Goal: Information Seeking & Learning: Learn about a topic

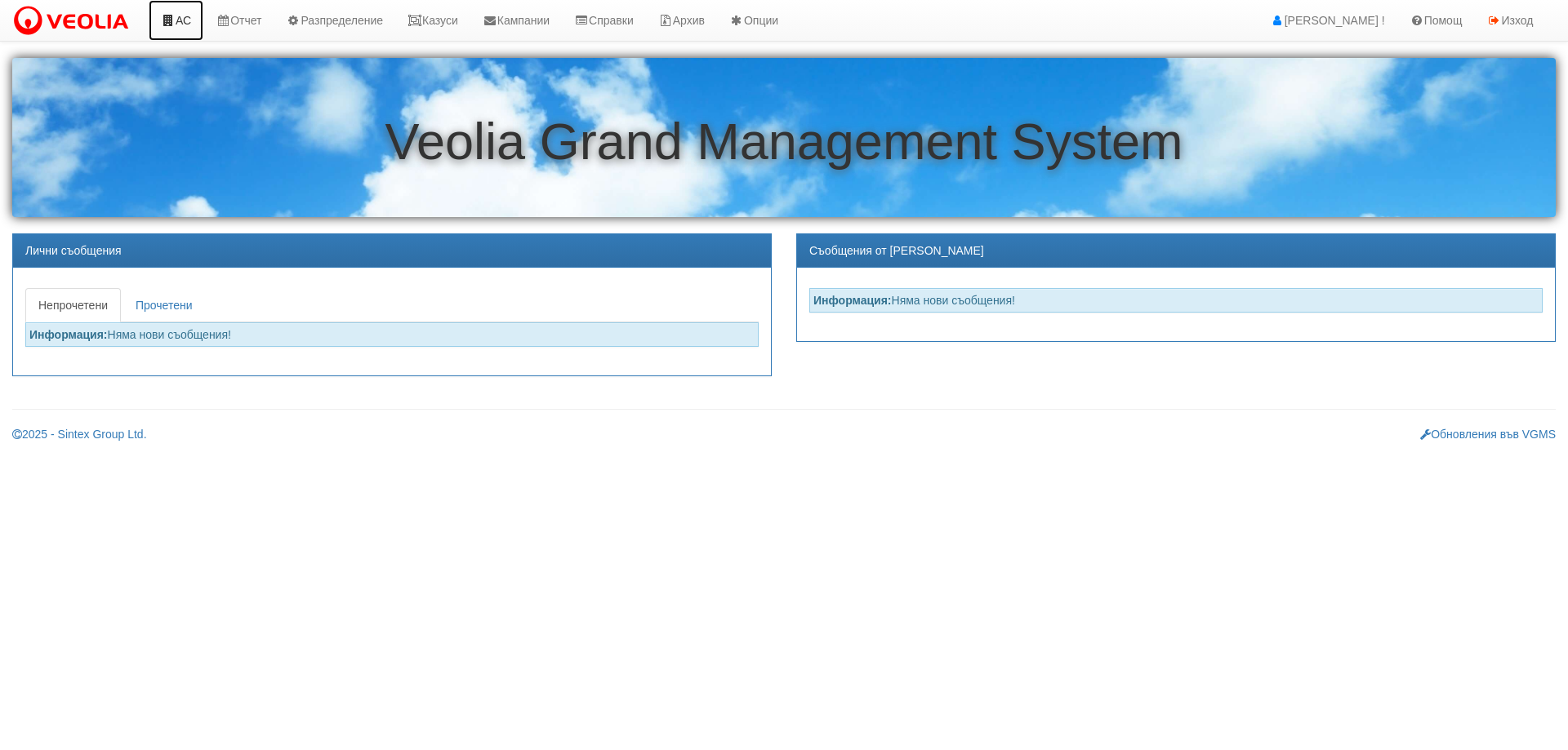
click at [184, 19] on link "АС" at bounding box center [176, 20] width 55 height 41
click at [459, 22] on link "Казуси" at bounding box center [433, 20] width 75 height 41
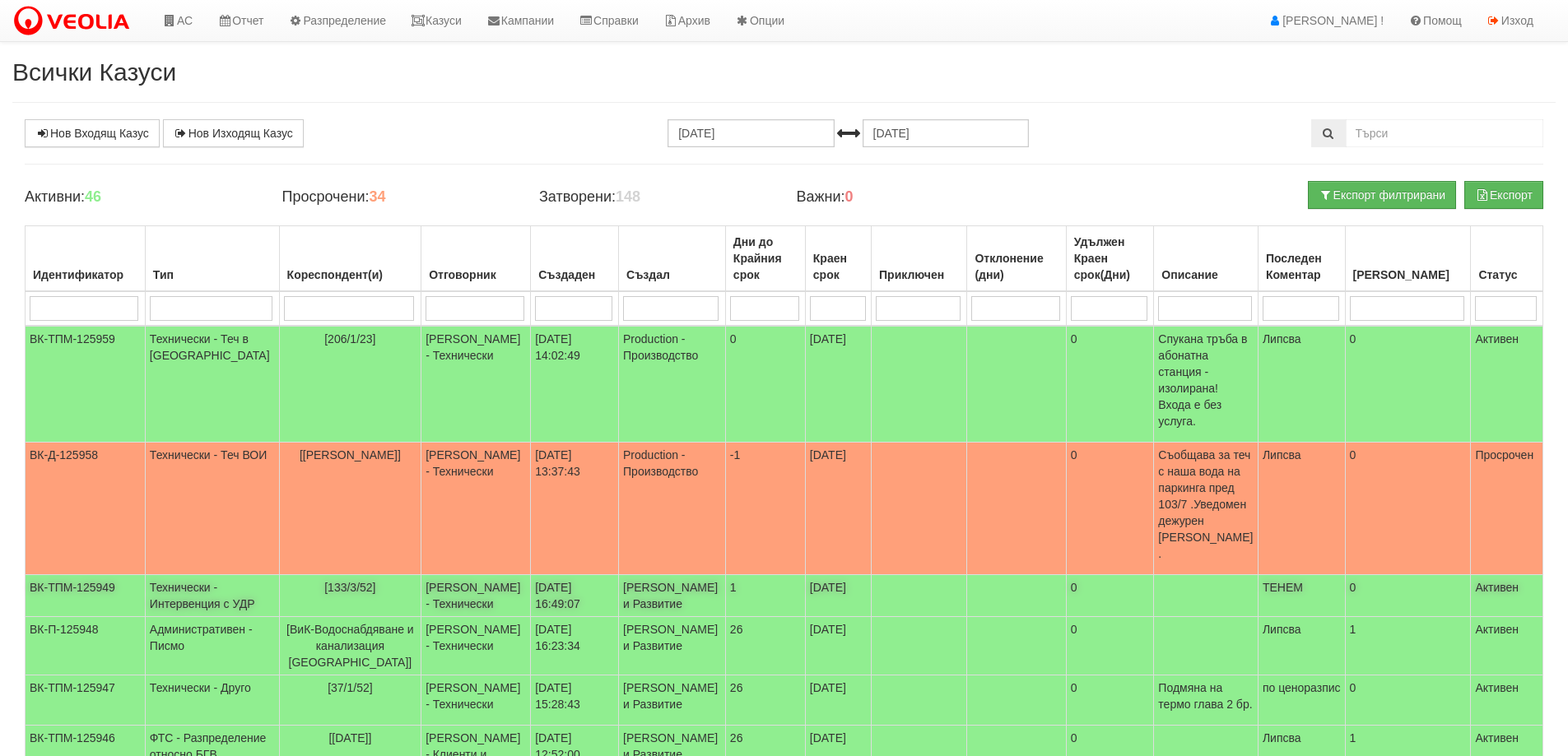
click at [179, 575] on td "Технически - Интервенция с УДР" at bounding box center [212, 596] width 135 height 42
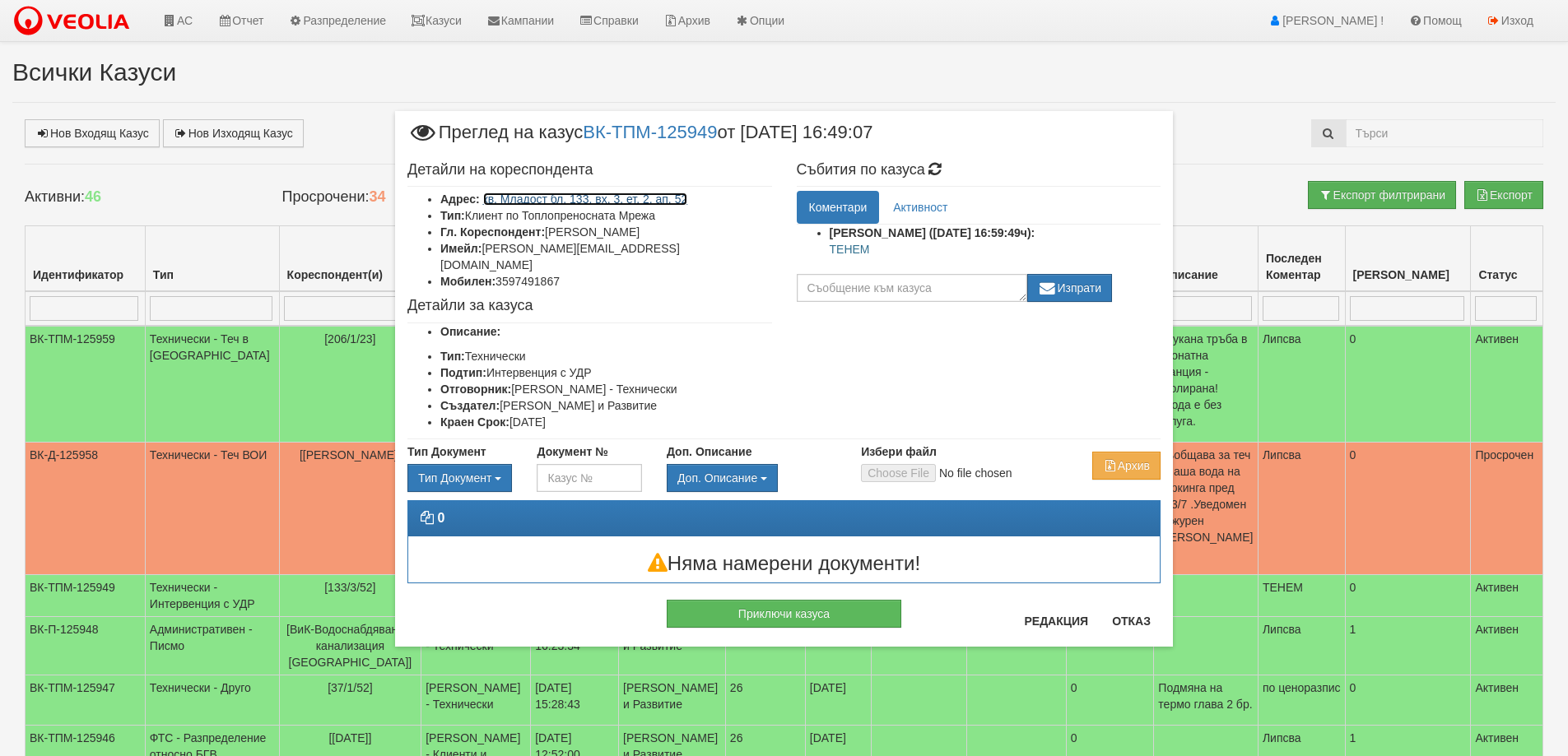
click at [603, 196] on link "кв. Младост бл. 133, вх. 3, ет. 2, ап. 52" at bounding box center [585, 198] width 205 height 13
click at [1134, 623] on button "Отказ" at bounding box center [1131, 621] width 59 height 27
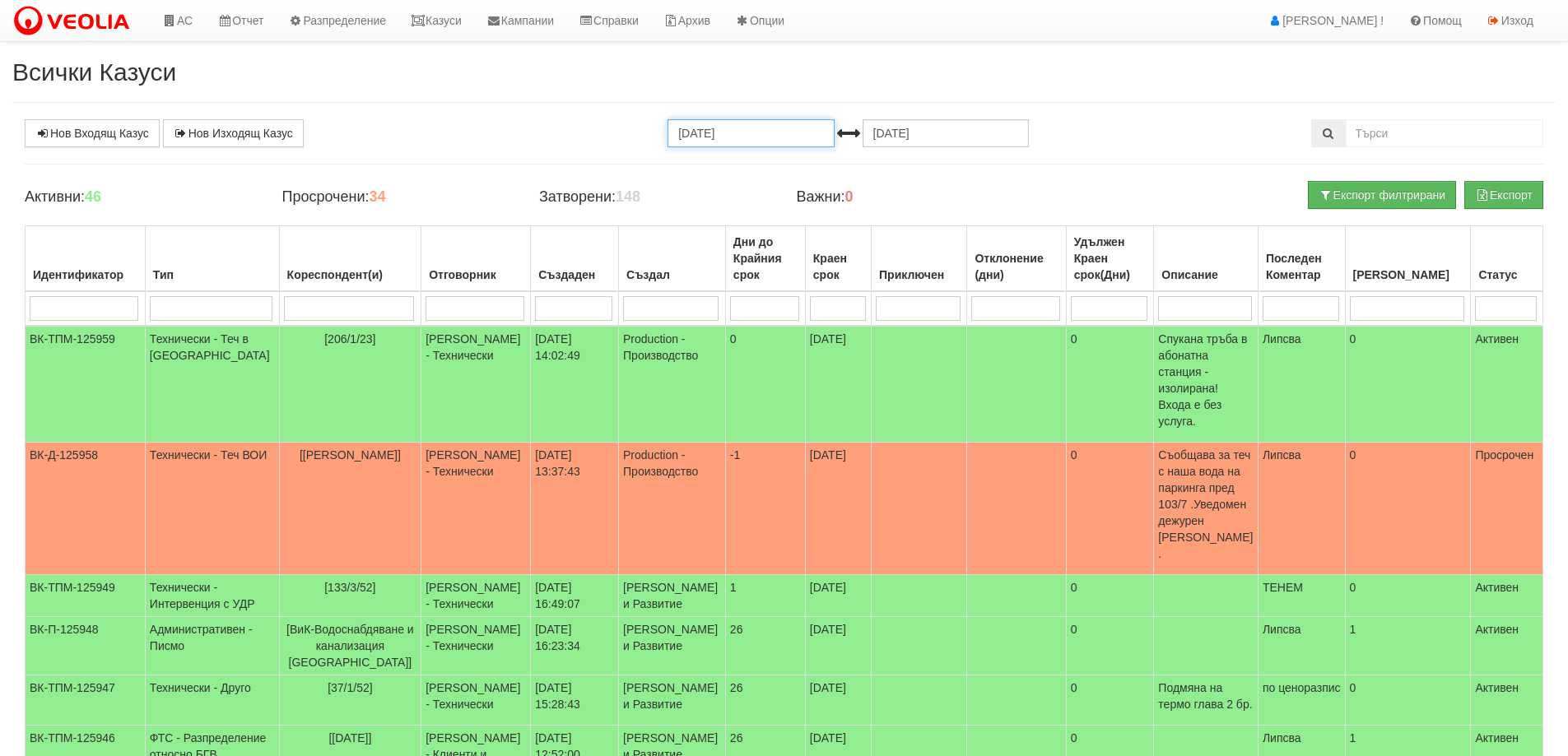
click at [703, 131] on input "13.09.2025" at bounding box center [750, 134] width 166 height 28
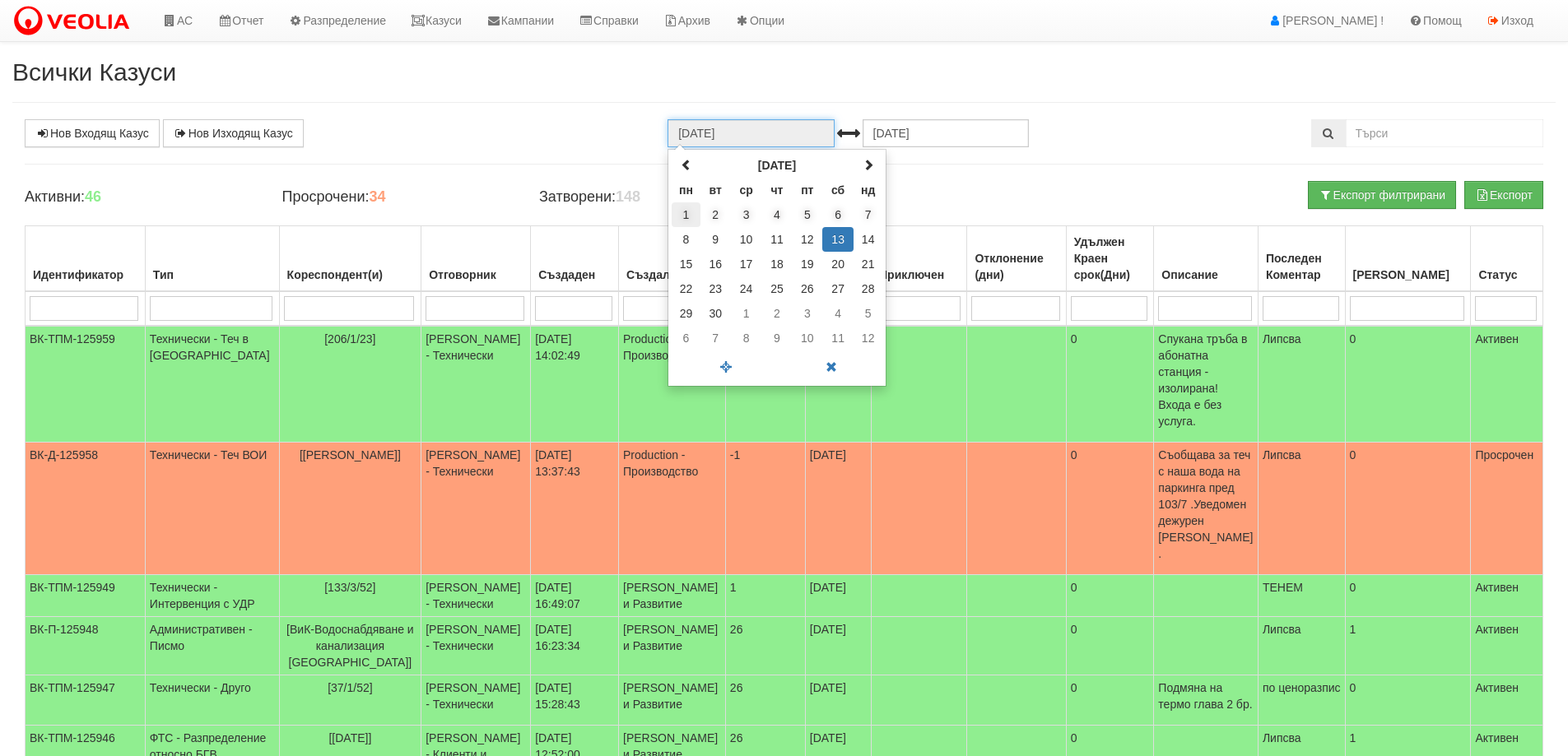
click at [683, 217] on td "1" at bounding box center [685, 214] width 28 height 25
type input "01.09.2025"
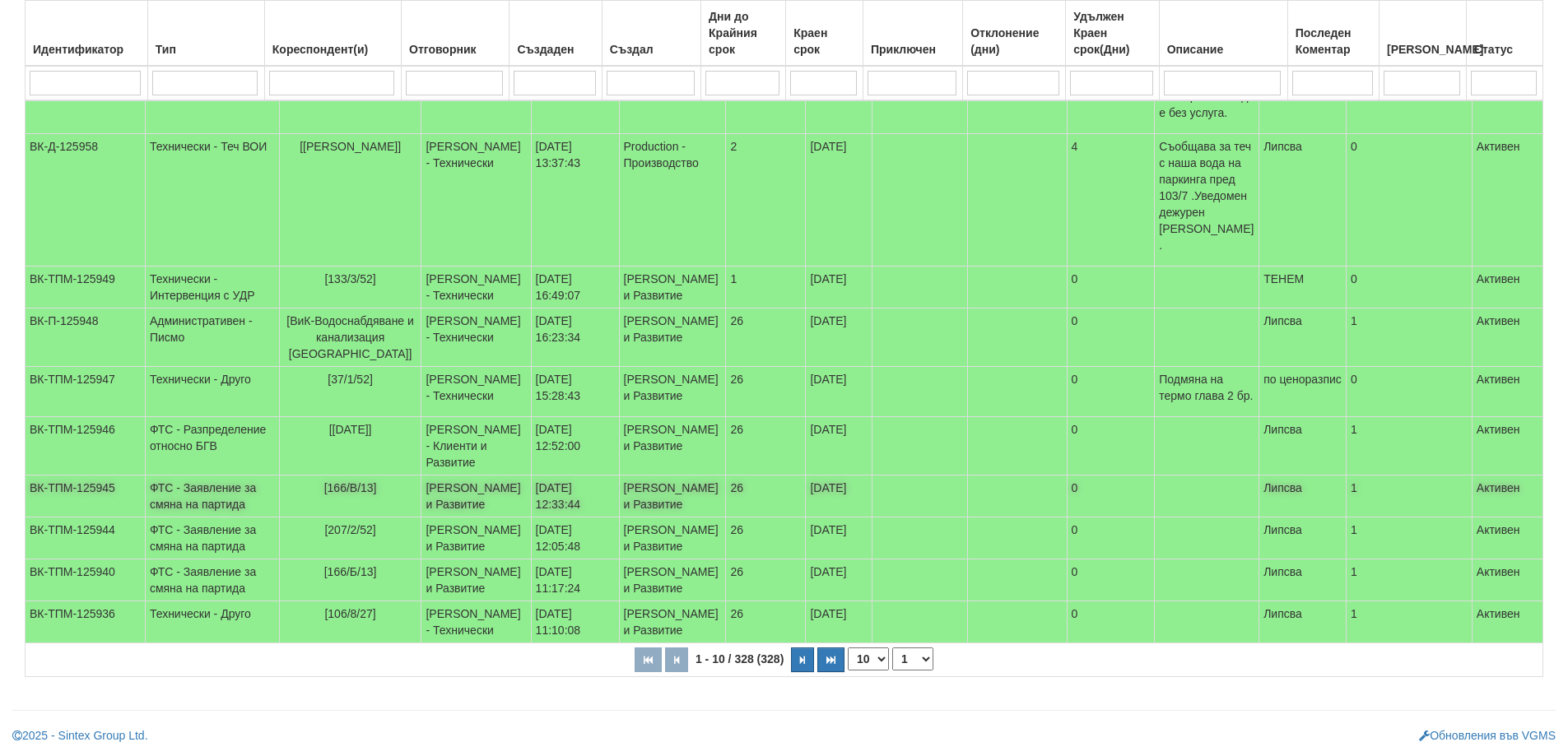
scroll to position [465, 0]
click at [885, 664] on select "10 20 30 40" at bounding box center [868, 659] width 41 height 23
select select "40"
click at [851, 671] on select "10 20 30 40" at bounding box center [868, 659] width 41 height 23
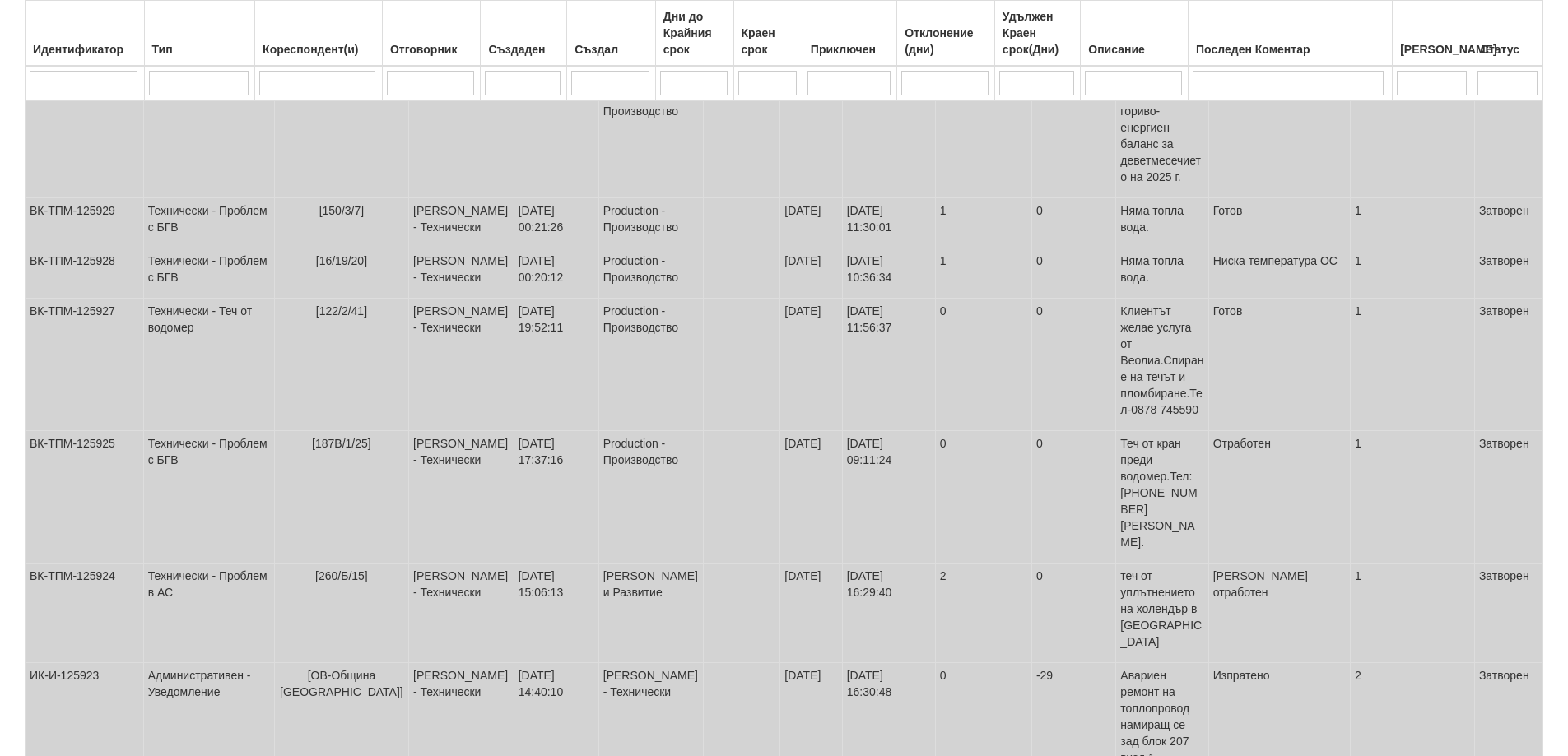
scroll to position [1453, 0]
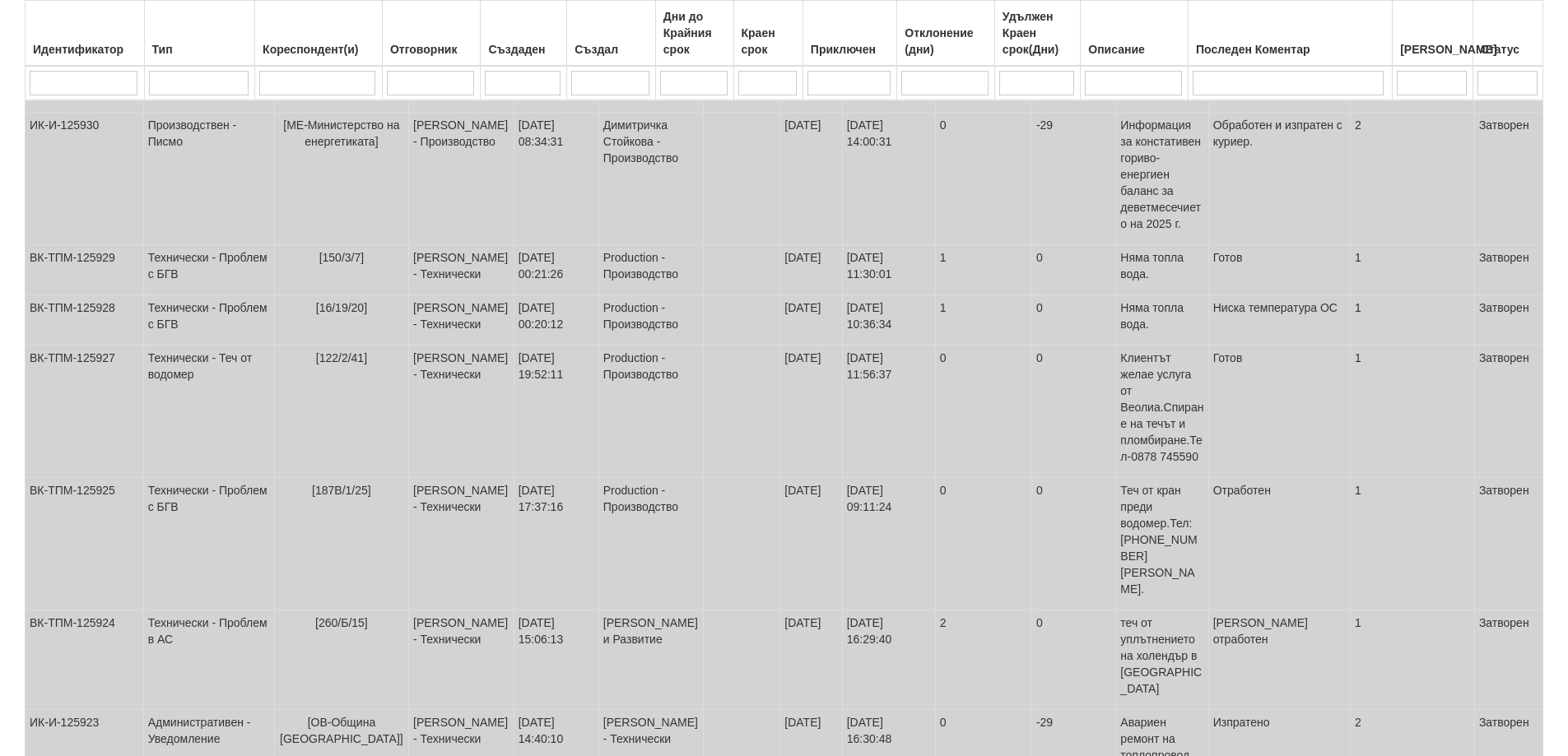
click at [173, 81] on input "search" at bounding box center [198, 82] width 99 height 25
type input "монтаж на"
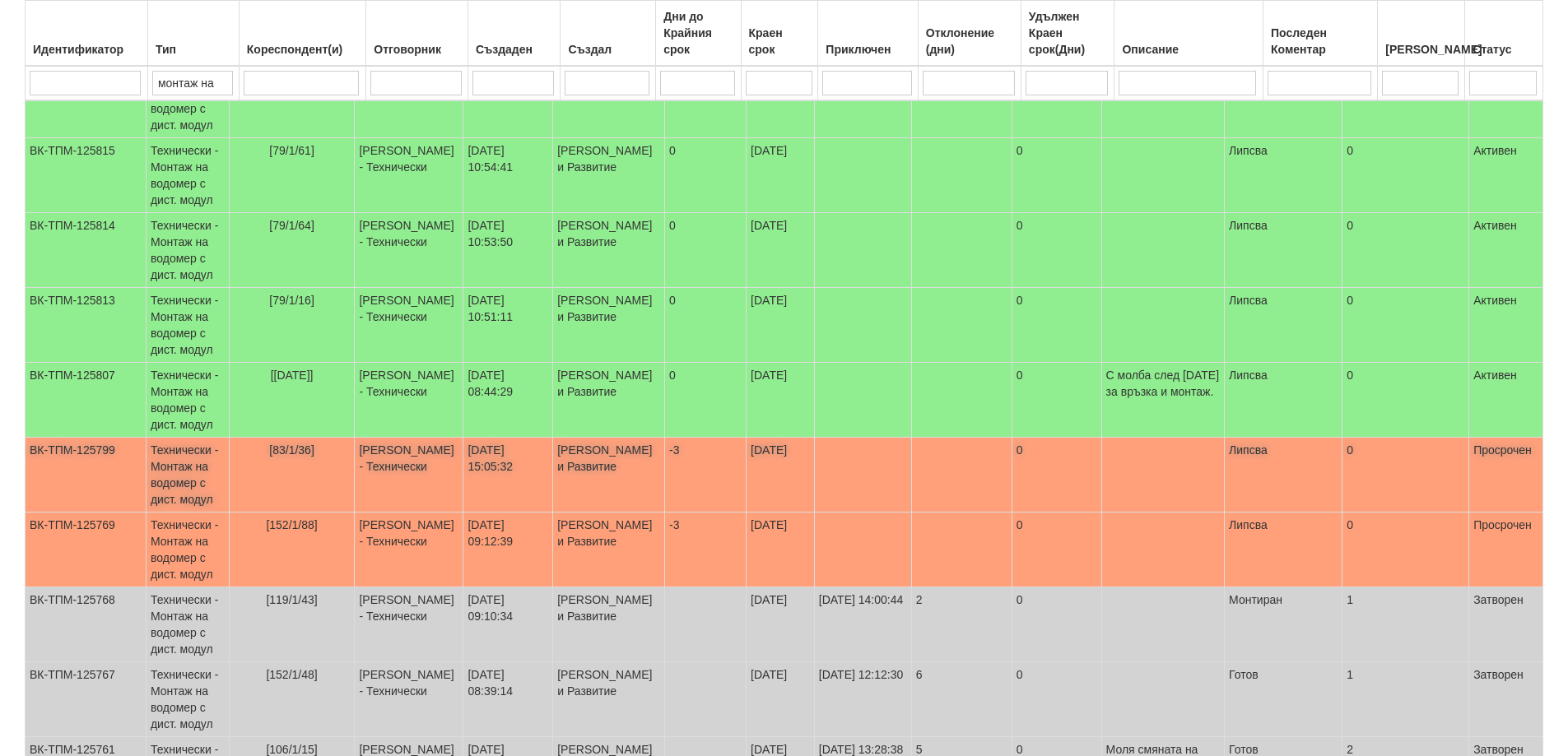
scroll to position [823, 0]
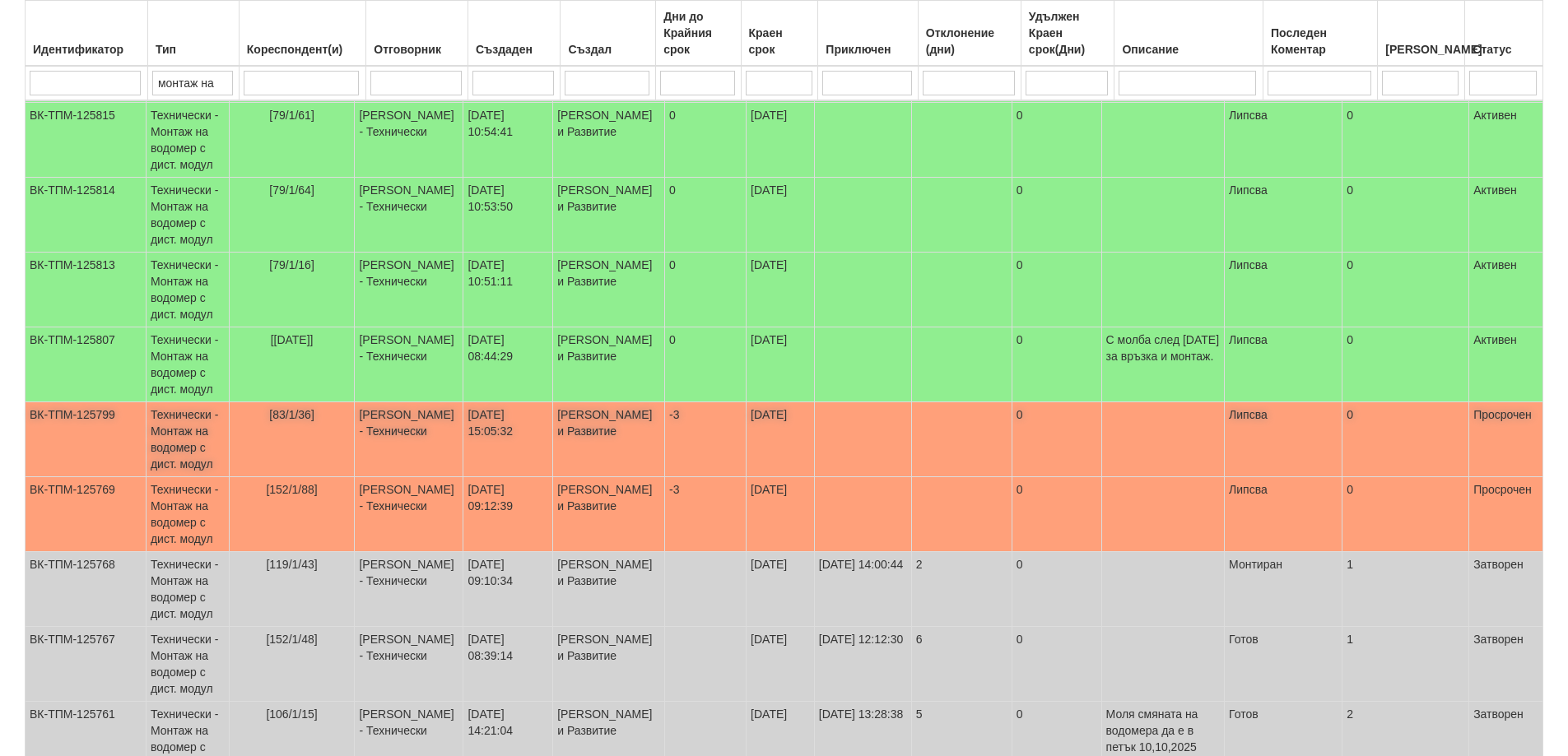
click at [179, 433] on td "Технически - Монтаж на водомер с дист. модул" at bounding box center [187, 440] width 83 height 75
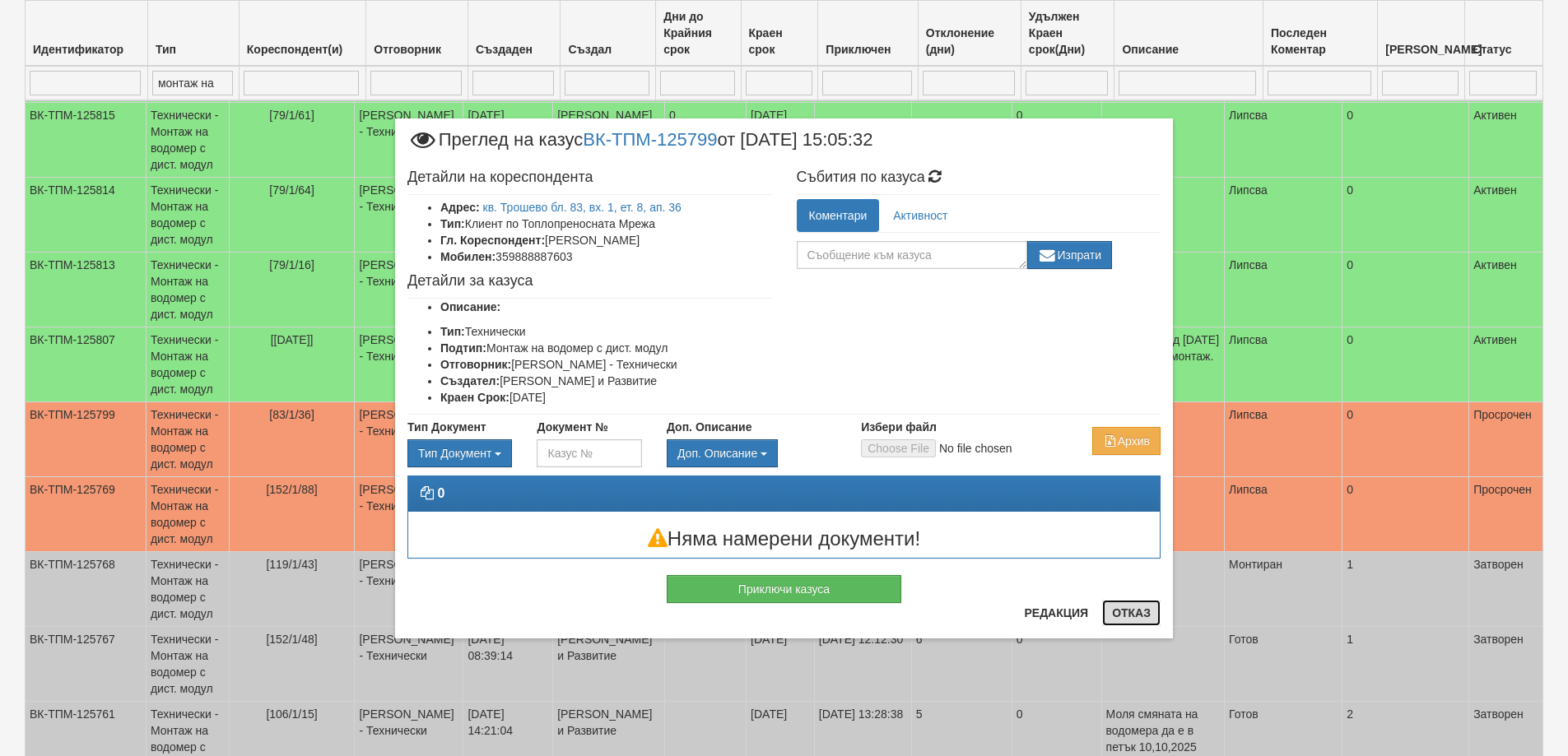
click at [1124, 610] on button "Отказ" at bounding box center [1131, 613] width 59 height 27
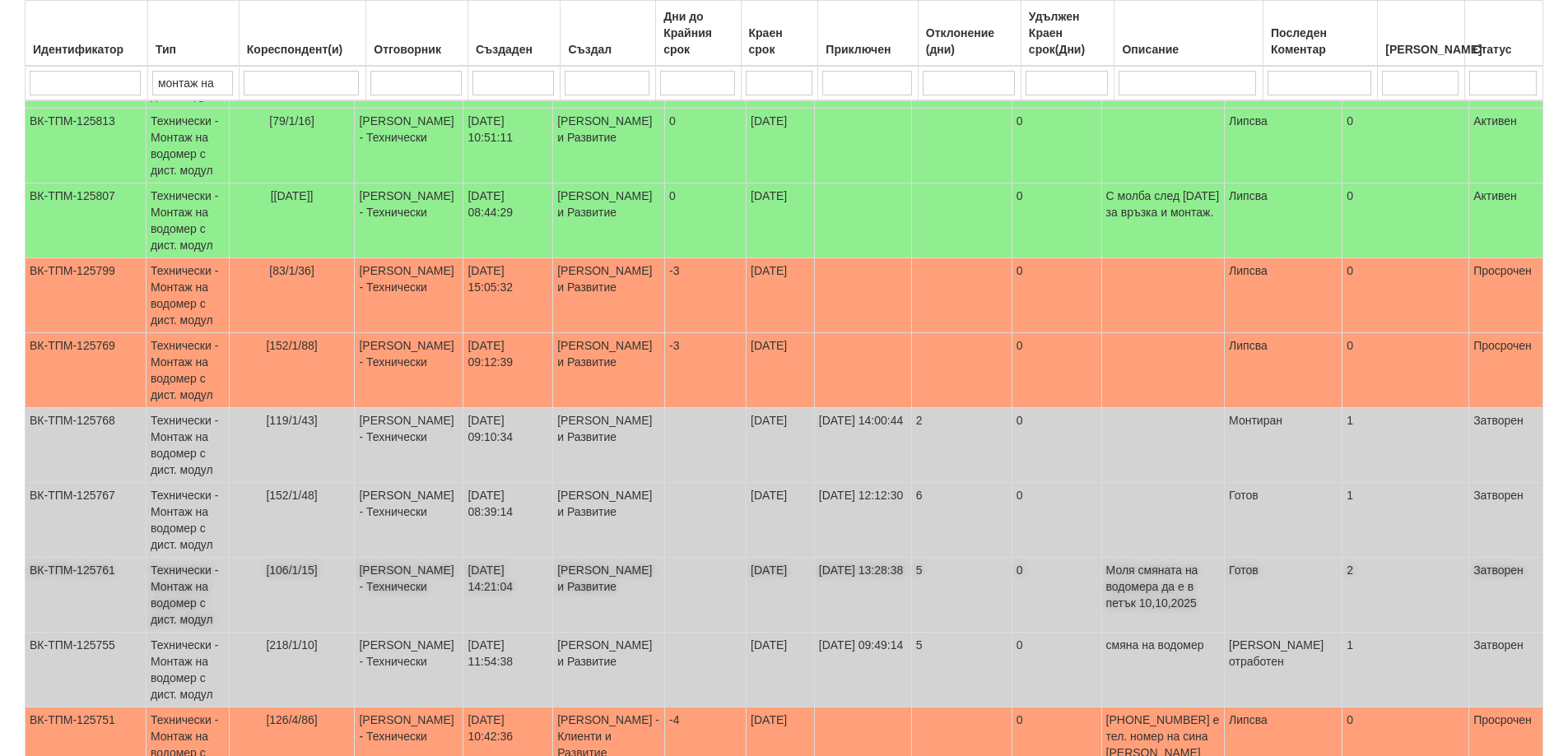
scroll to position [988, 0]
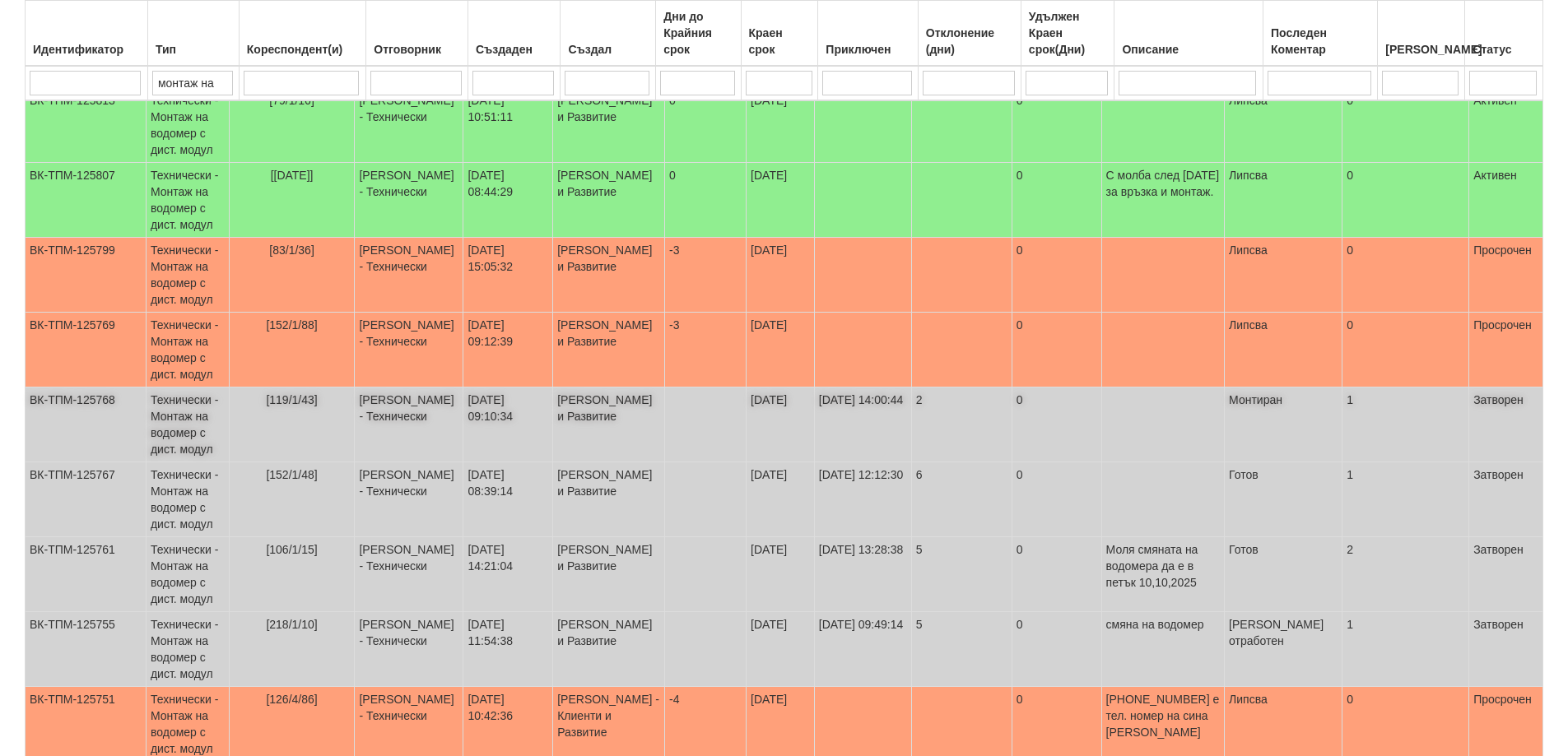
click at [199, 422] on td "Технически - Монтаж на водомер с дист. модул" at bounding box center [187, 425] width 83 height 75
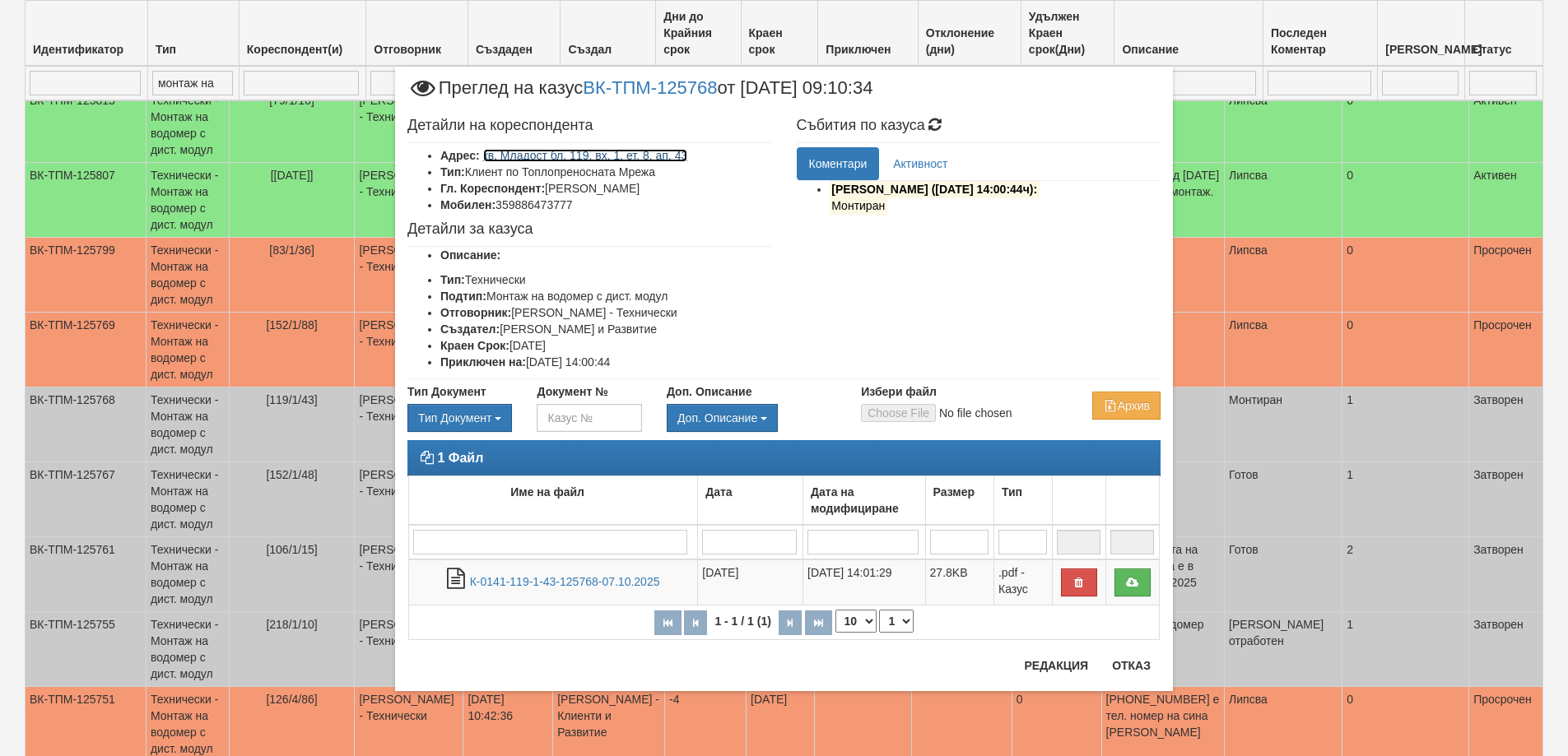
click at [621, 158] on link "кв. Младост бл. 119, вх. 1, ет. 8, ап. 43" at bounding box center [585, 155] width 205 height 13
click at [1131, 668] on button "Отказ" at bounding box center [1131, 666] width 59 height 27
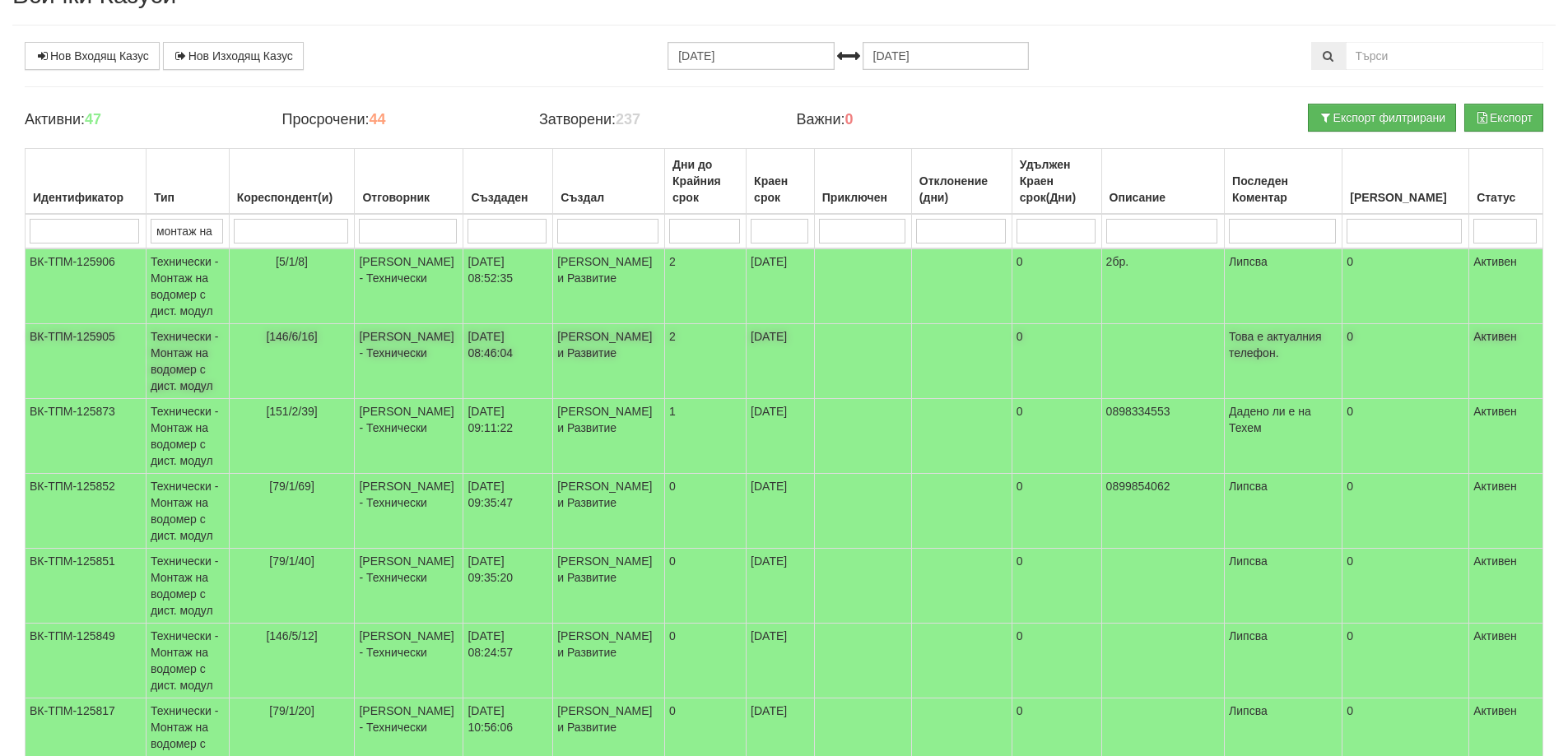
scroll to position [0, 0]
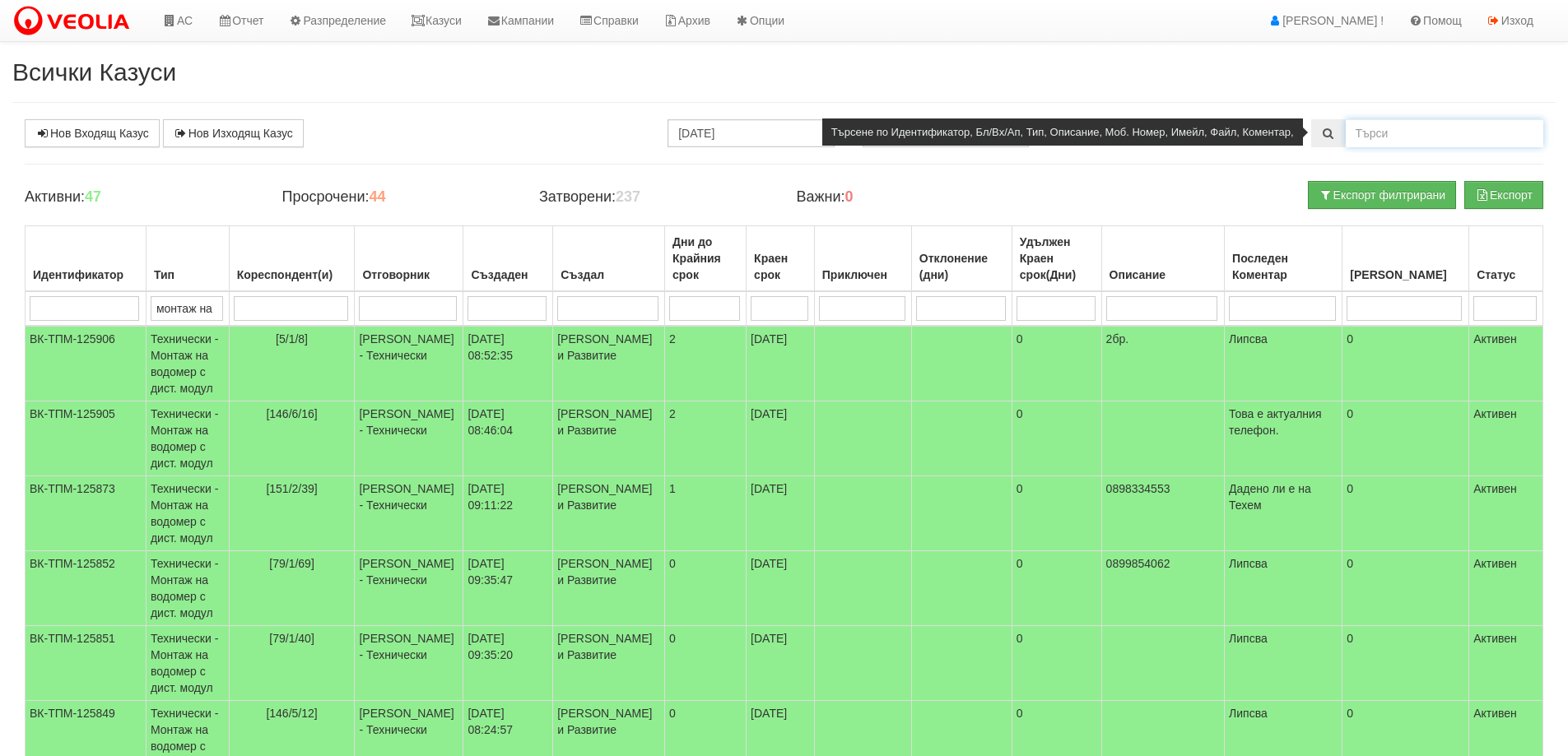
click at [1379, 131] on input "text" at bounding box center [1444, 134] width 197 height 28
type input "3/1/61"
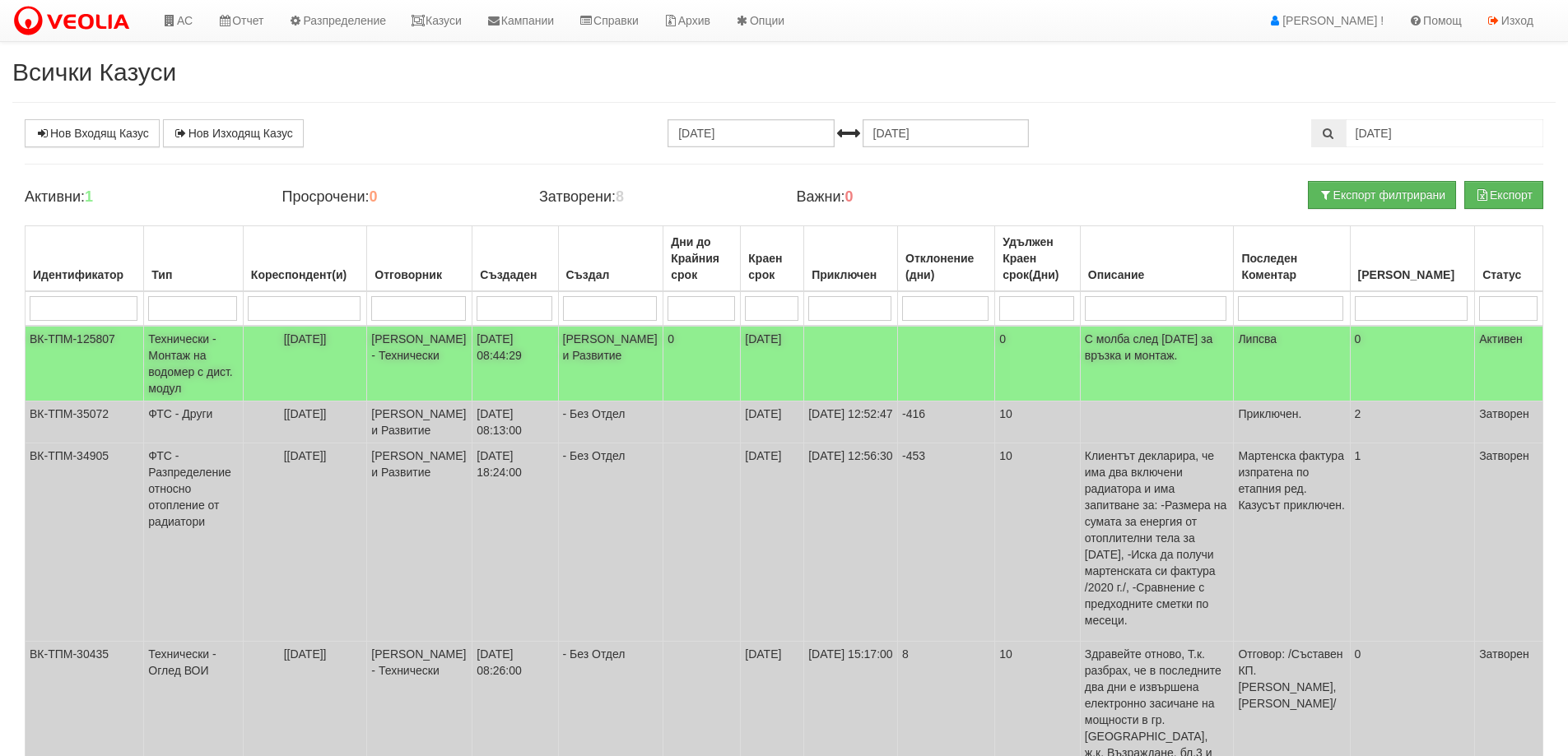
click at [179, 358] on td "Технически - Монтаж на водомер с дист. модул" at bounding box center [193, 363] width 99 height 76
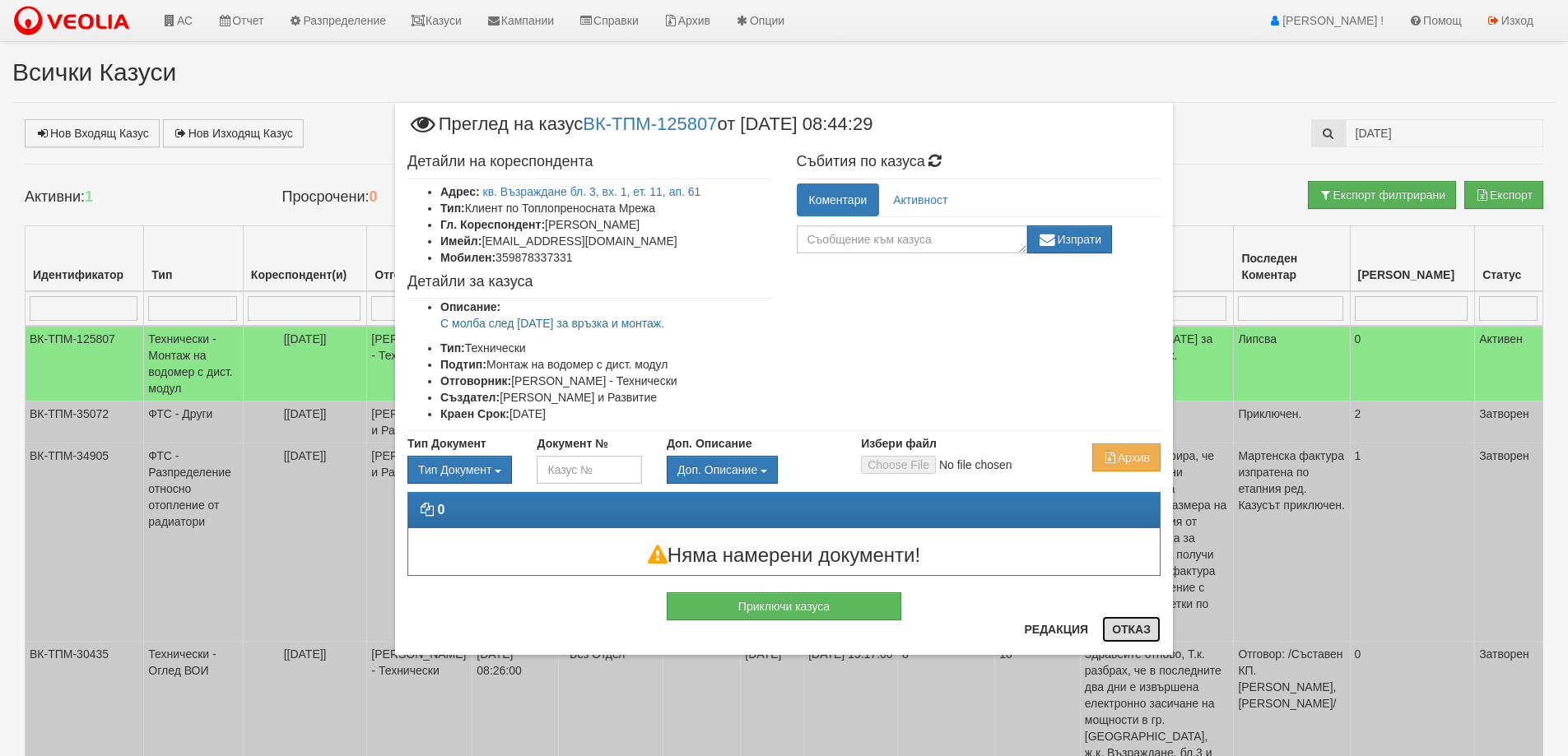
click at [1133, 630] on button "Отказ" at bounding box center [1131, 629] width 59 height 27
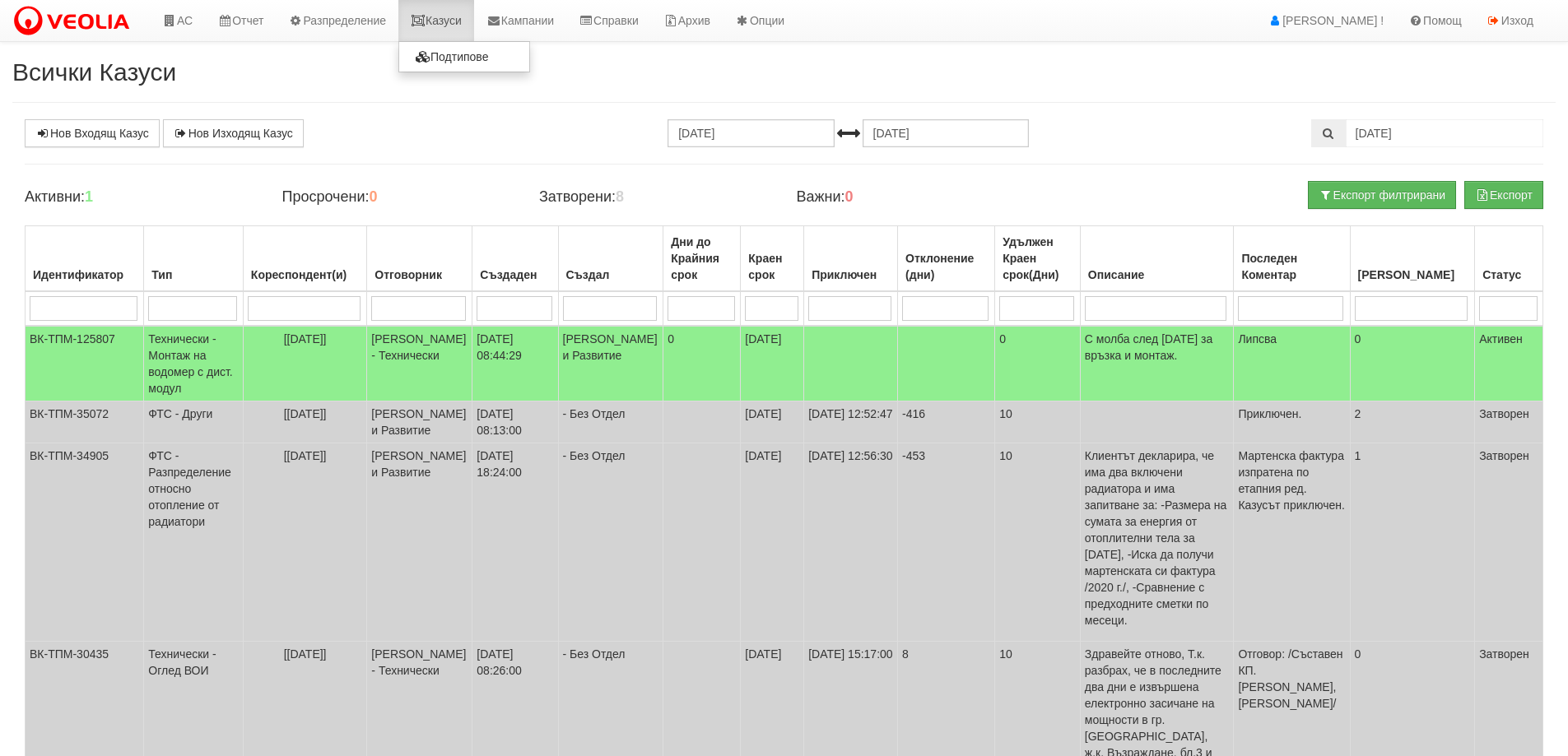
click at [460, 14] on link "Казуси" at bounding box center [436, 21] width 76 height 41
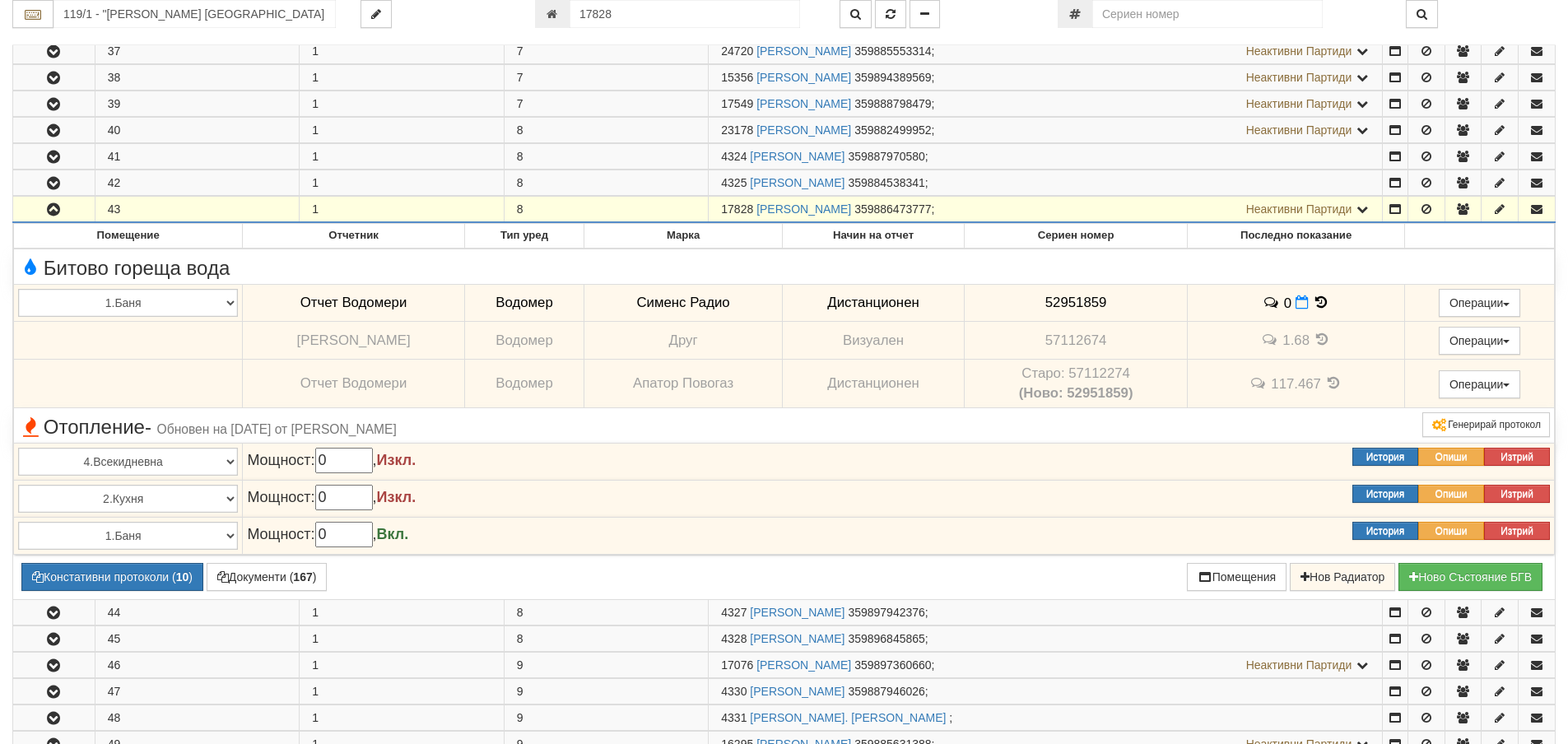
scroll to position [1266, 0]
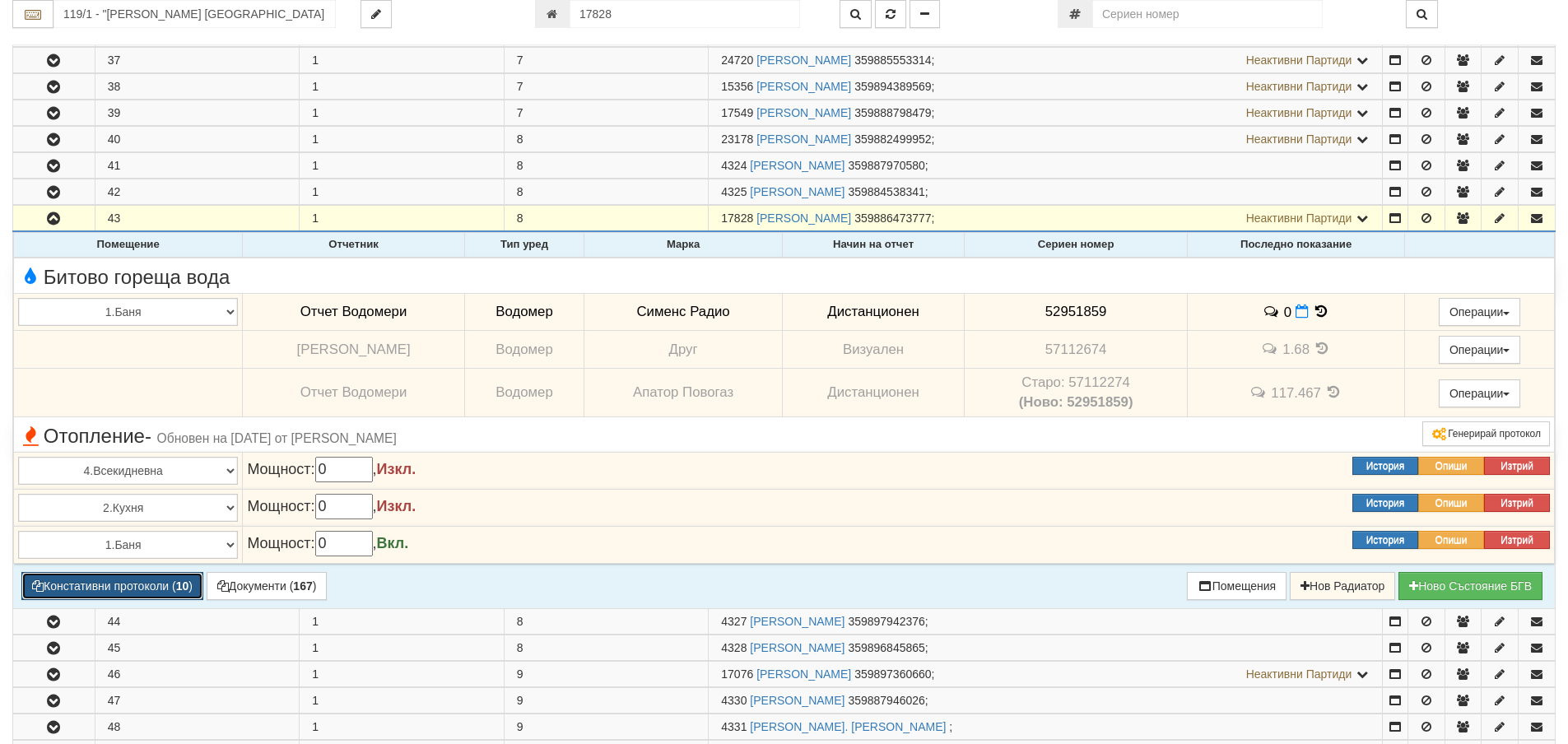
click at [166, 580] on button "Констативни протоколи ( 10 )" at bounding box center [112, 586] width 182 height 28
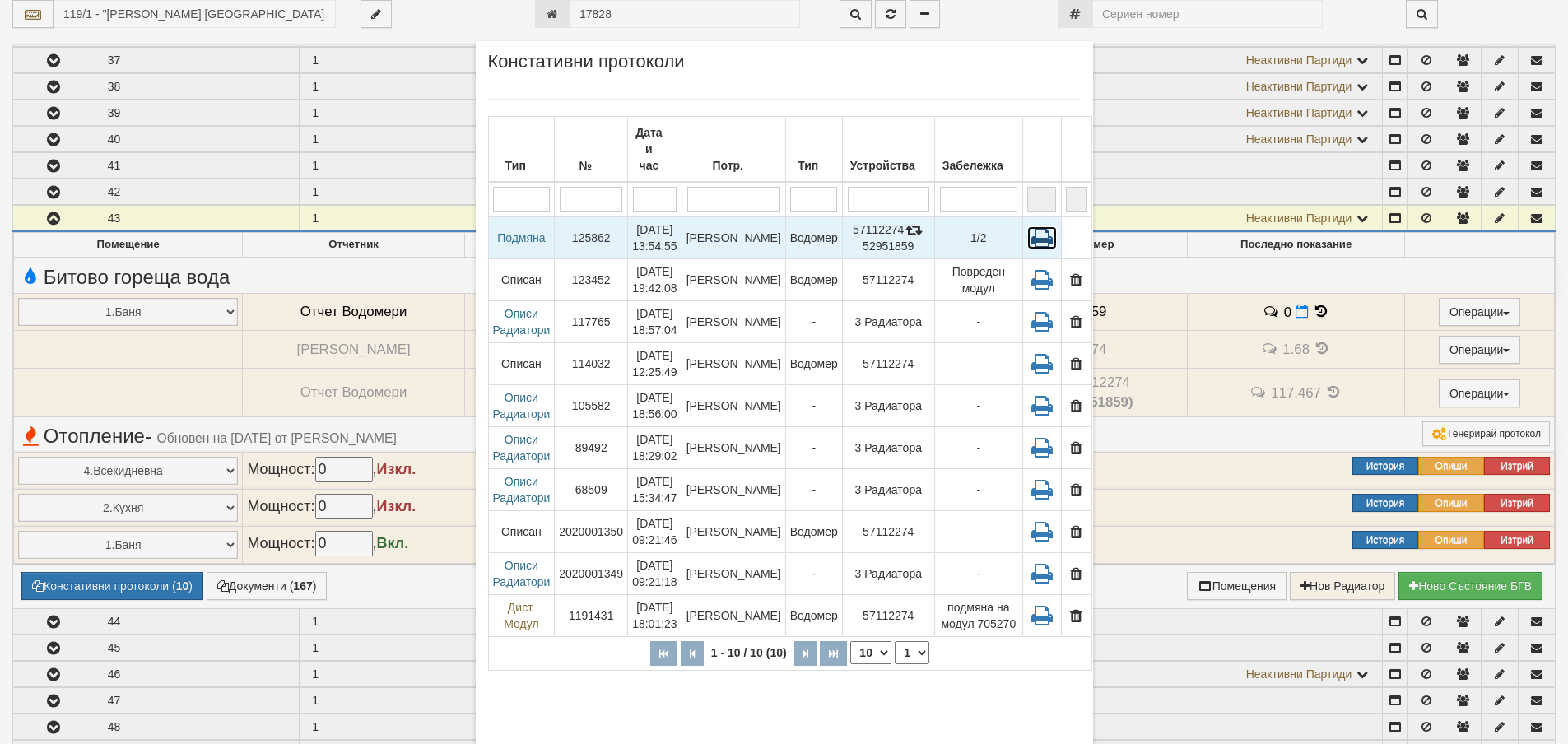
click at [1027, 227] on icon at bounding box center [1042, 238] width 29 height 23
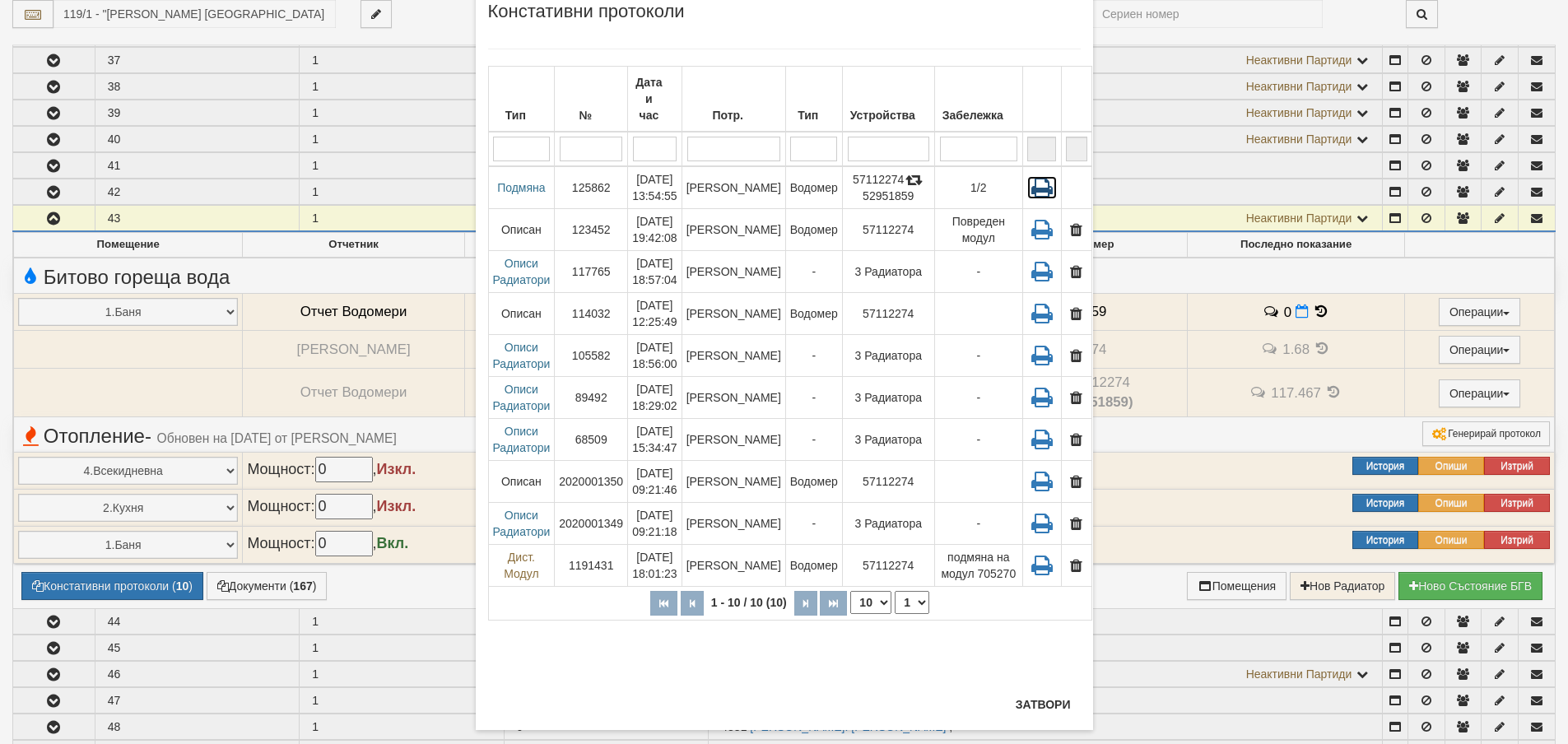
scroll to position [78, 0]
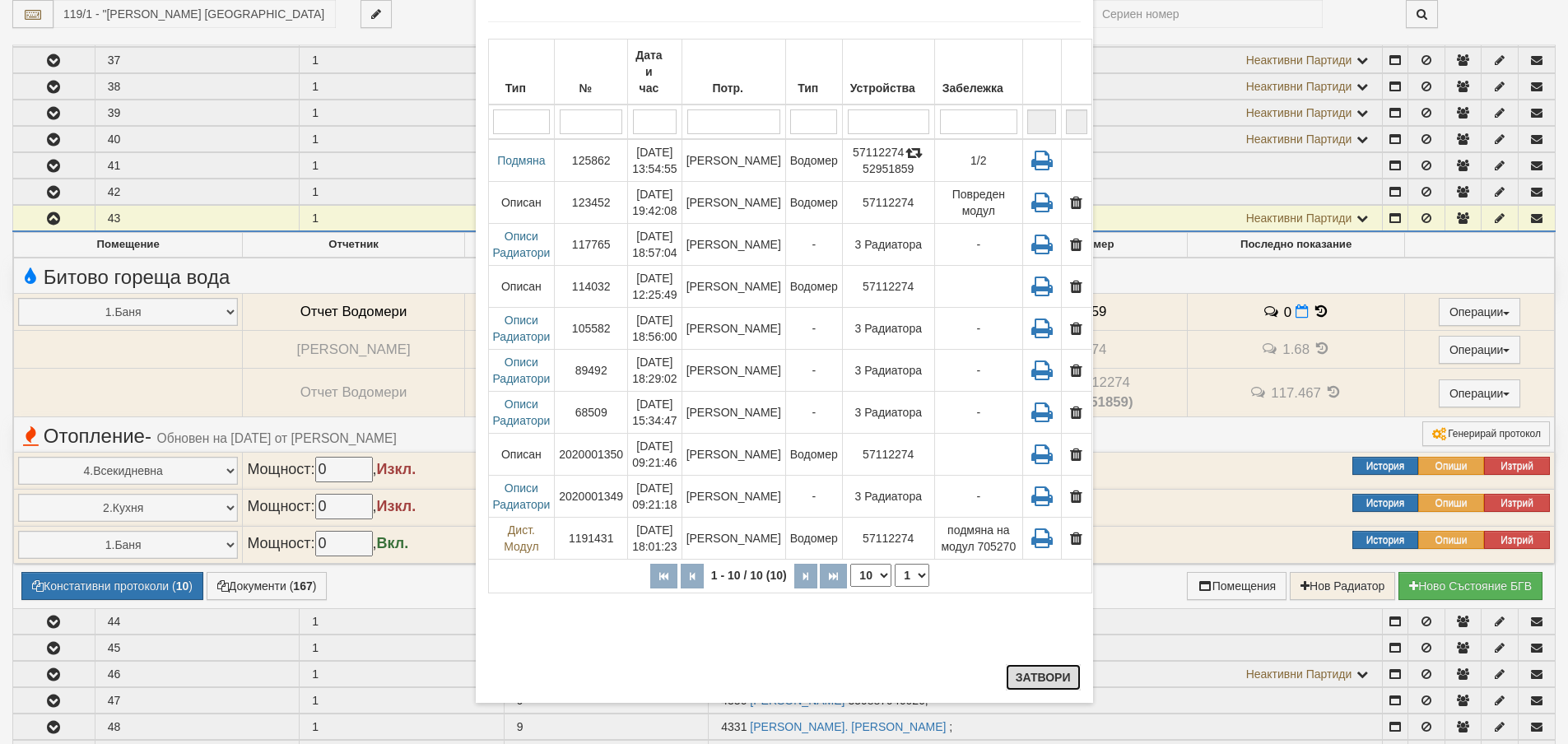
click at [1036, 674] on button "Затвори" at bounding box center [1043, 676] width 75 height 27
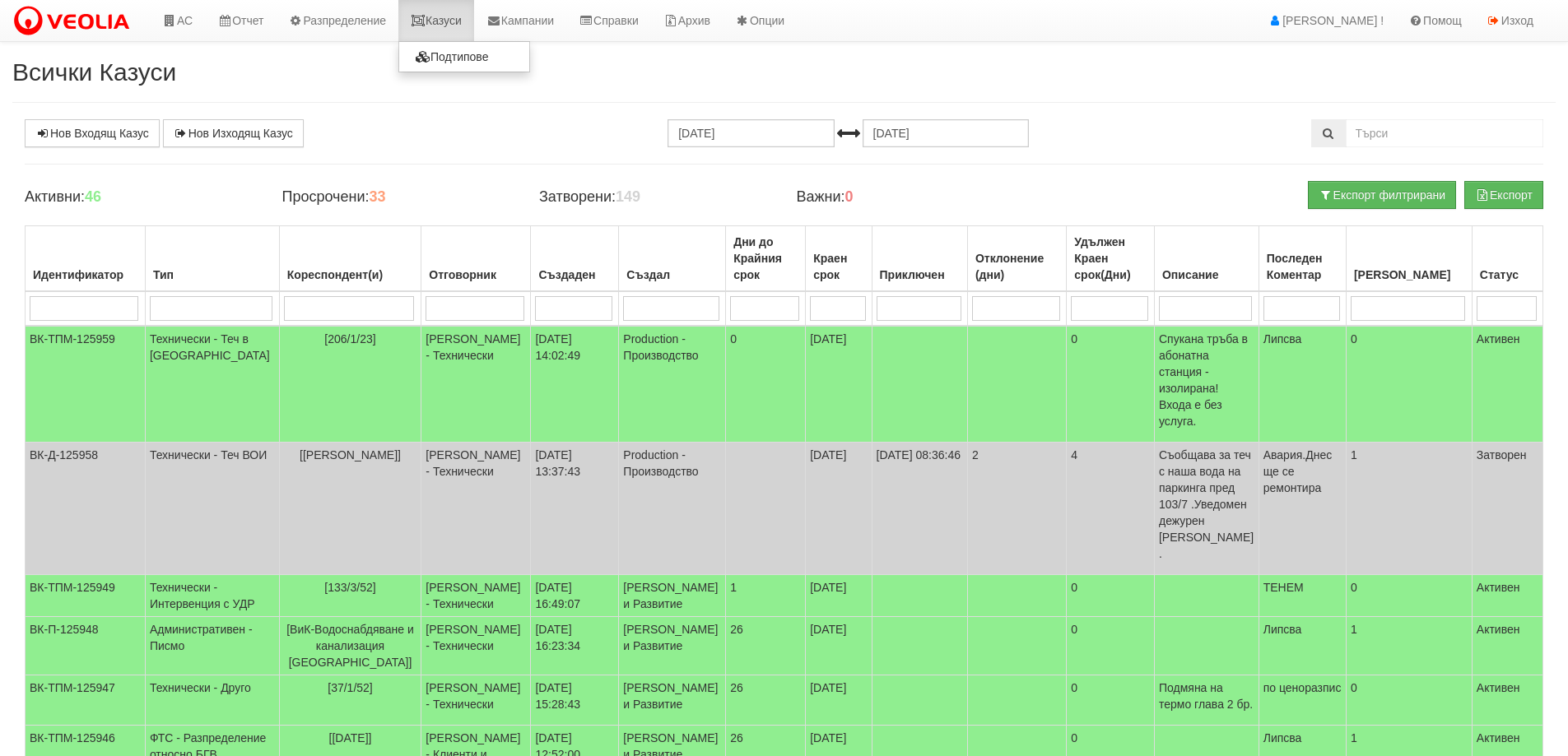
click at [441, 19] on link "Казуси" at bounding box center [436, 21] width 76 height 41
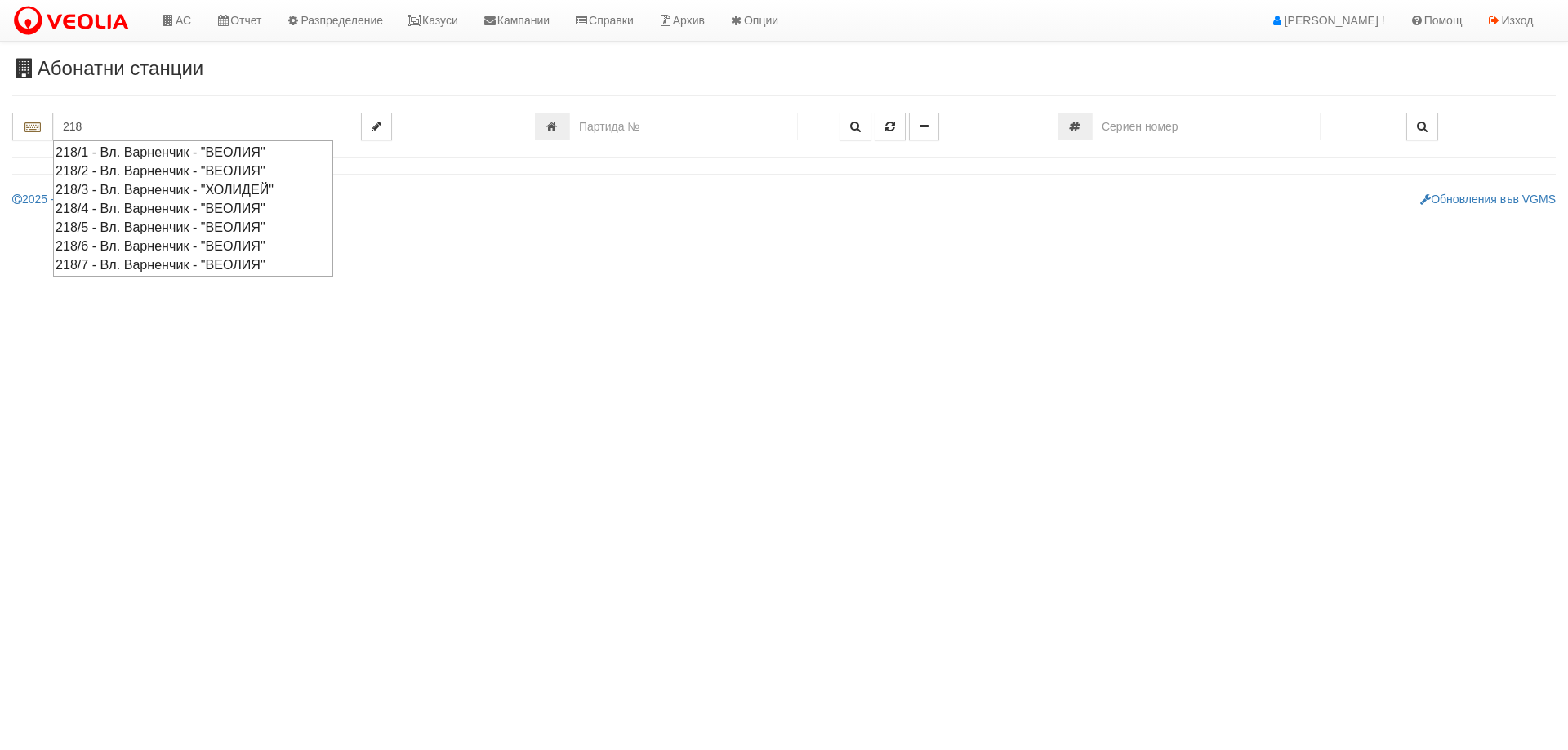
click at [129, 209] on div "218/4 - Вл. Варненчик - "ВЕОЛИЯ"" at bounding box center [193, 208] width 275 height 19
type input "218/4 - Вл. Варненчик - "ВЕОЛИЯ""
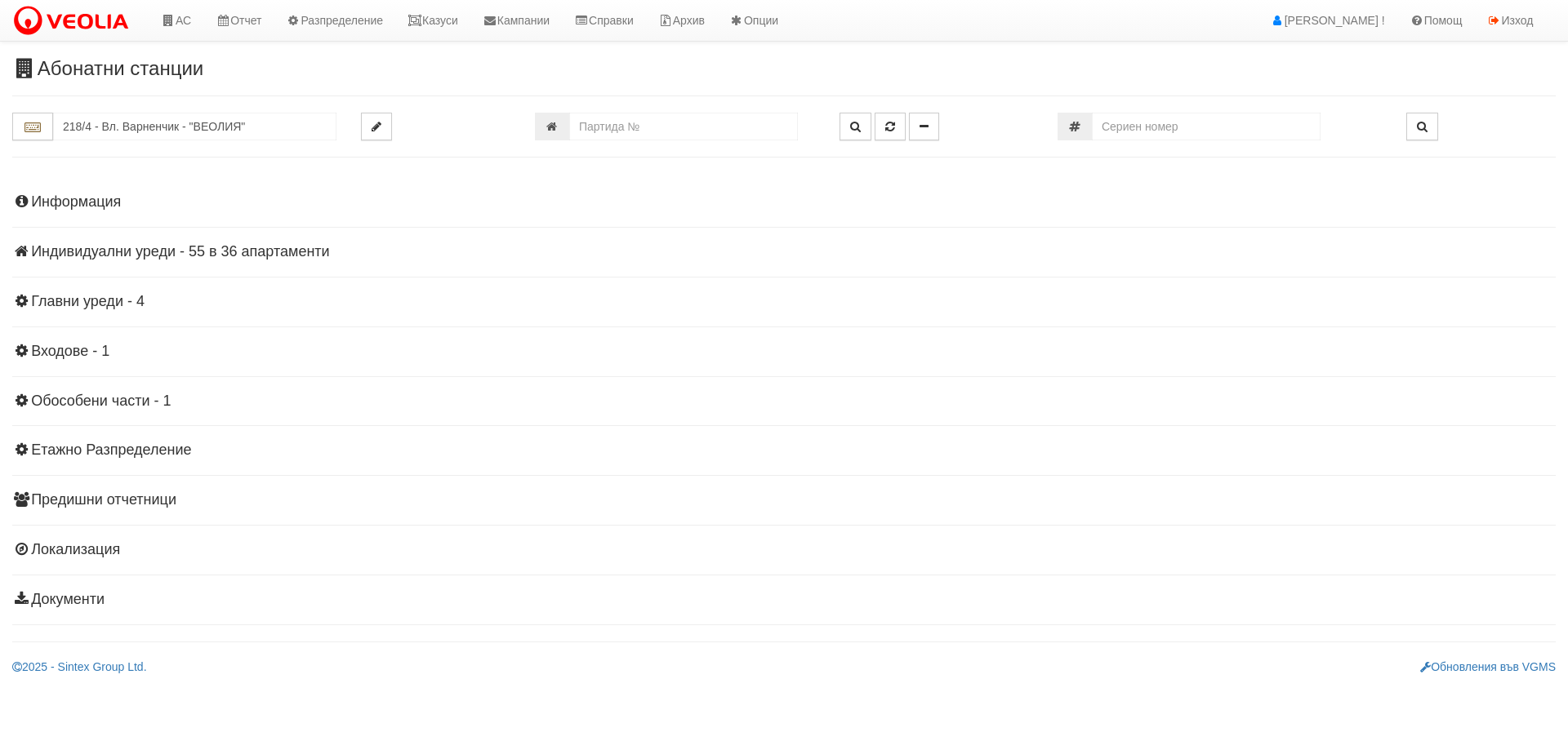
click at [205, 246] on h4 "Индивидуални уреди - 55 в 36 апартаменти" at bounding box center [784, 252] width 1544 height 17
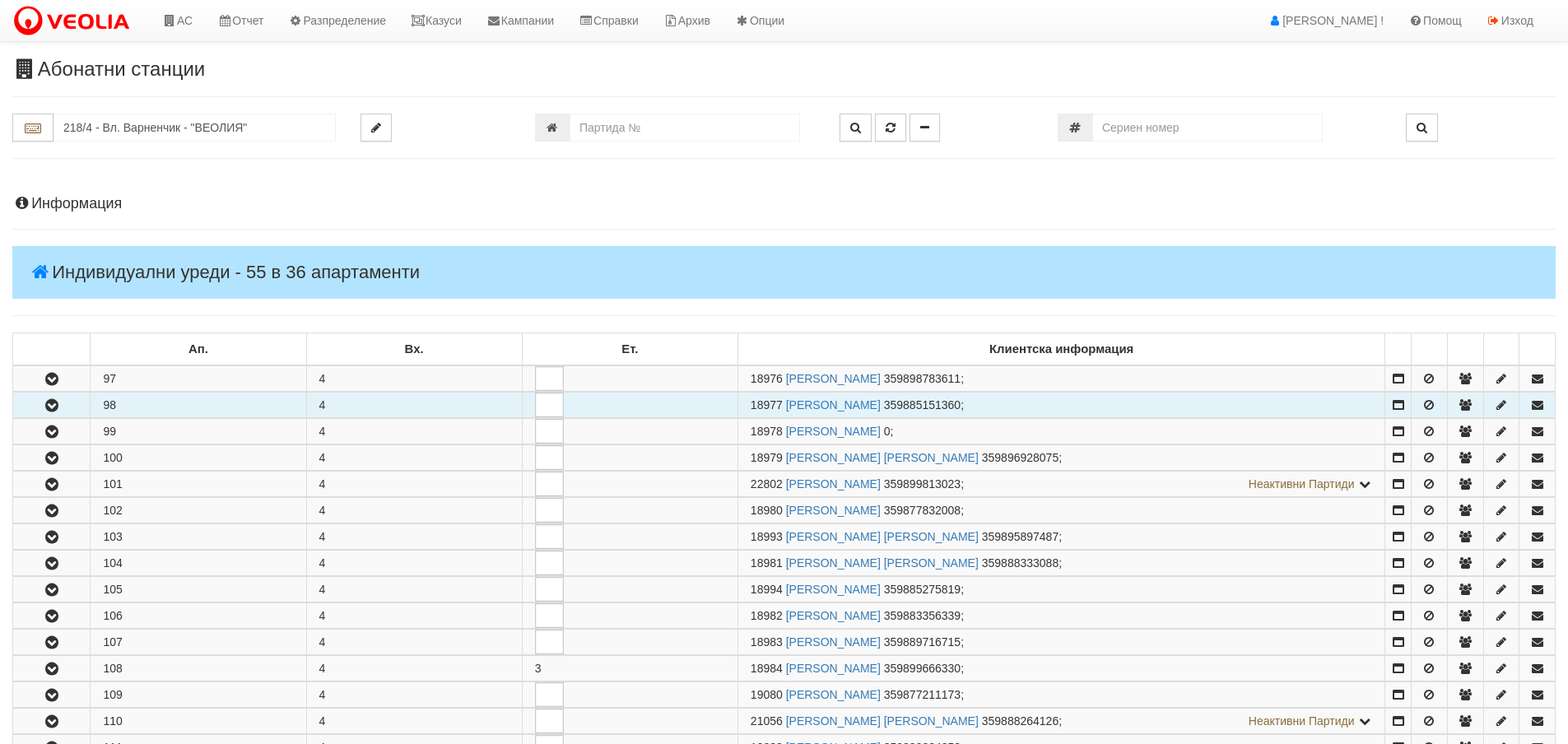
click at [50, 408] on icon "button" at bounding box center [52, 405] width 20 height 12
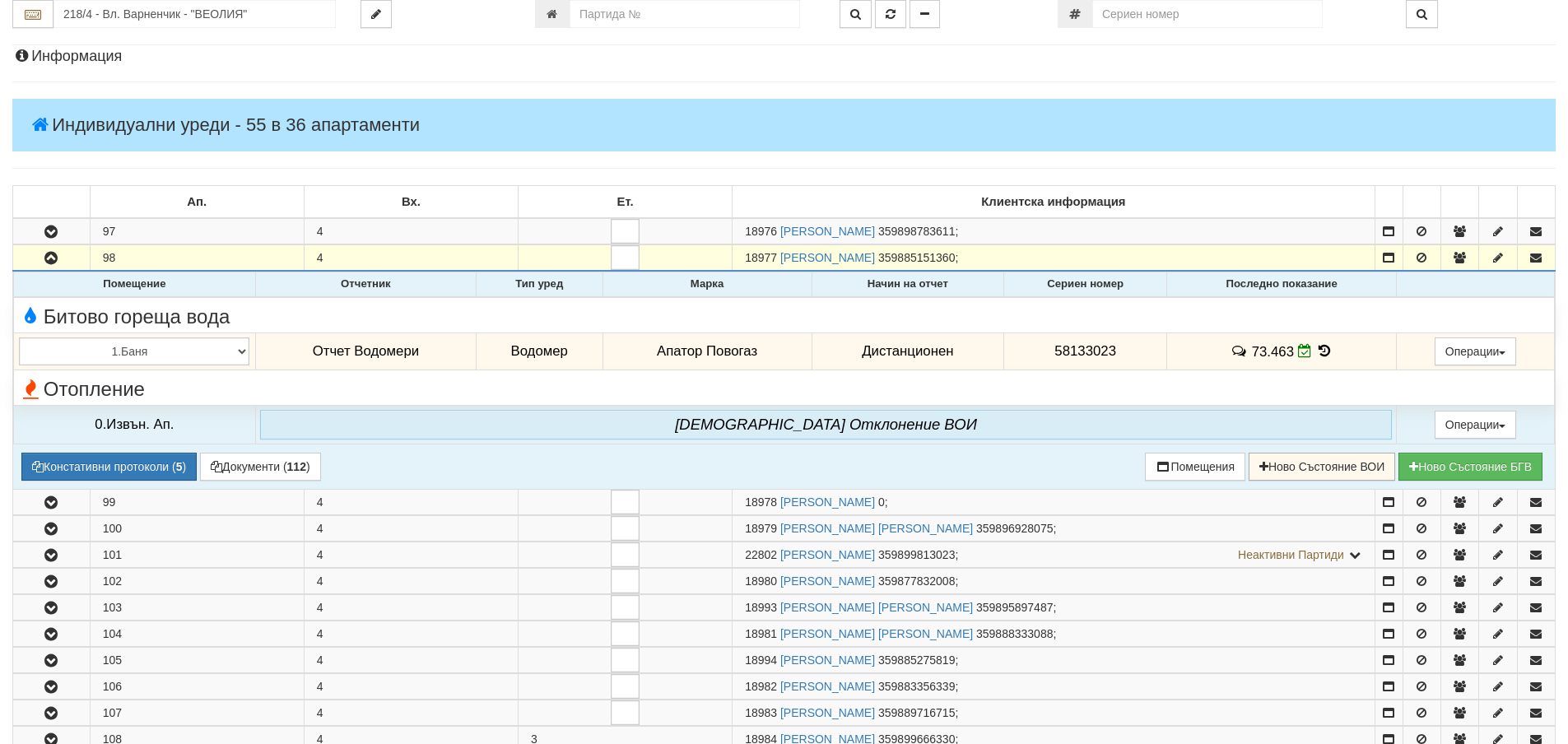
scroll to position [165, 0]
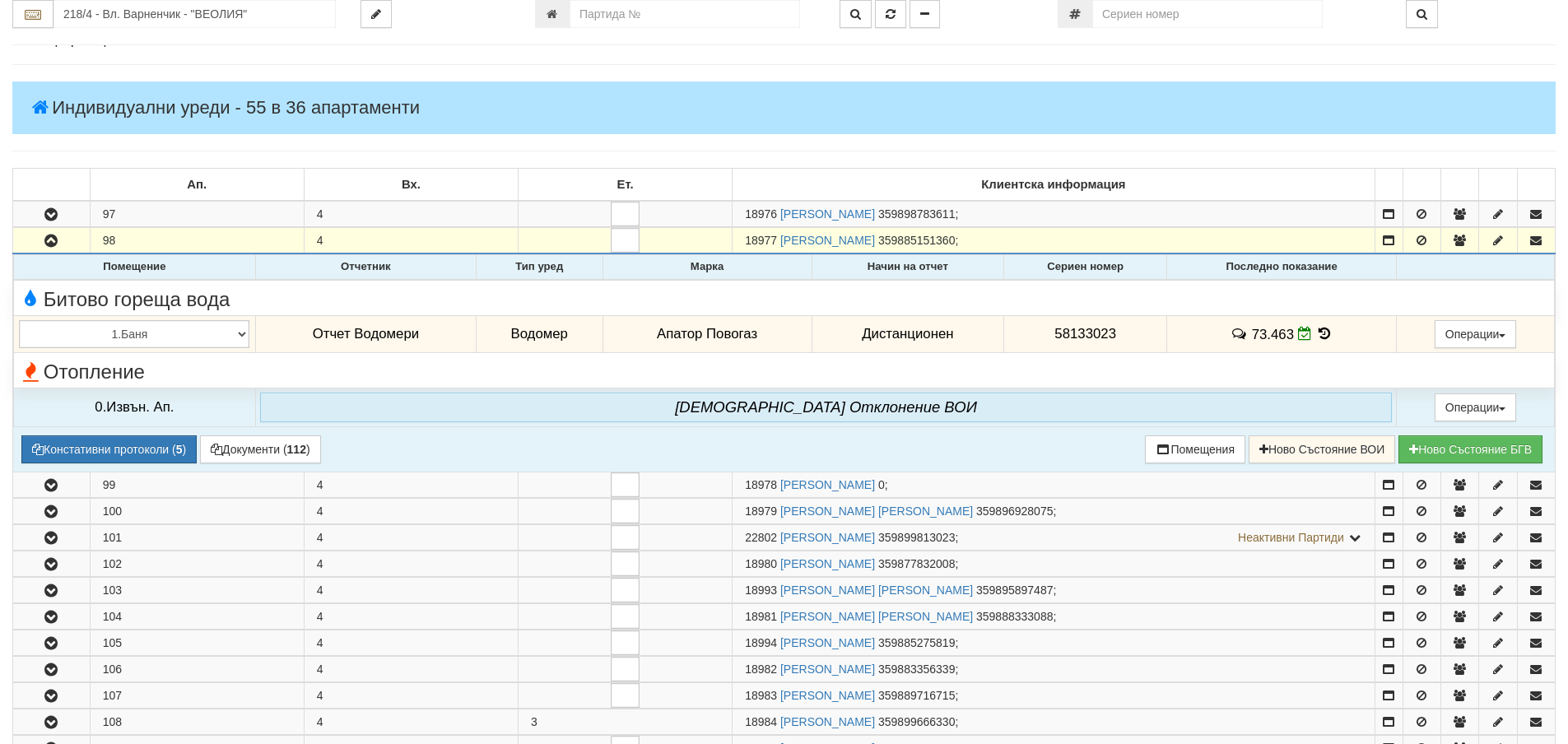
click at [1321, 333] on icon at bounding box center [1325, 334] width 18 height 14
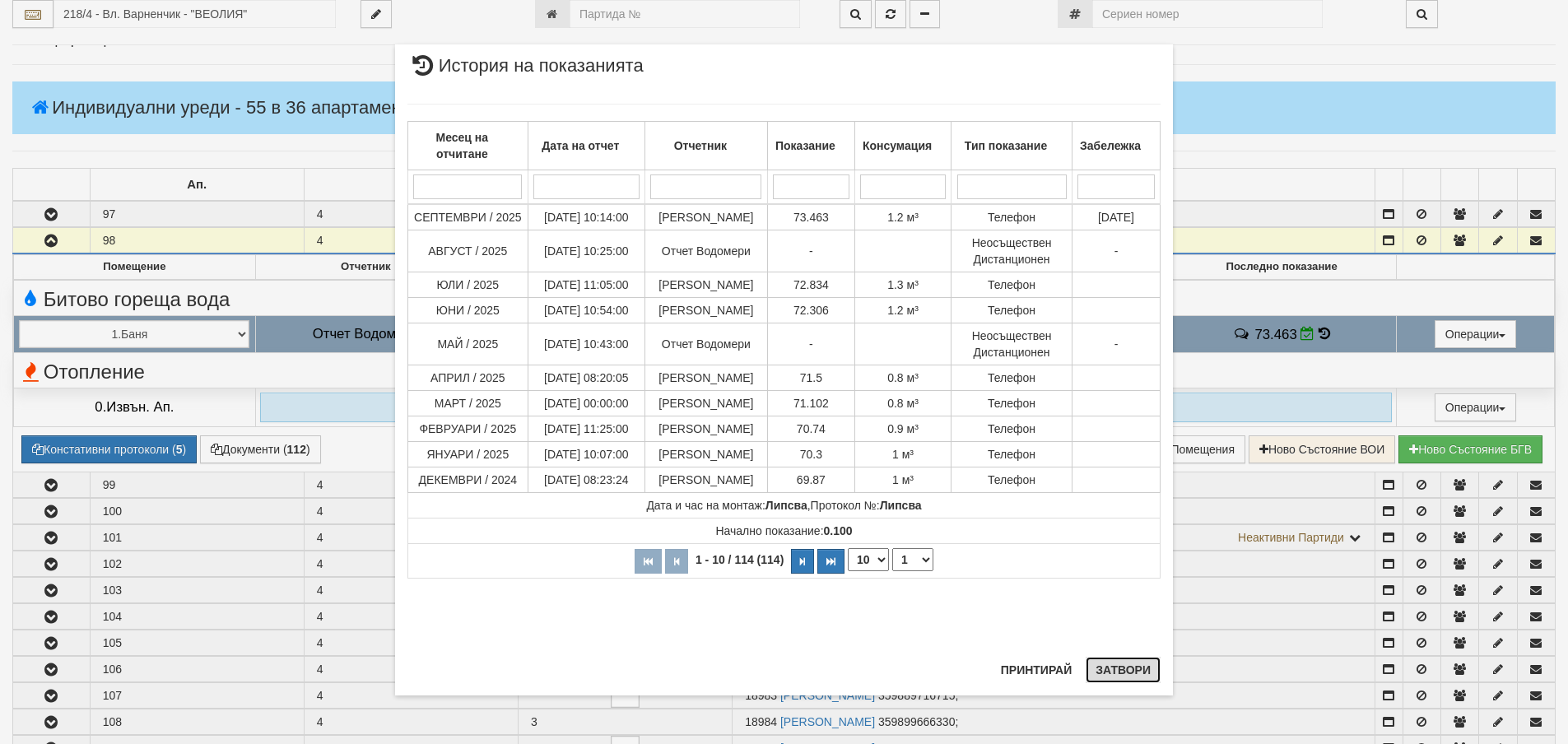
click at [1135, 664] on button "Затвори" at bounding box center [1123, 669] width 75 height 27
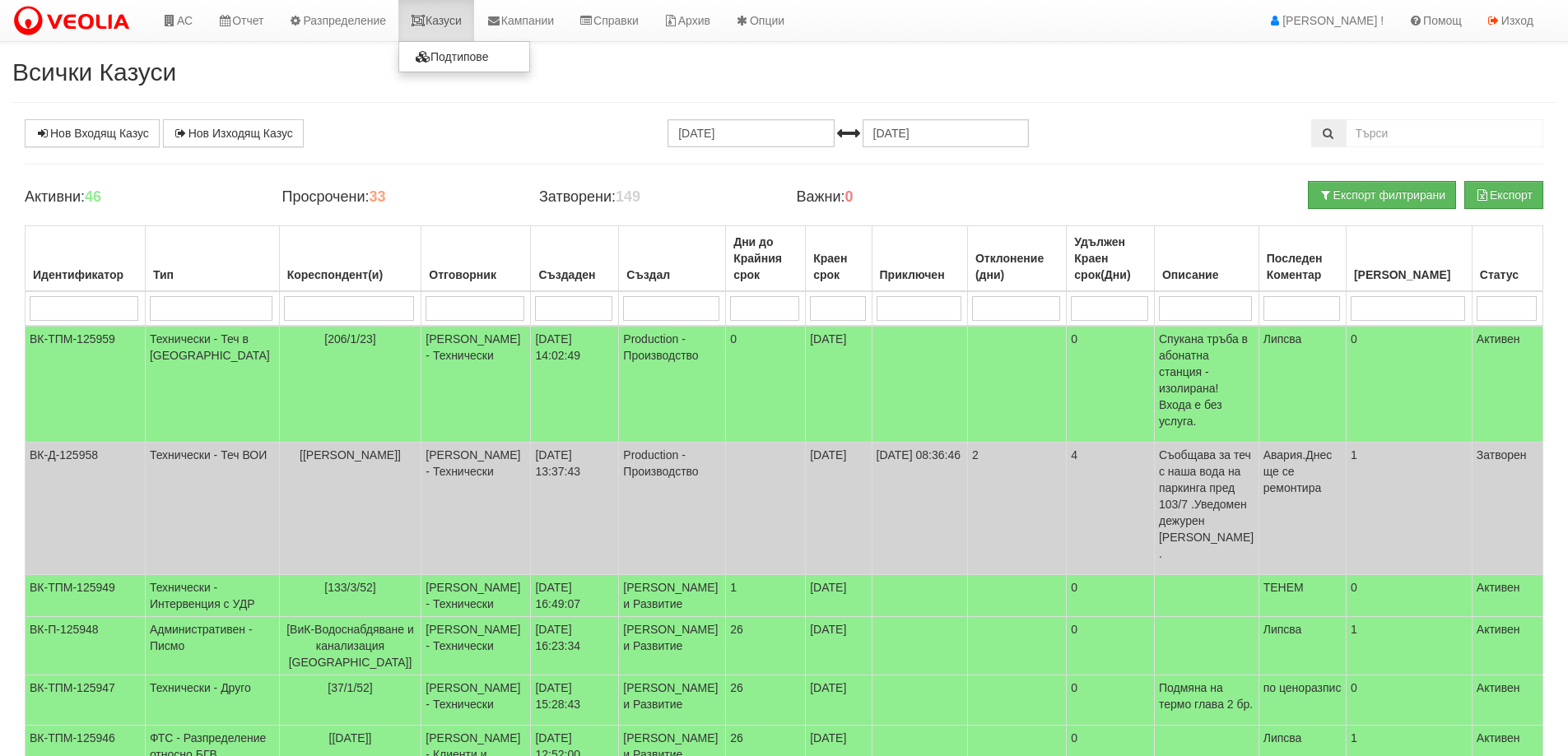
click at [460, 21] on link "Казуси" at bounding box center [436, 21] width 76 height 41
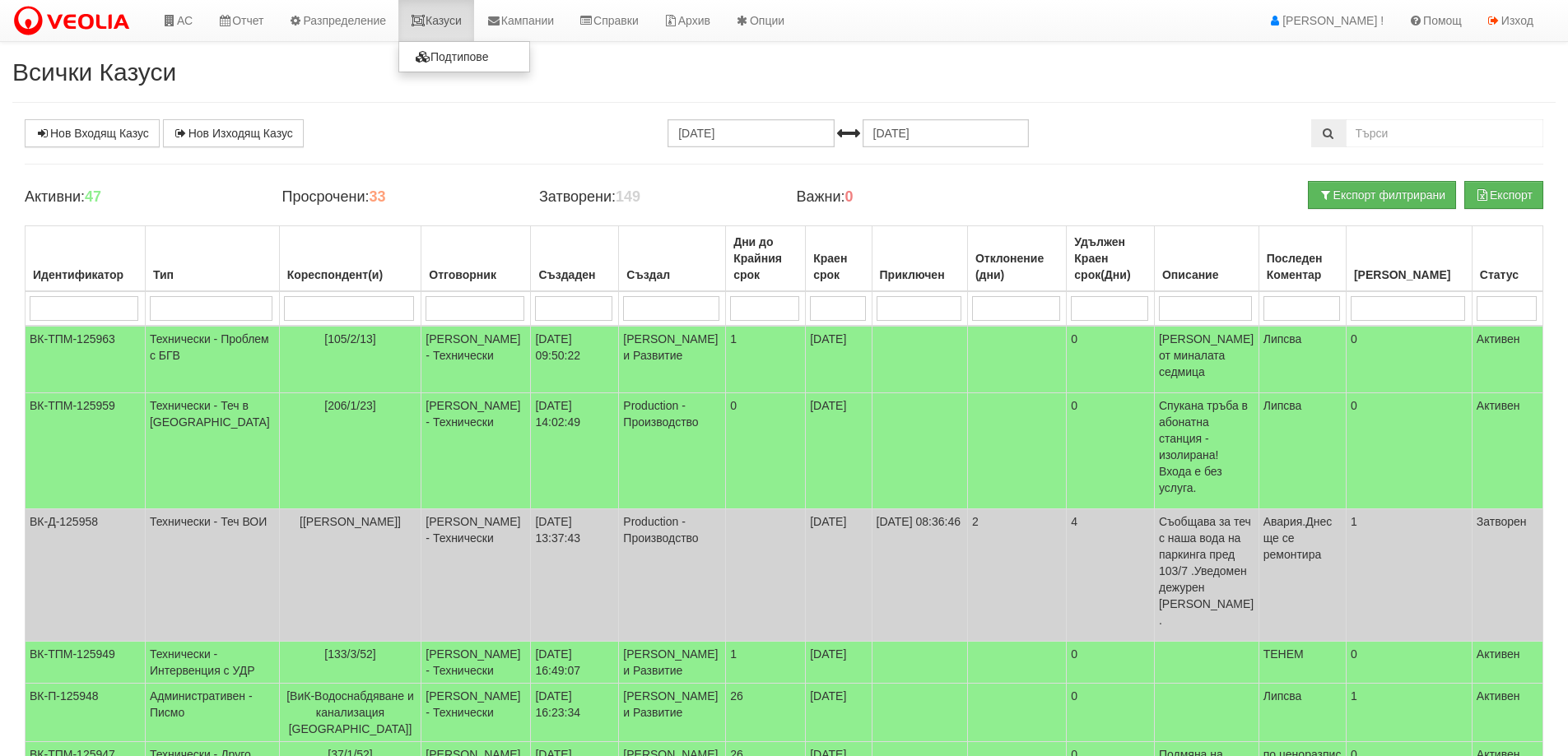
click at [454, 18] on link "Казуси" at bounding box center [436, 21] width 76 height 41
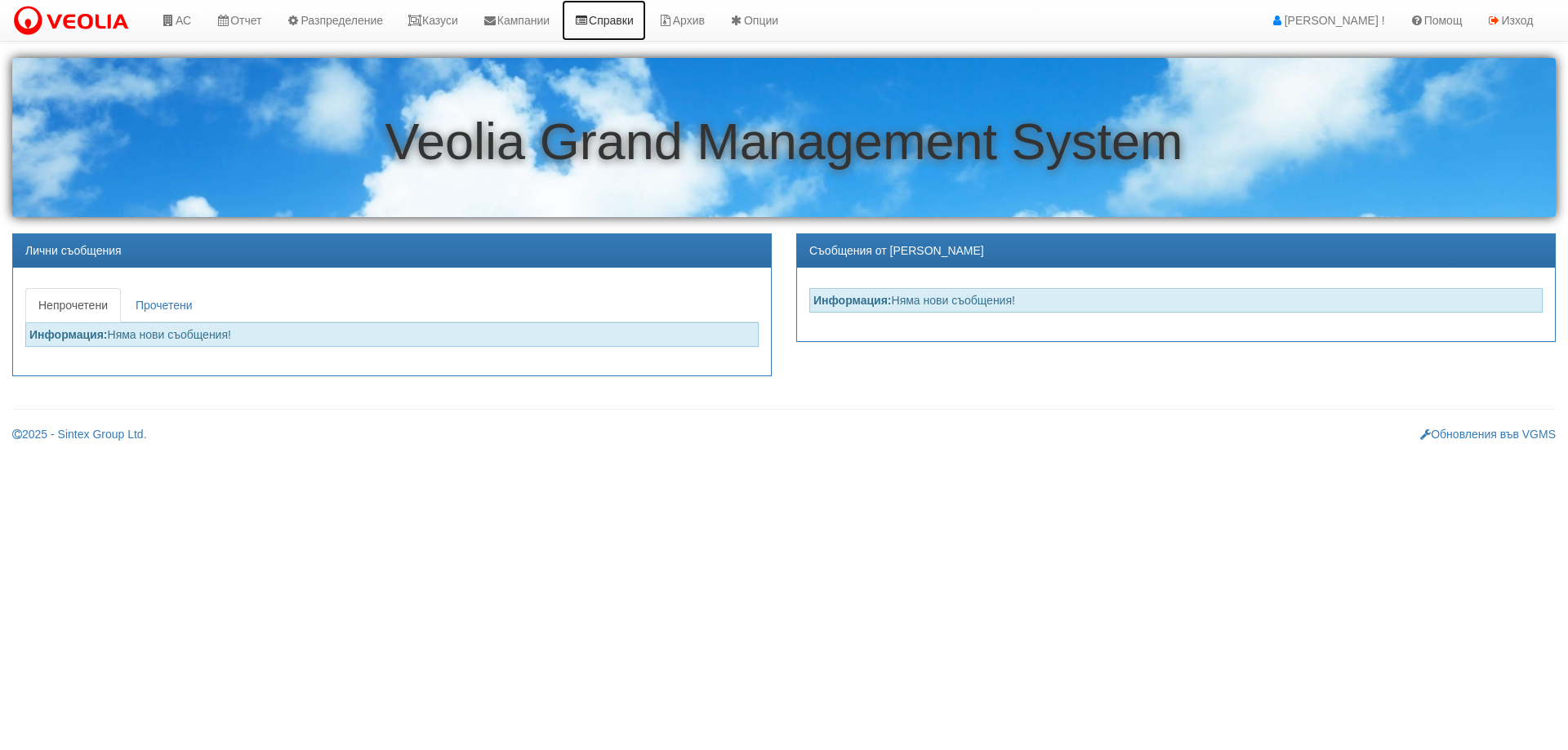
click at [632, 17] on link "Справки" at bounding box center [604, 20] width 84 height 41
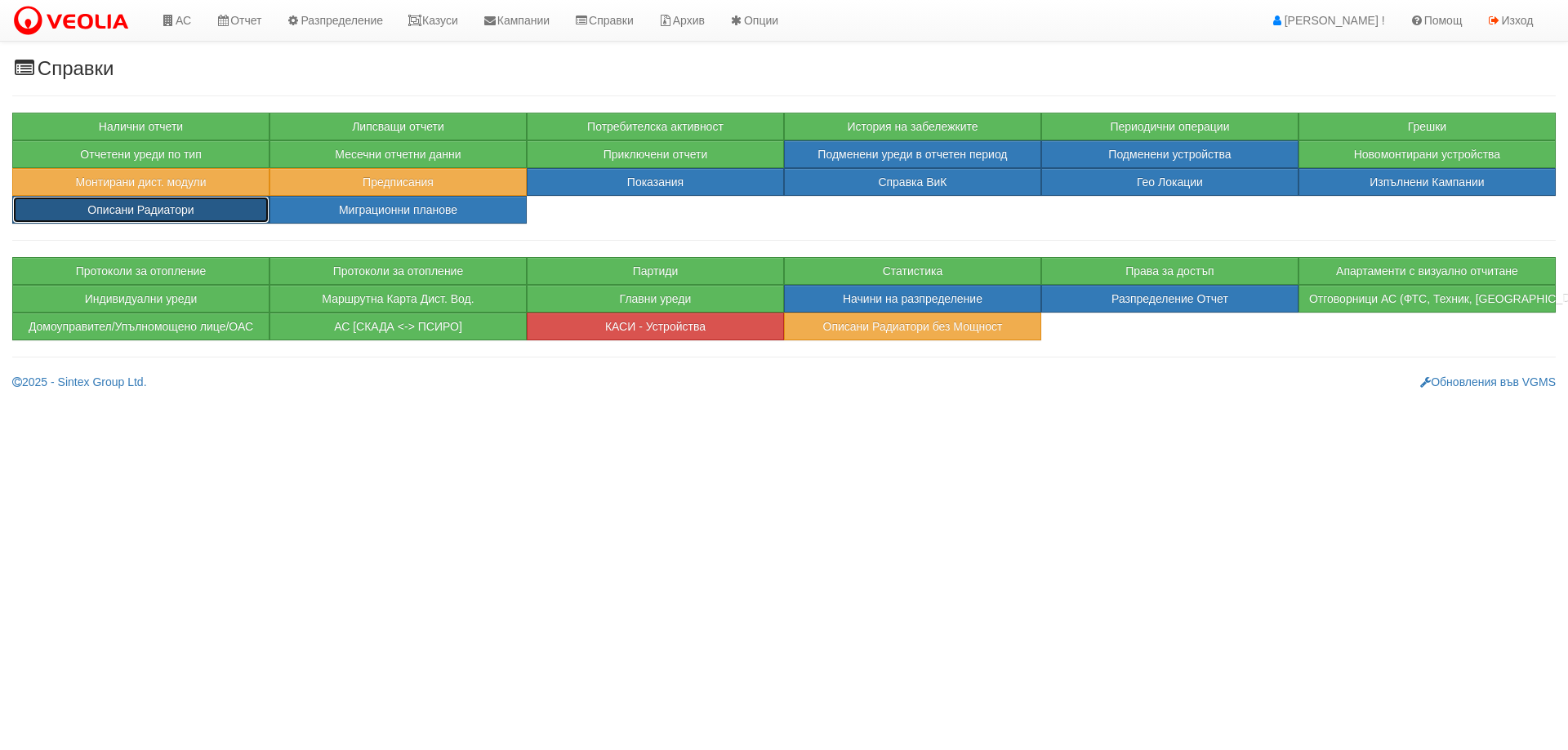
click at [128, 208] on button "Описани Радиатори" at bounding box center [141, 209] width 257 height 28
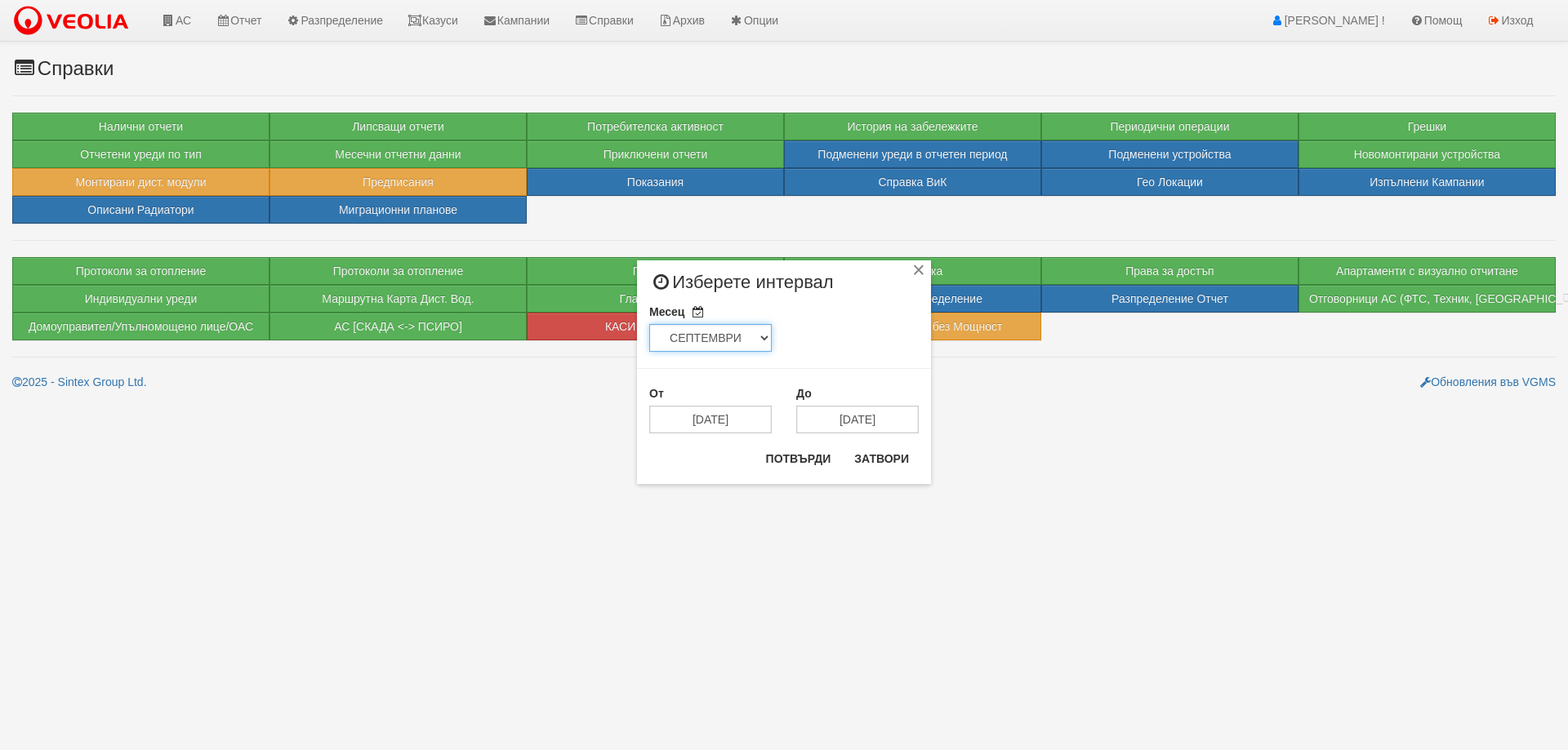
click at [695, 341] on select "ЯНУАРИ ФЕВРУАРИ МАРТ АПРИЛ МАЙ ЮНИ ЮЛИ АВГУСТ СЕПТЕМВРИ ОКТОМВРИ НОЕМВРИ ДЕКЕМВ…" at bounding box center [710, 338] width 123 height 28
select select "08"
click at [649, 324] on select "ЯНУАРИ ФЕВРУАРИ МАРТ АПРИЛ МАЙ ЮНИ ЮЛИ АВГУСТ СЕПТЕМВРИ ОКТОМВРИ НОЕМВРИ ДЕКЕМВ…" at bounding box center [710, 338] width 123 height 28
type input "[DATE]"
click at [841, 428] on input "[DATE]" at bounding box center [858, 420] width 123 height 28
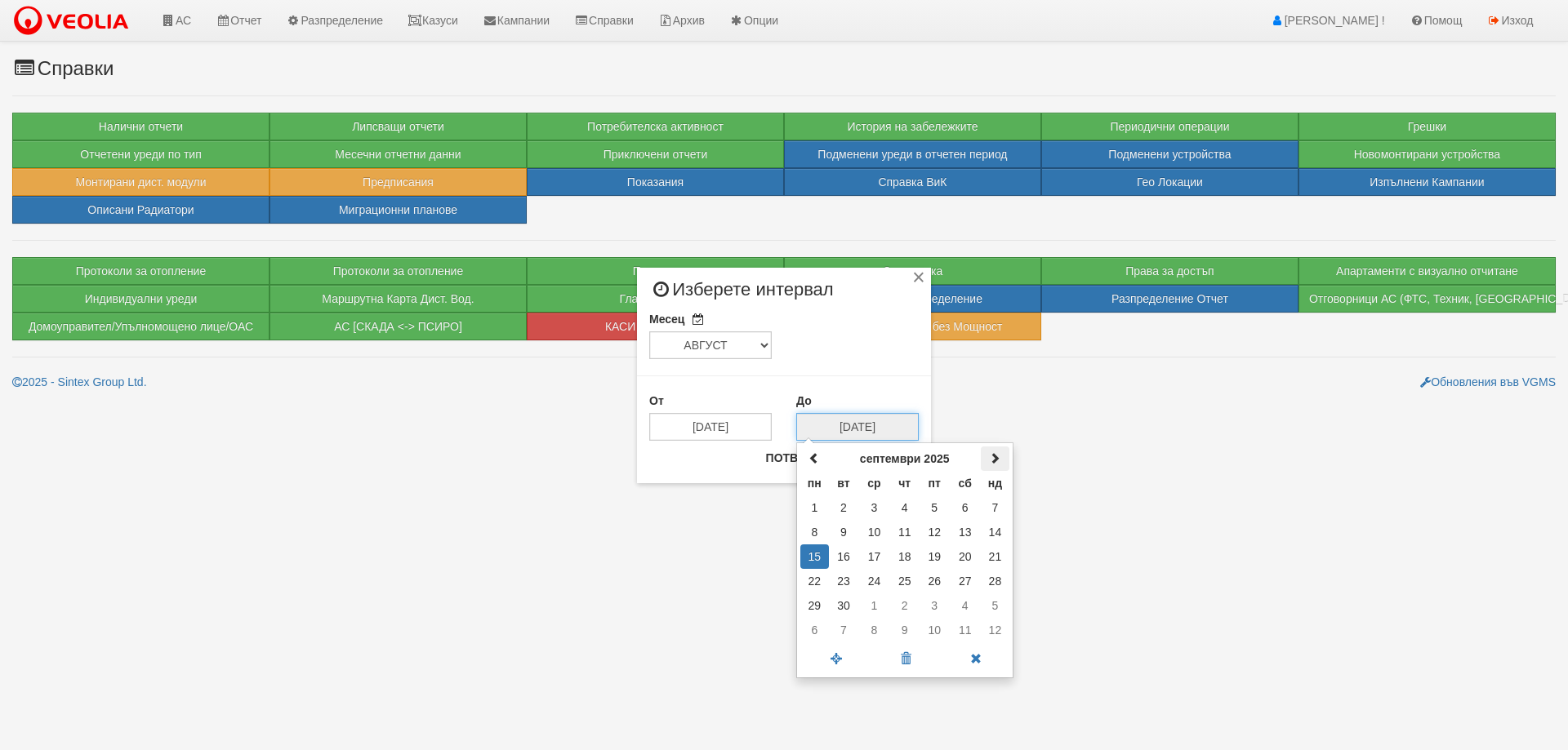
click at [996, 458] on span at bounding box center [995, 458] width 12 height 12
click at [814, 558] on td "13" at bounding box center [814, 556] width 28 height 24
type input "[DATE]"
click at [781, 461] on button "Потвърди" at bounding box center [798, 458] width 85 height 26
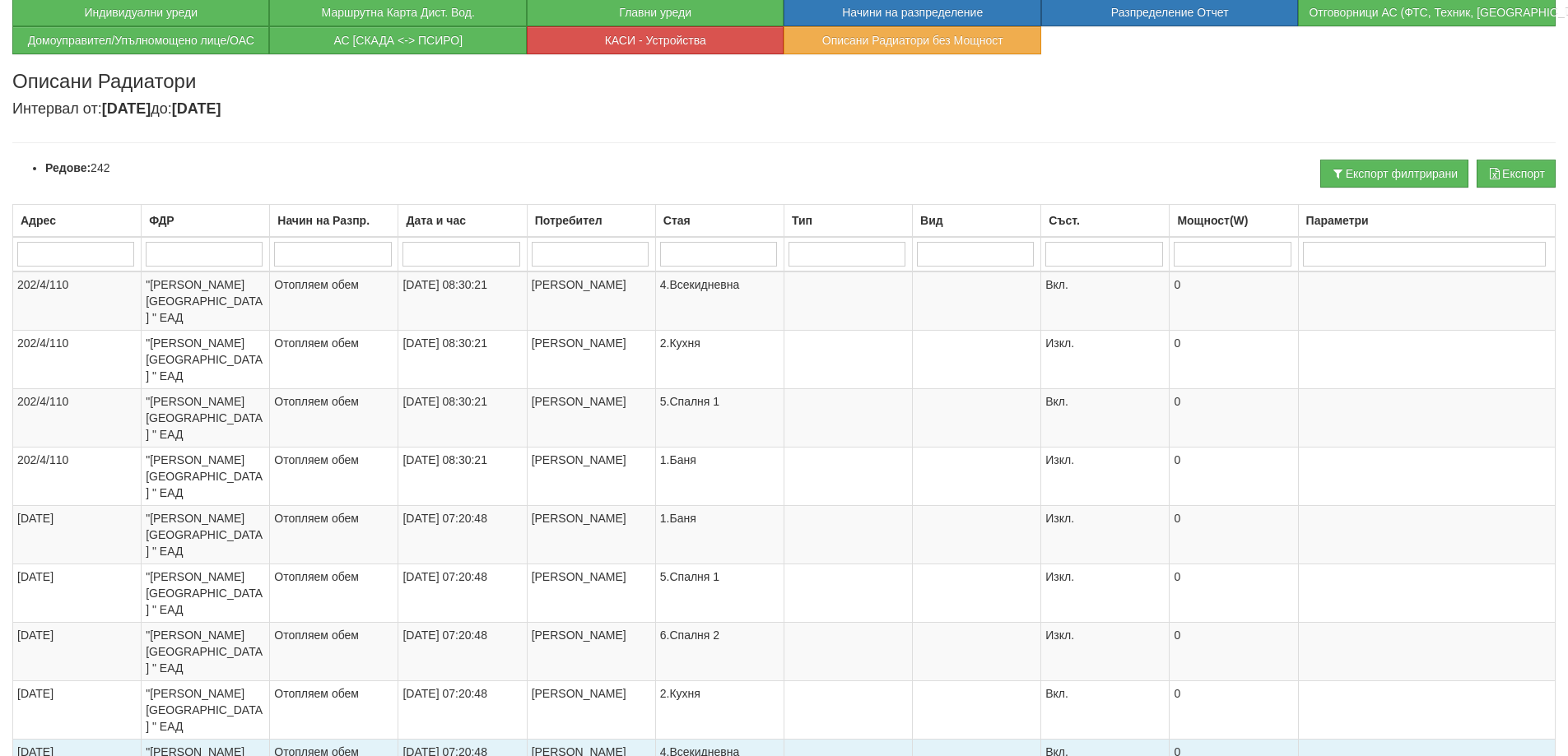
scroll to position [338, 0]
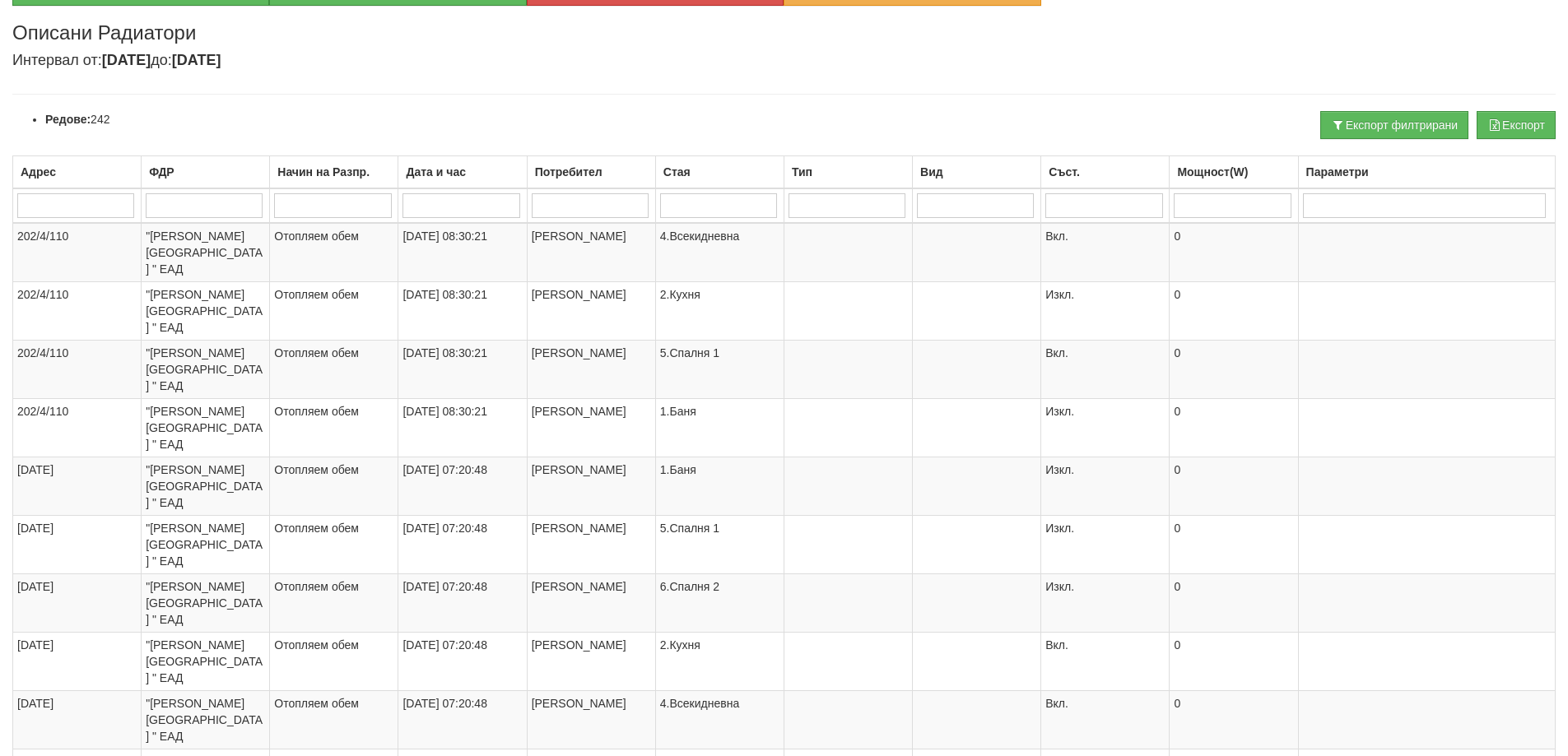
select select "40"
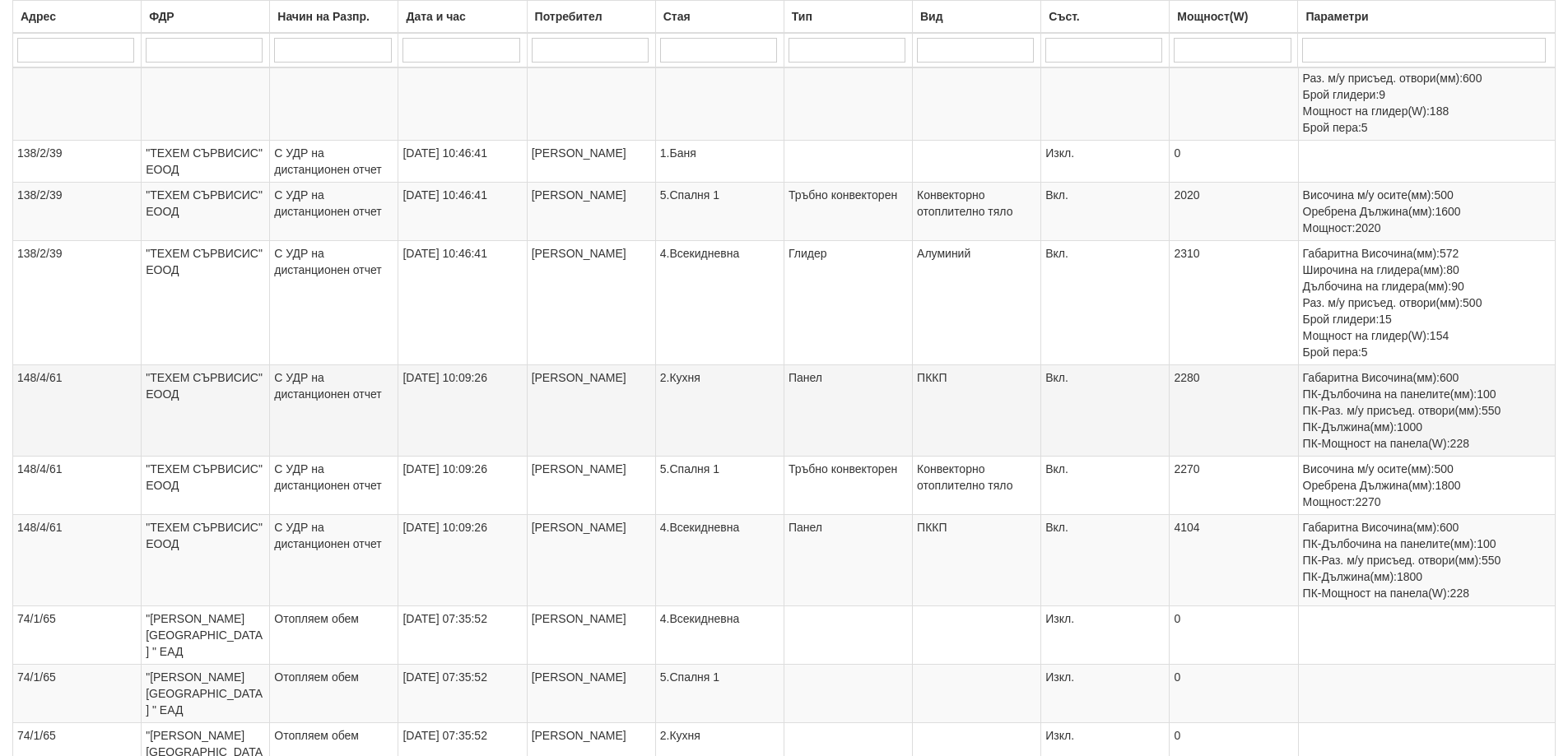
scroll to position [2272, 0]
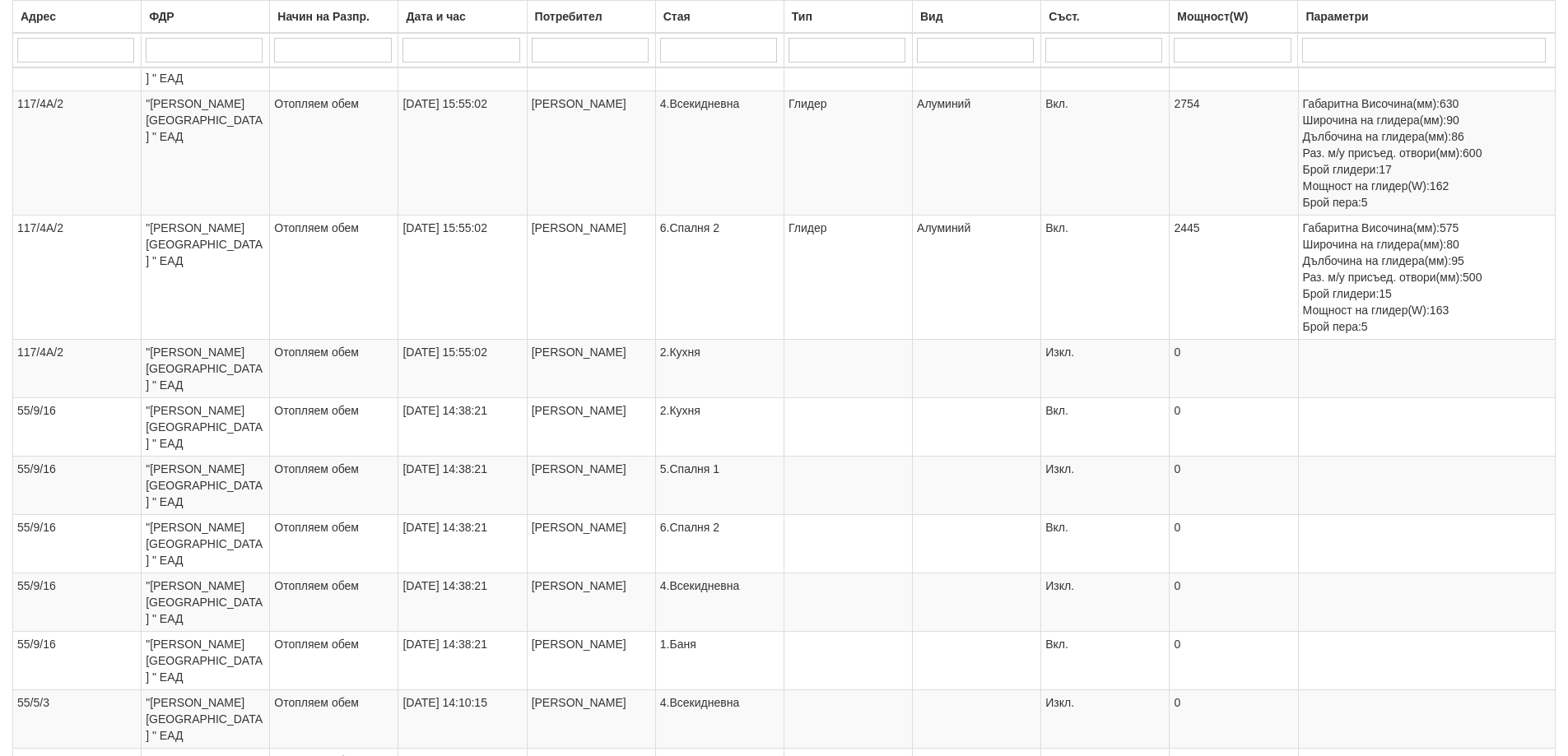
scroll to position [1893, 0]
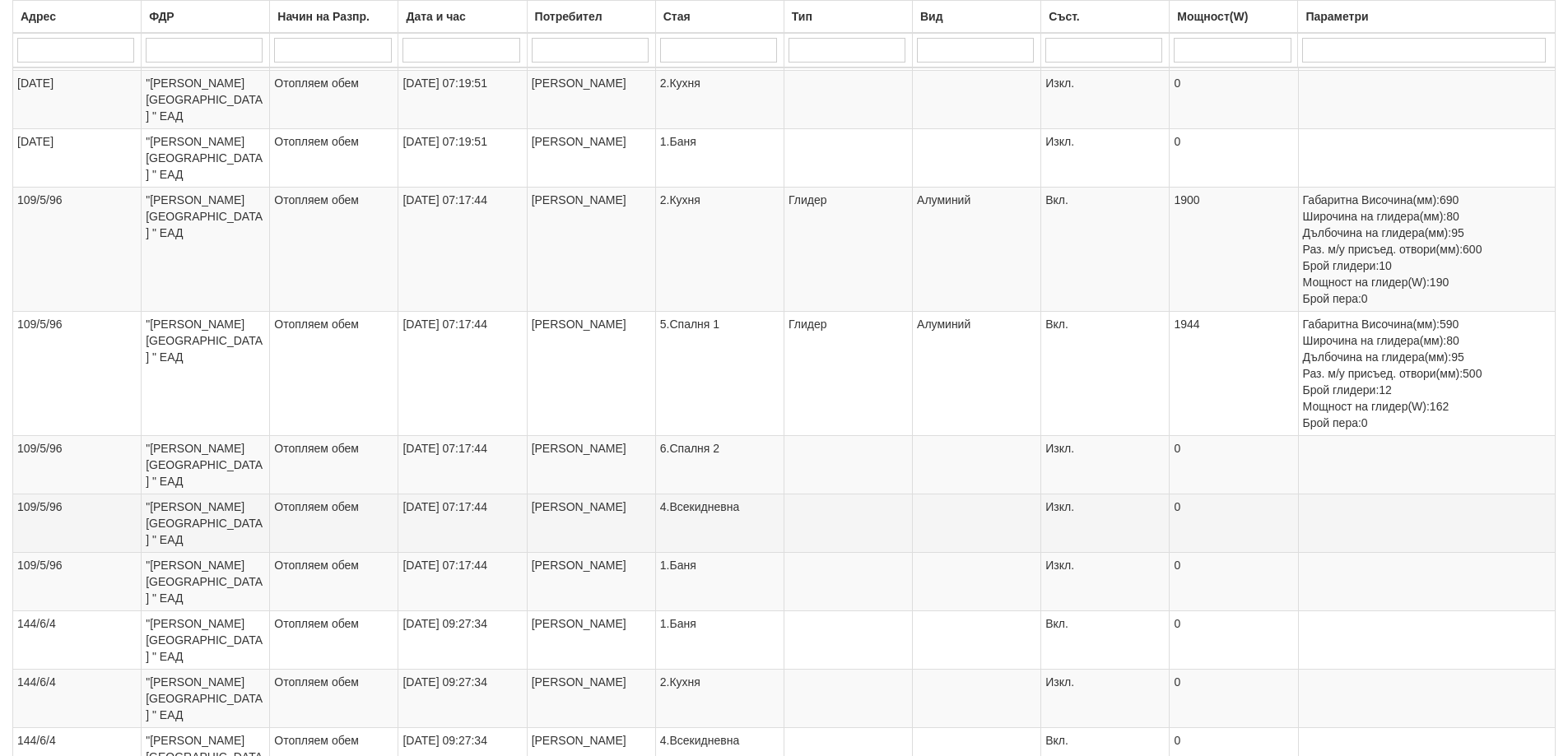
scroll to position [2025, 0]
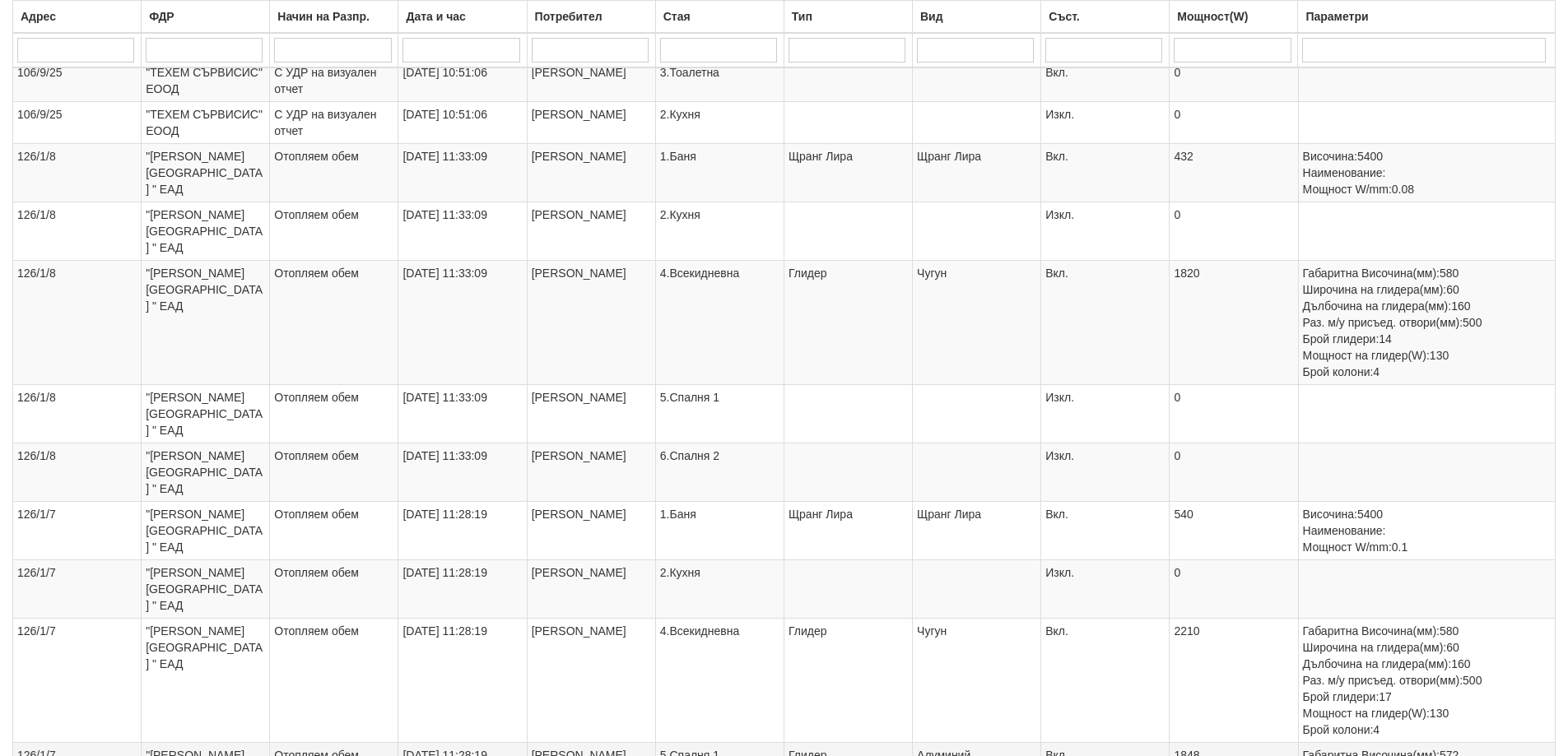
scroll to position [2552, 0]
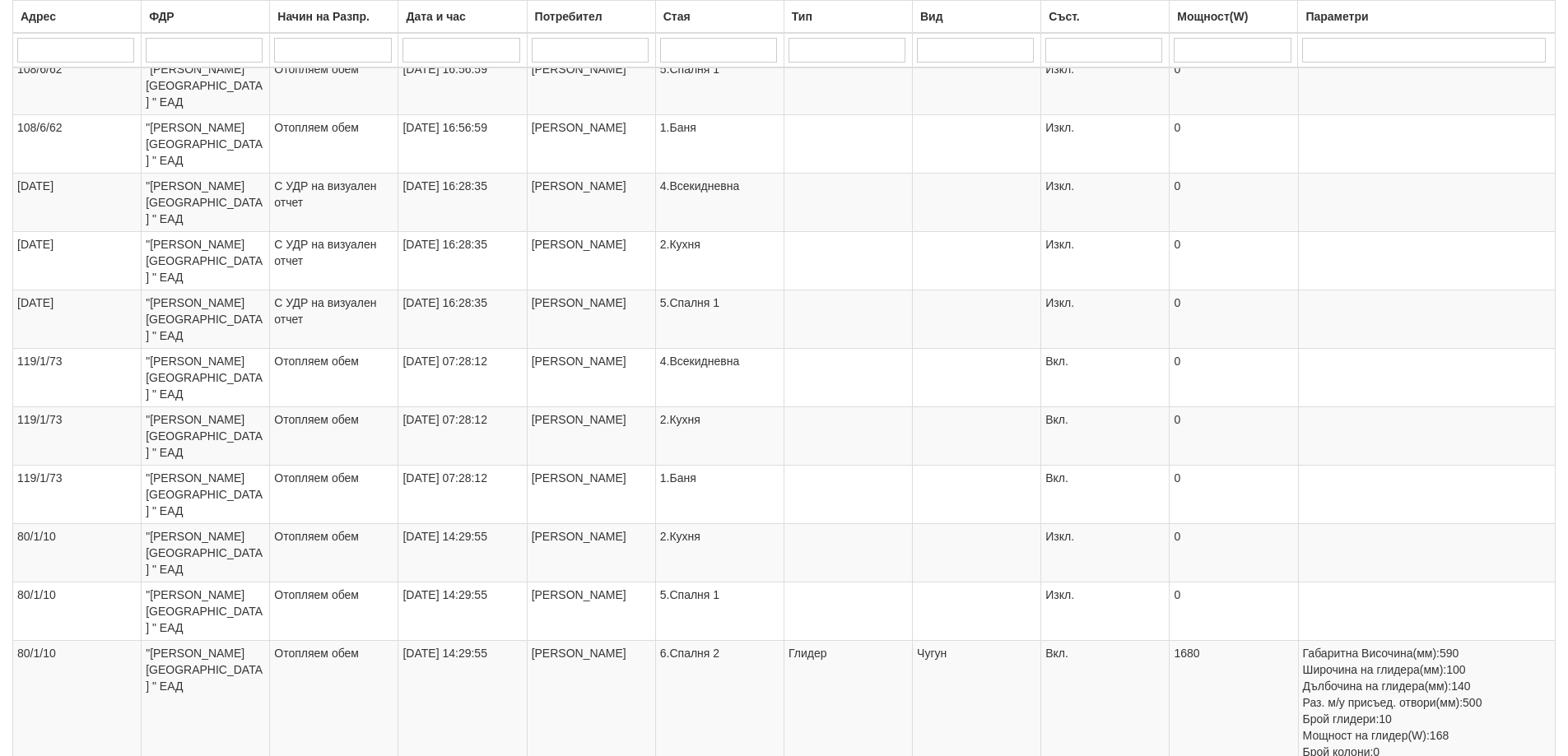
scroll to position [2189, 0]
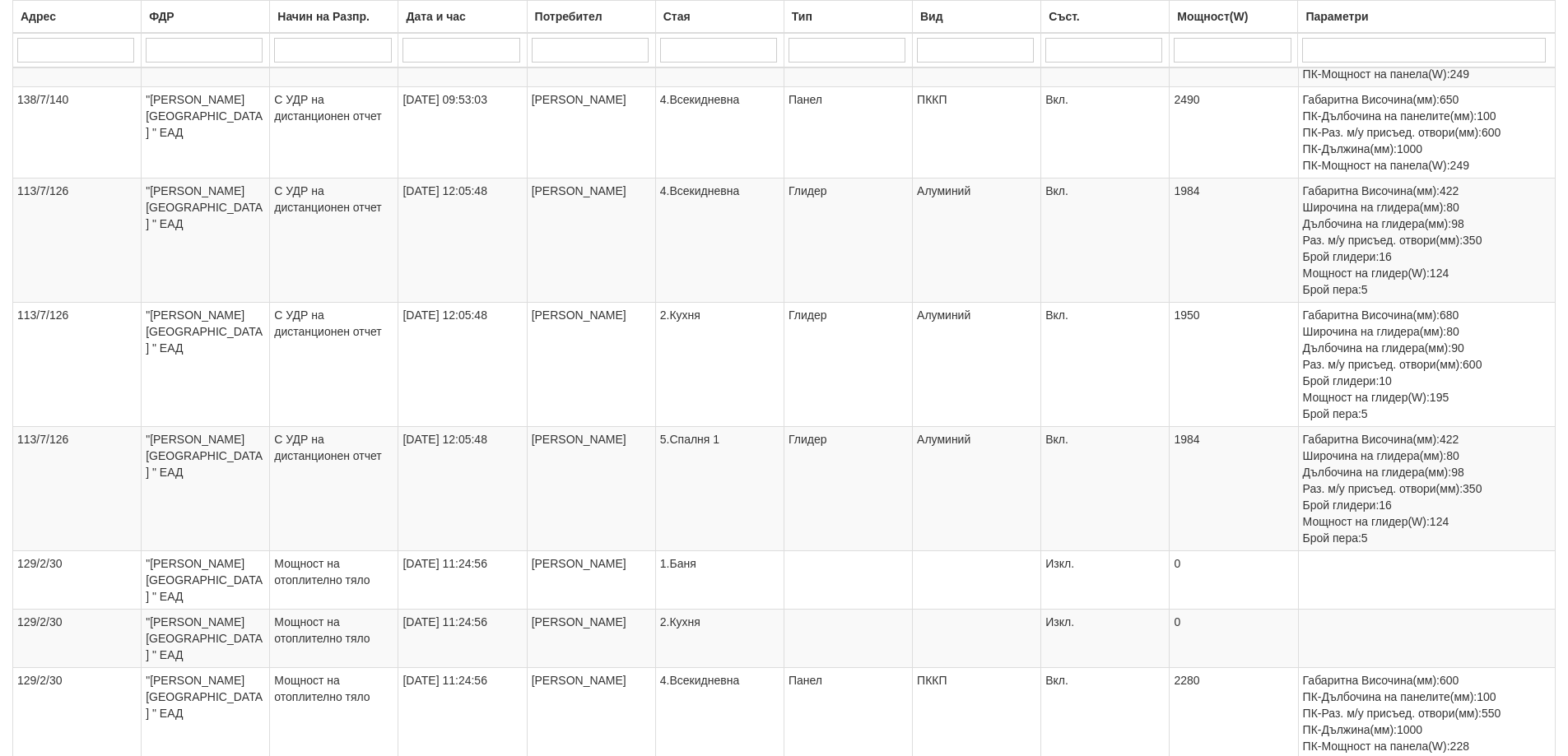
scroll to position [2732, 0]
select select "7"
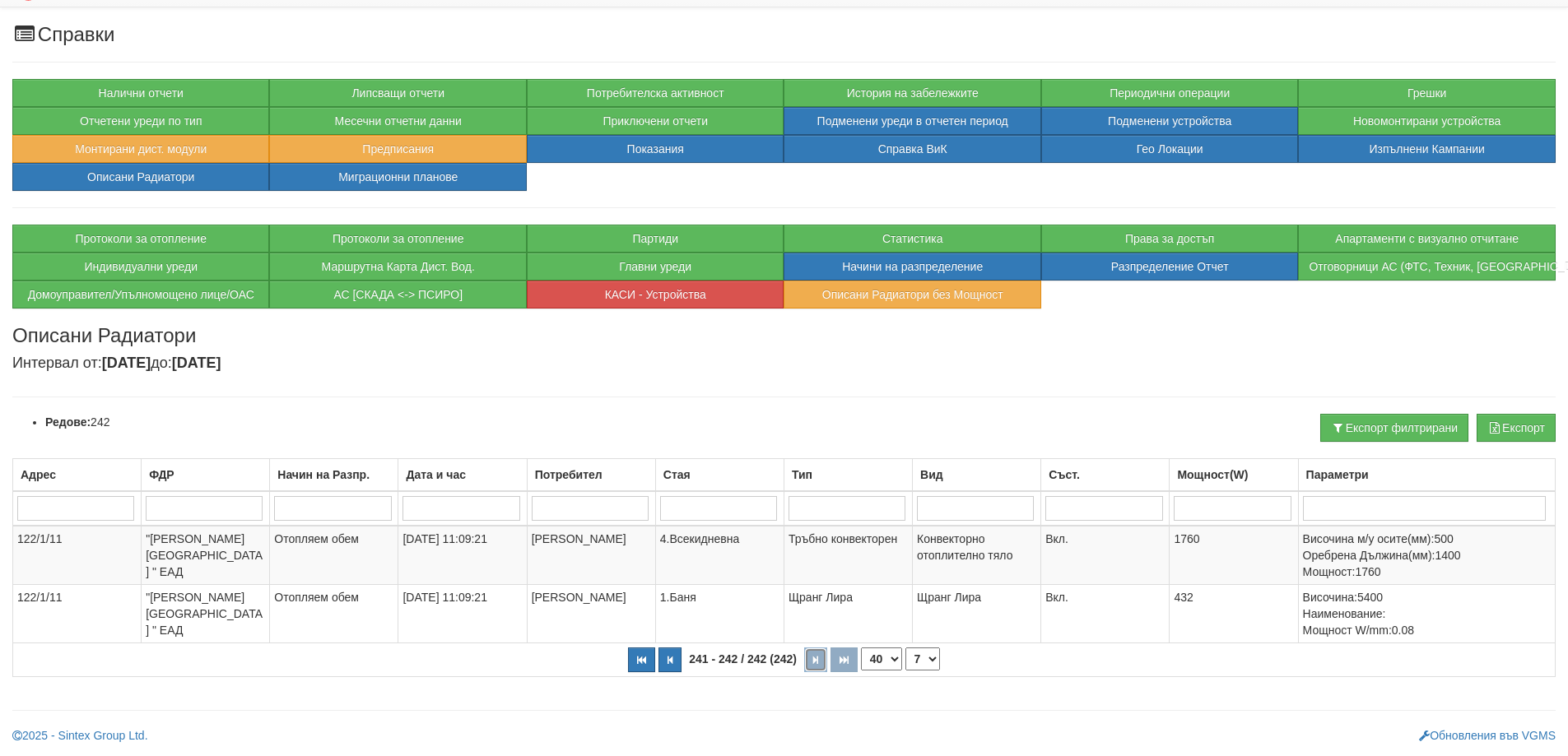
scroll to position [34, 0]
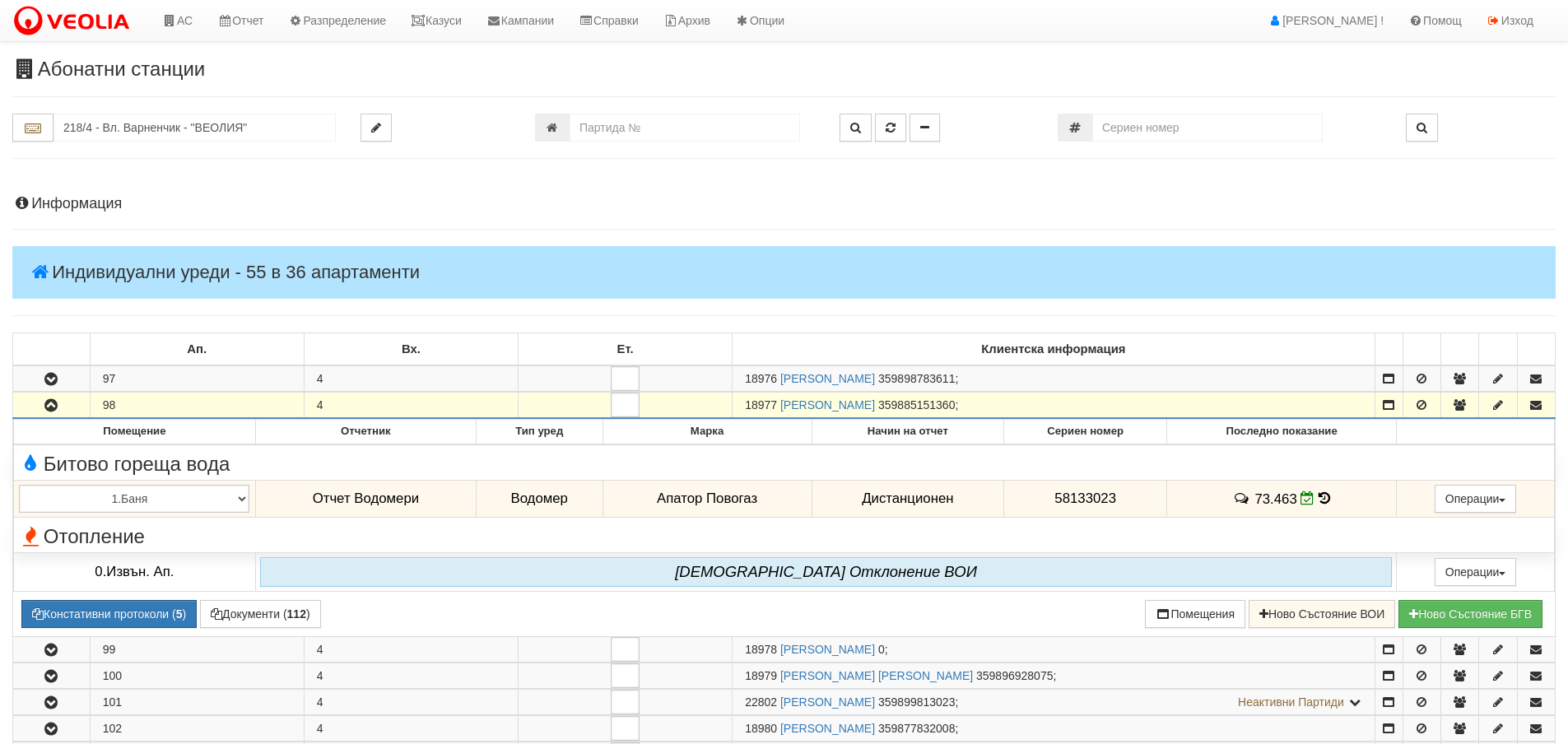
click at [86, 114] on input "218/4 - Вл. Варненчик - "ВЕОЛИЯ"" at bounding box center [194, 128] width 283 height 28
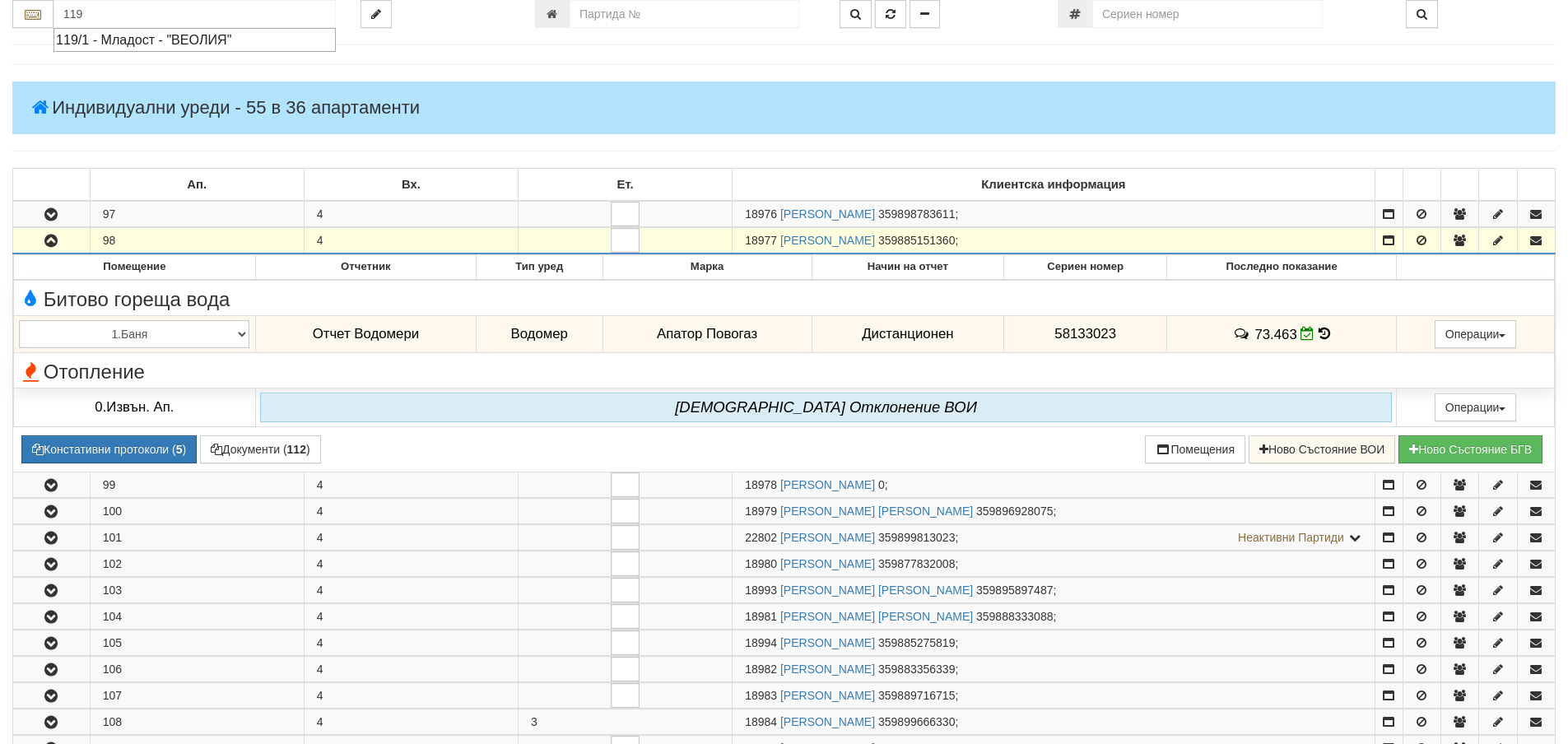
click at [115, 35] on div "119/1 - Младост - "ВЕОЛИЯ"" at bounding box center [194, 39] width 277 height 19
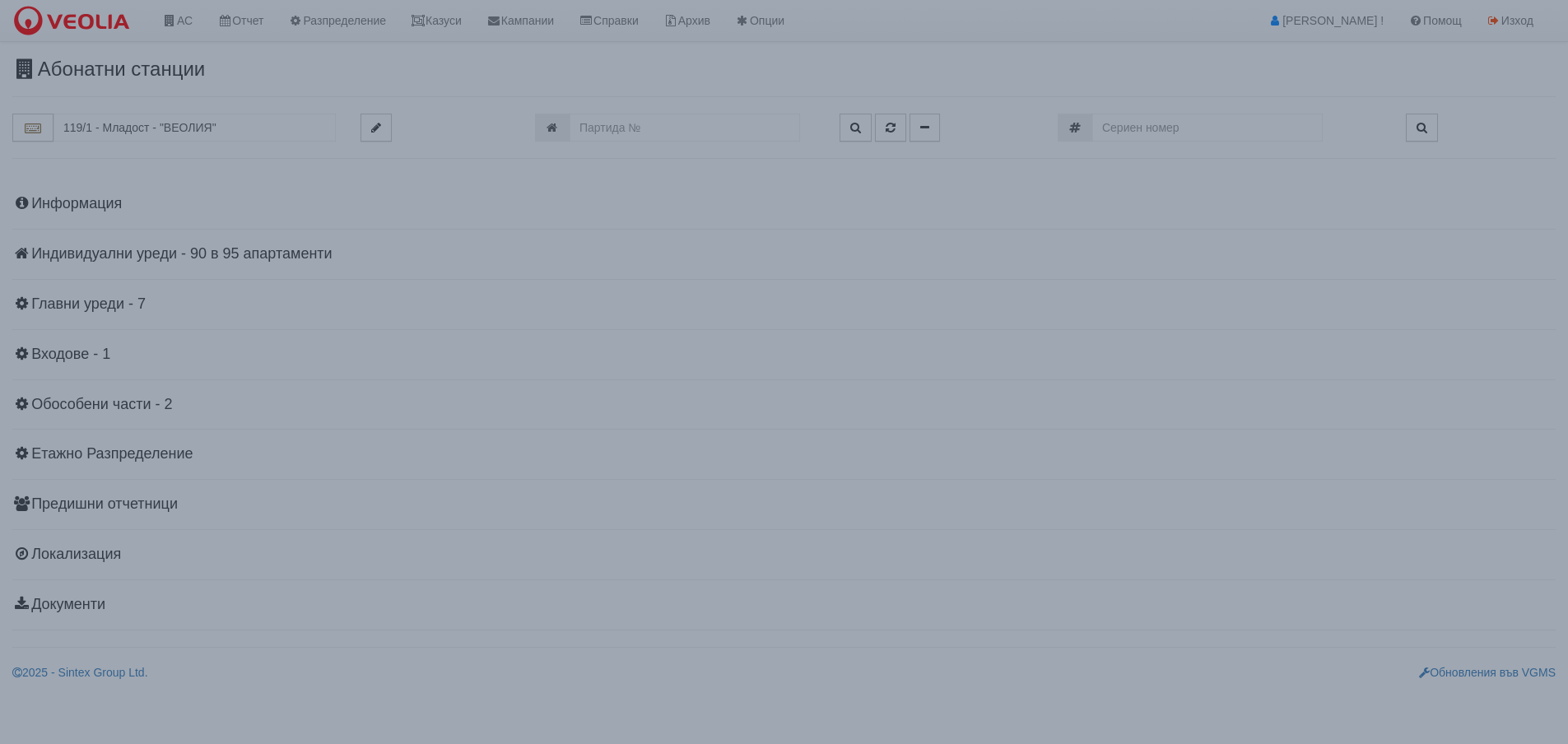
scroll to position [0, 0]
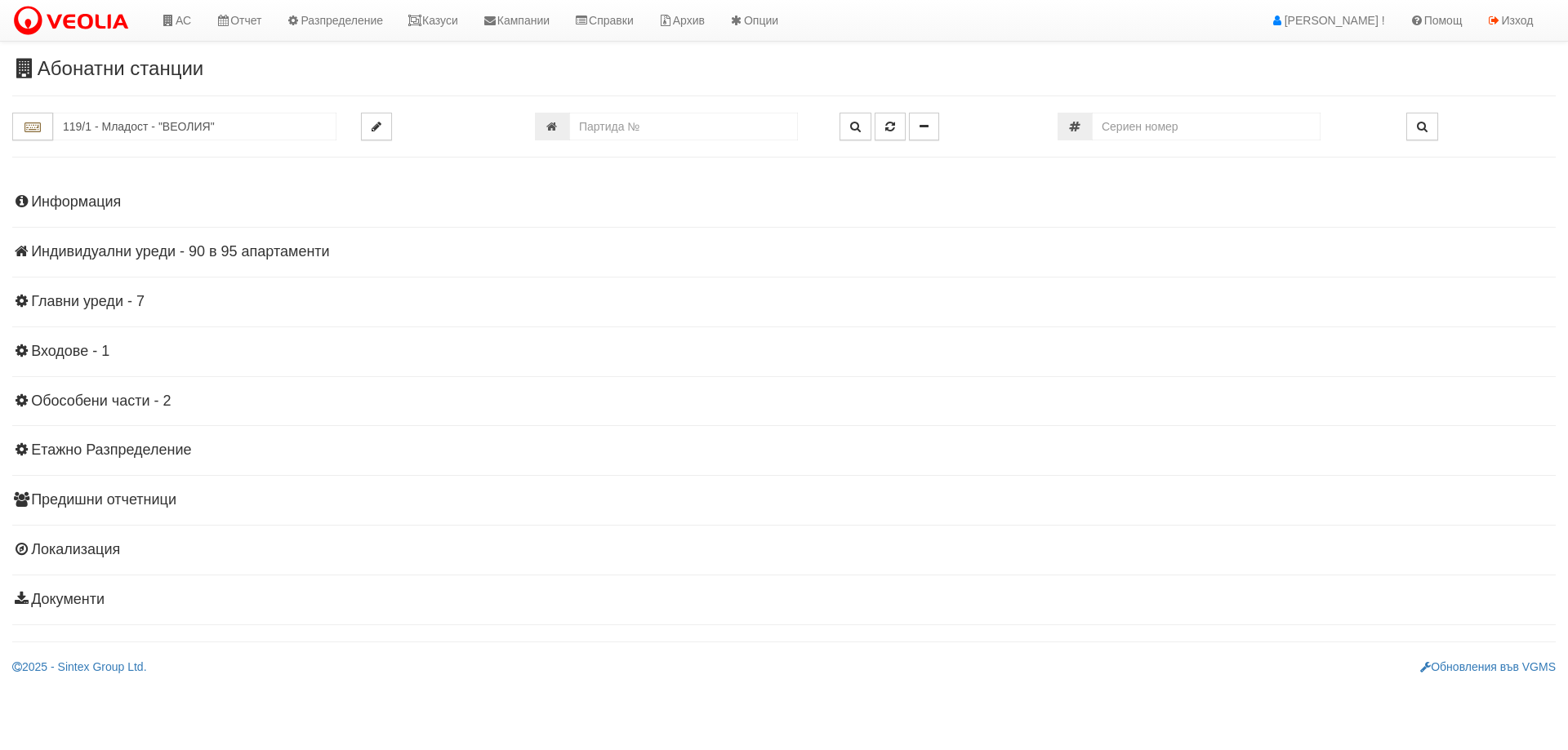
click at [138, 265] on div "Информация Параметри Брой Апартаменти: 95 Ползватели 08/2025 56 % 0 % 171" at bounding box center [784, 399] width 1544 height 451
click at [139, 255] on h4 "Индивидуални уреди - 90 в 95 апартаменти" at bounding box center [784, 252] width 1544 height 17
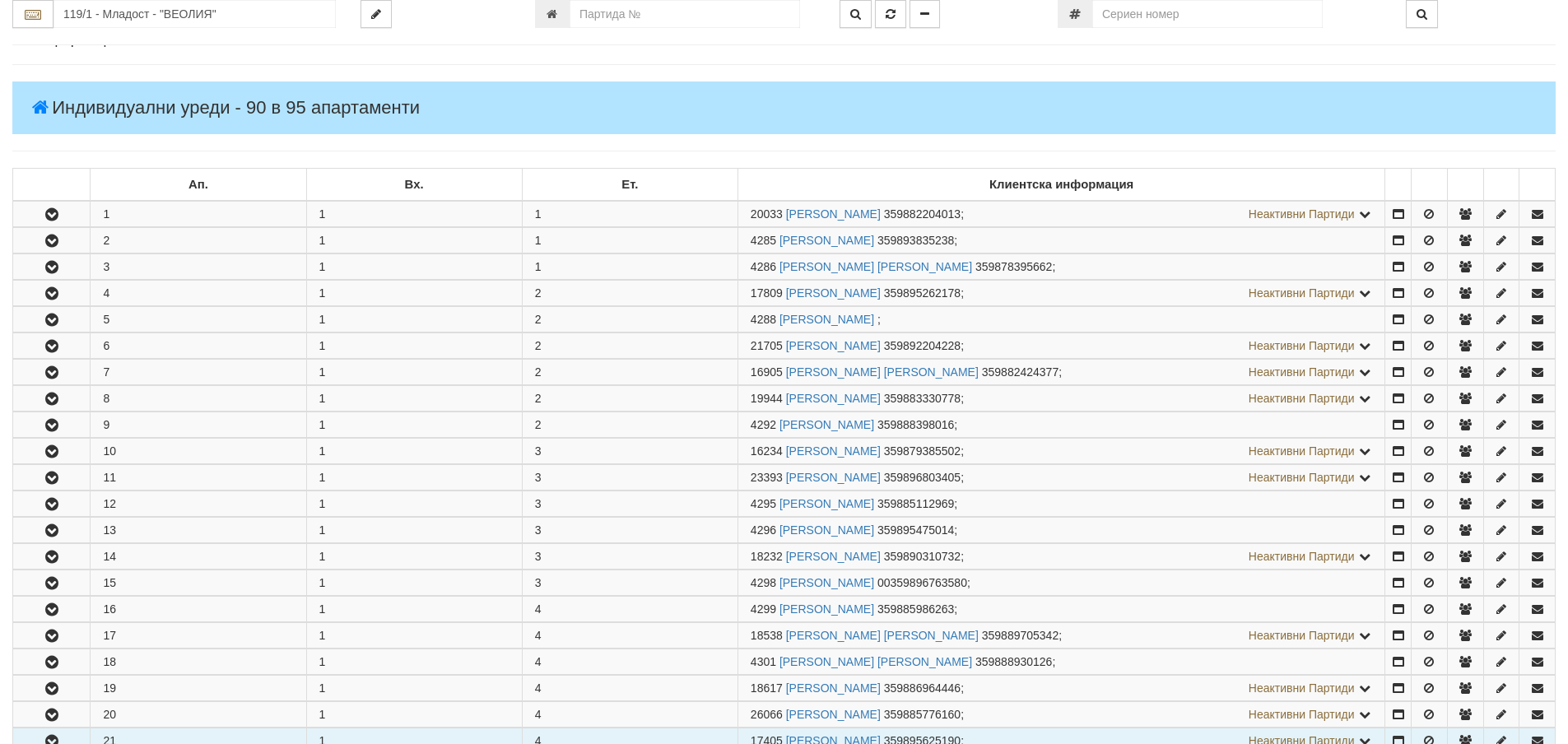
scroll to position [494, 0]
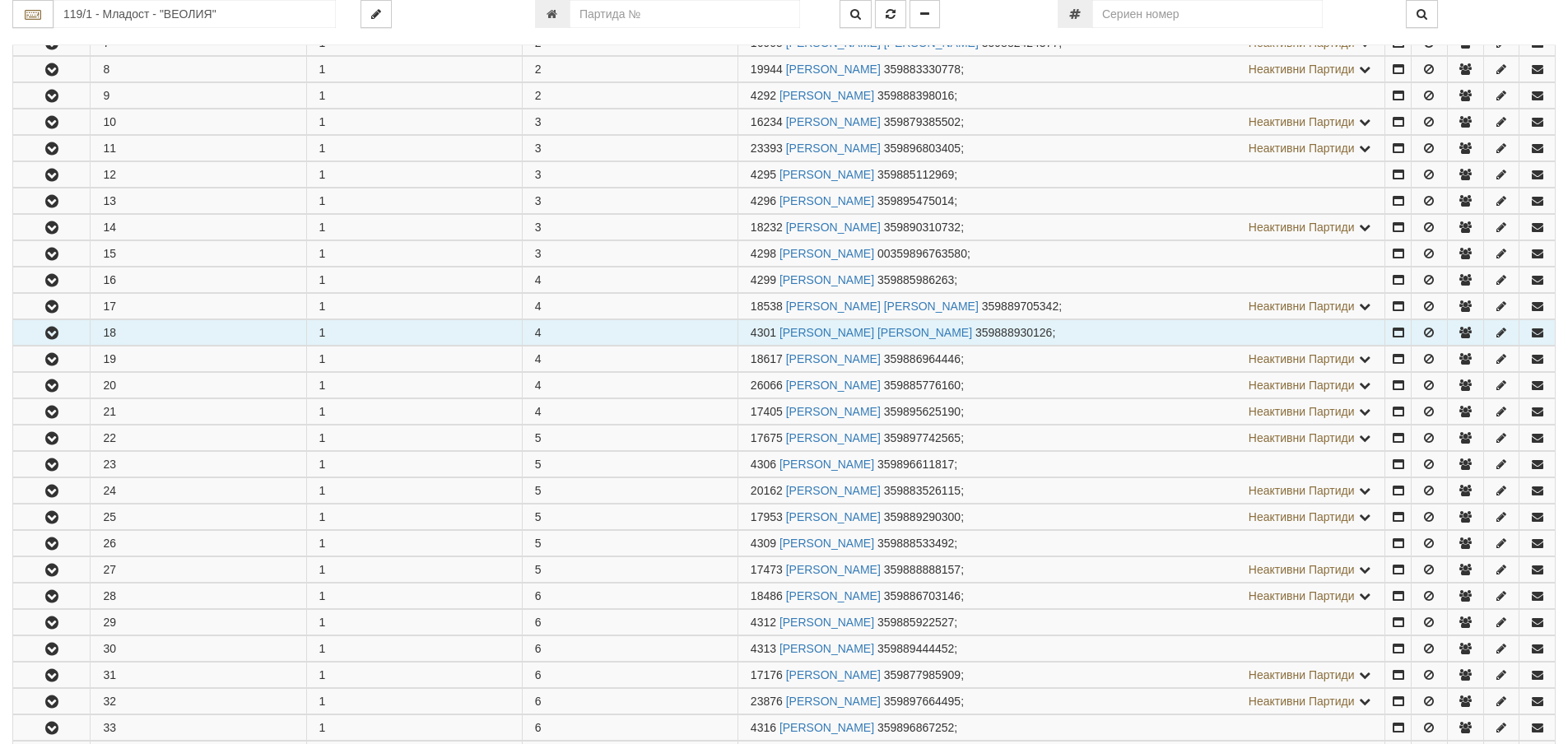
click at [48, 343] on button "button" at bounding box center [51, 332] width 77 height 25
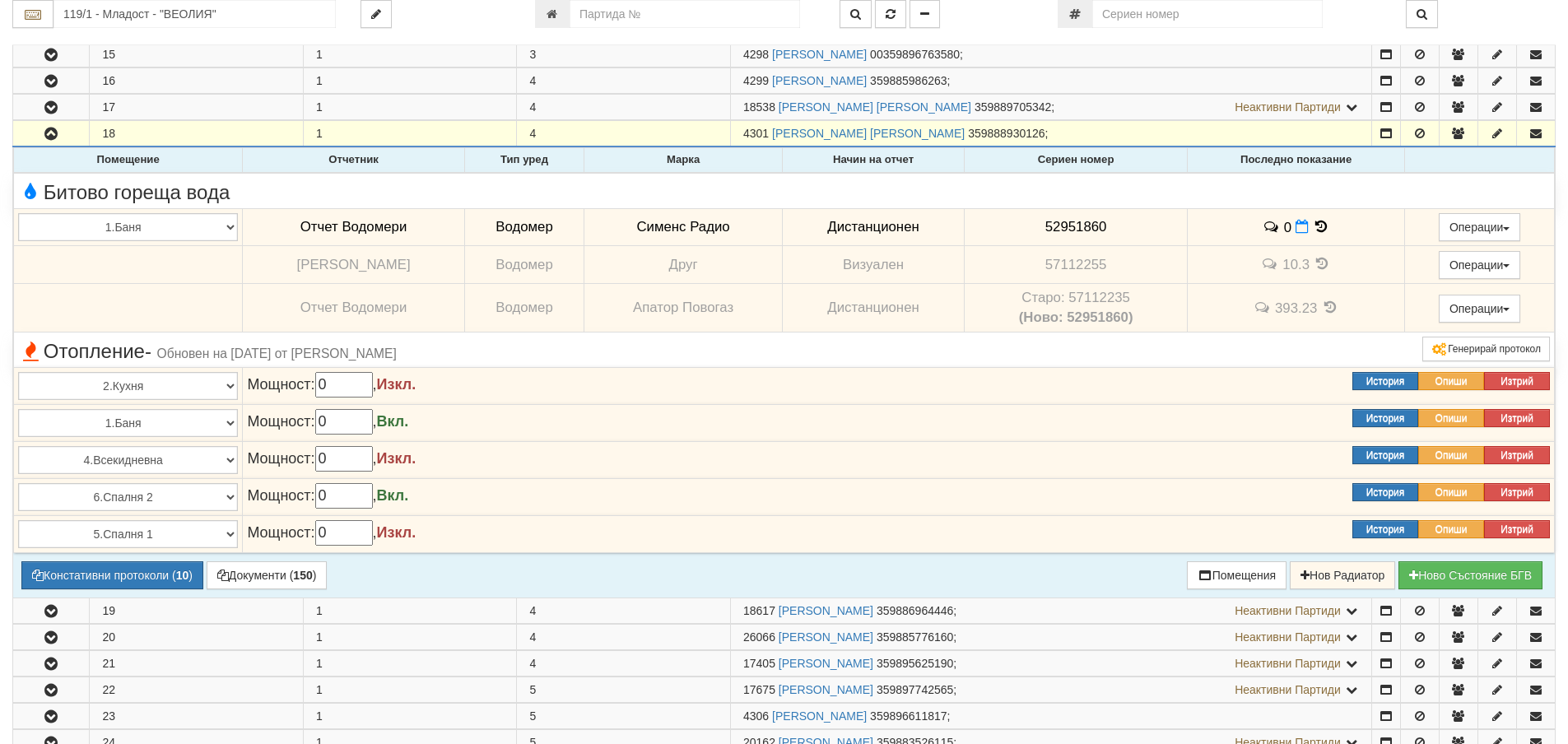
scroll to position [740, 0]
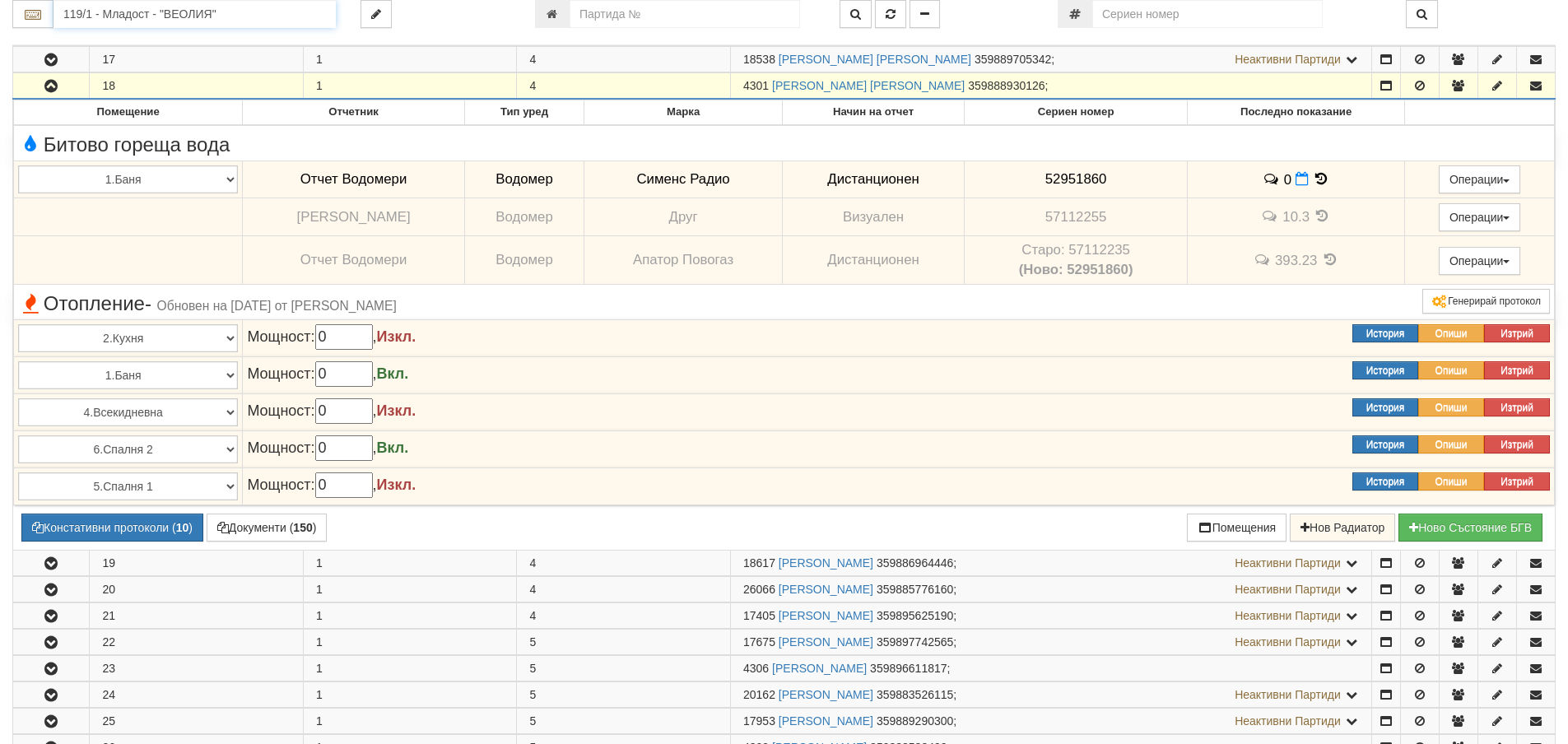
click at [85, 10] on input "119/1 - Младост - "ВЕОЛИЯ"" at bounding box center [194, 14] width 283 height 28
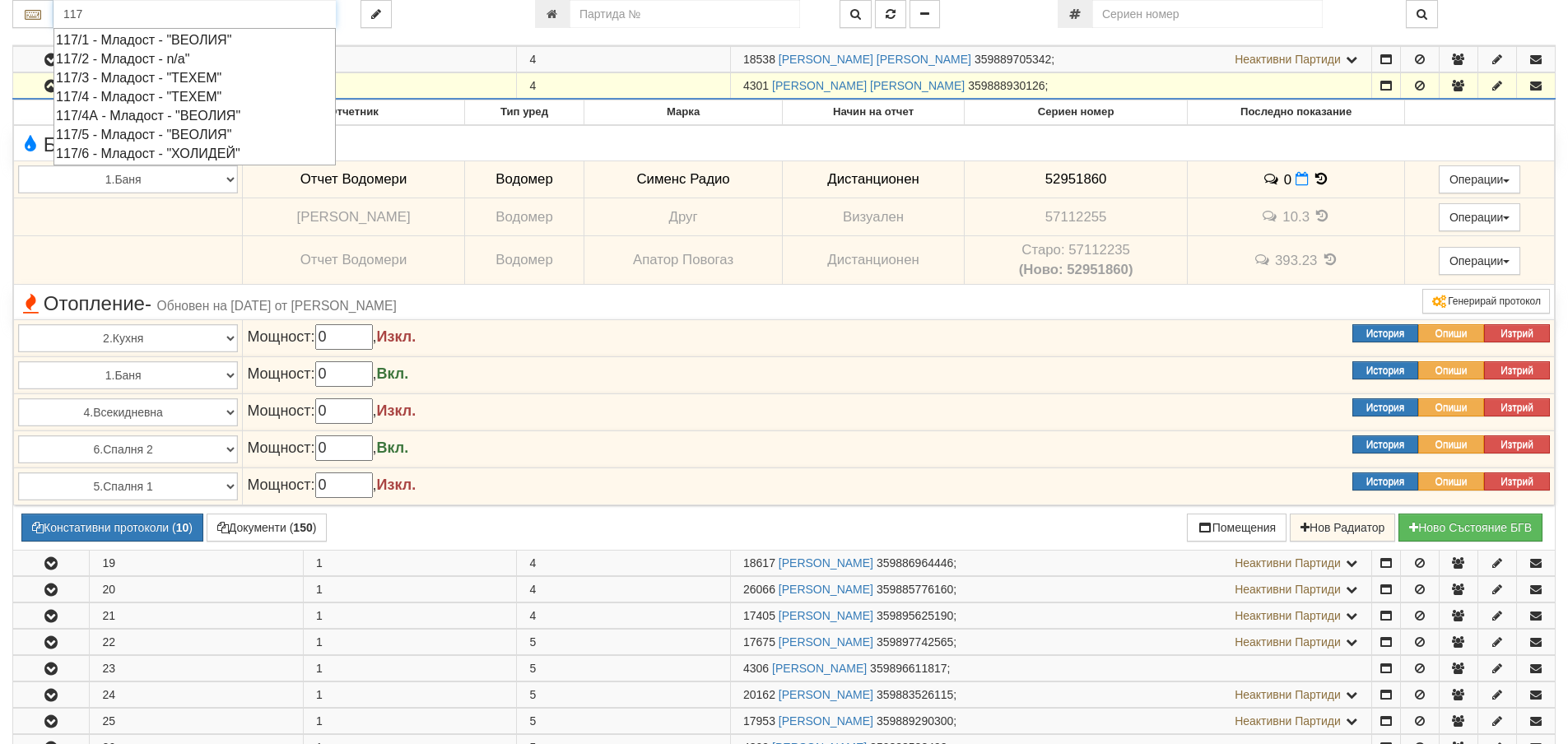
click at [129, 114] on div "117/4А - Младост - "ВЕОЛИЯ"" at bounding box center [194, 115] width 277 height 19
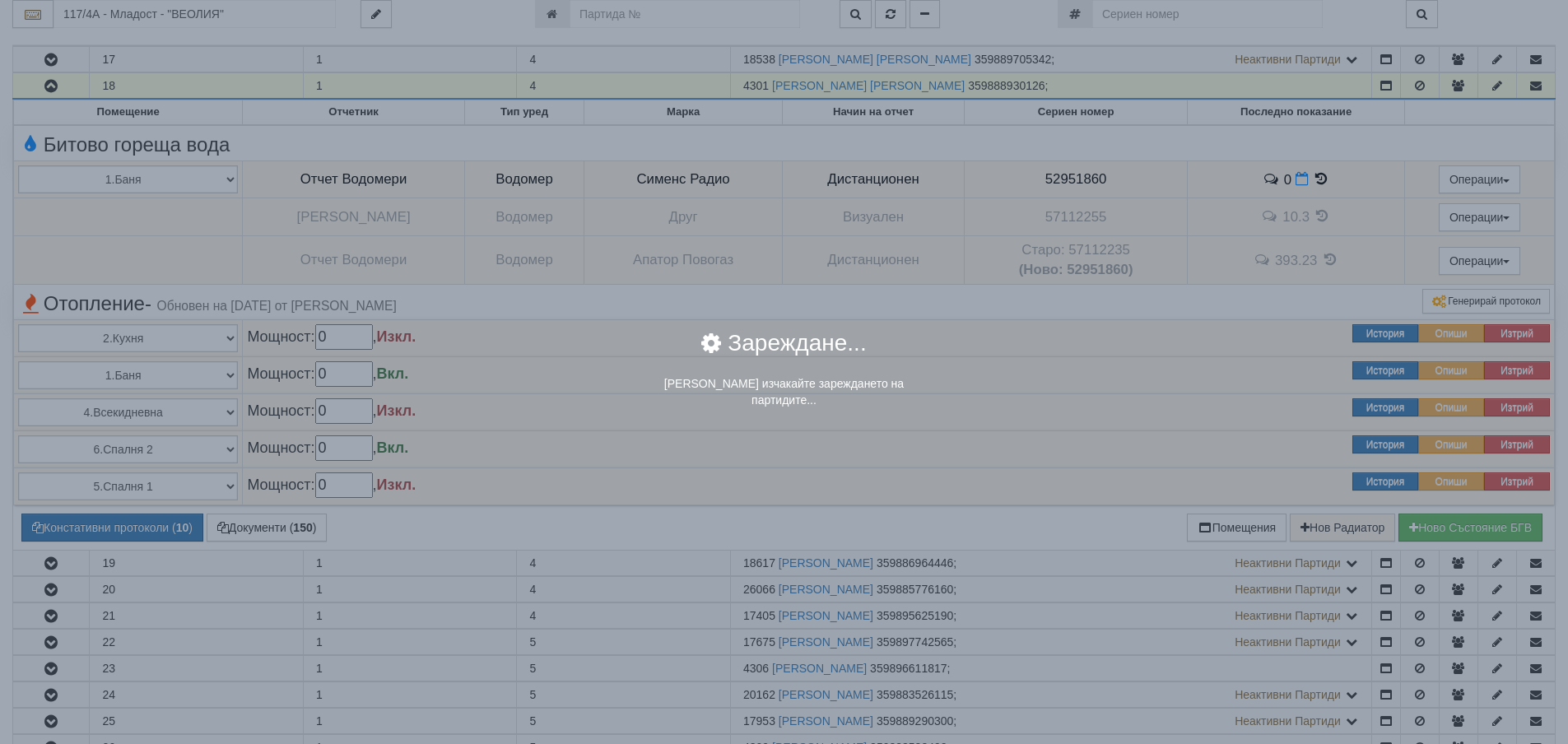
scroll to position [0, 0]
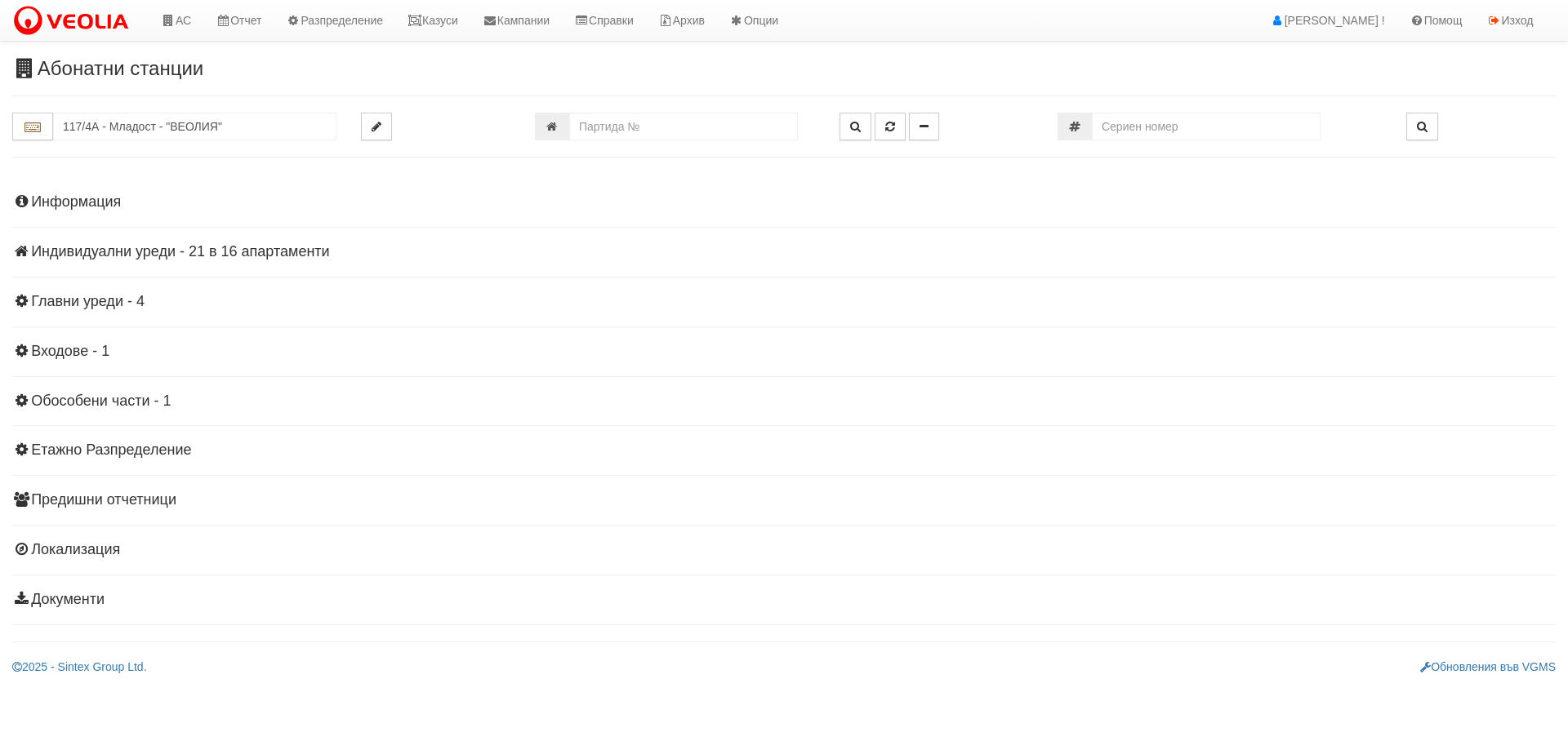
click at [76, 201] on h4 "Информация" at bounding box center [784, 203] width 1544 height 17
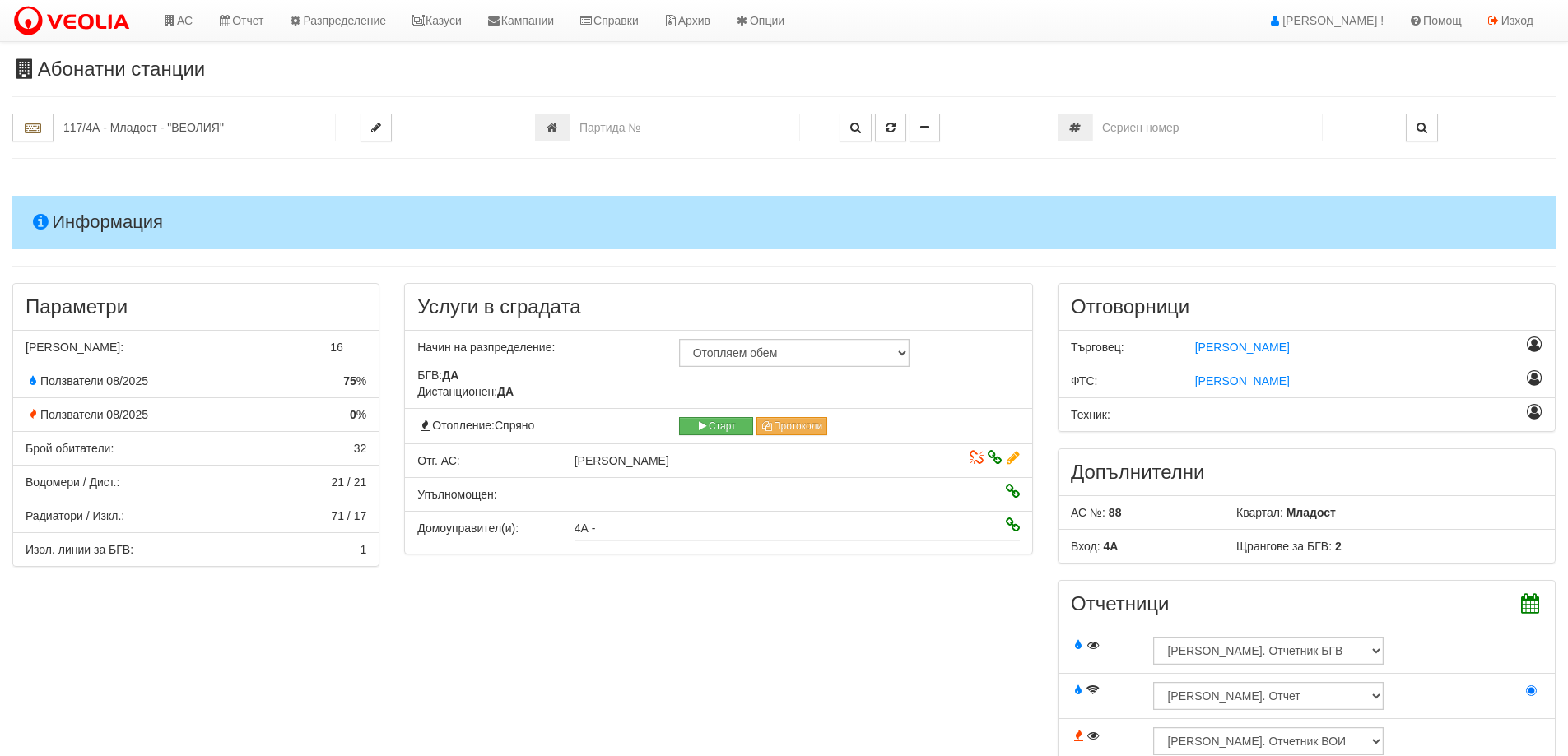
click at [77, 202] on h4 "Информация" at bounding box center [784, 223] width 1543 height 53
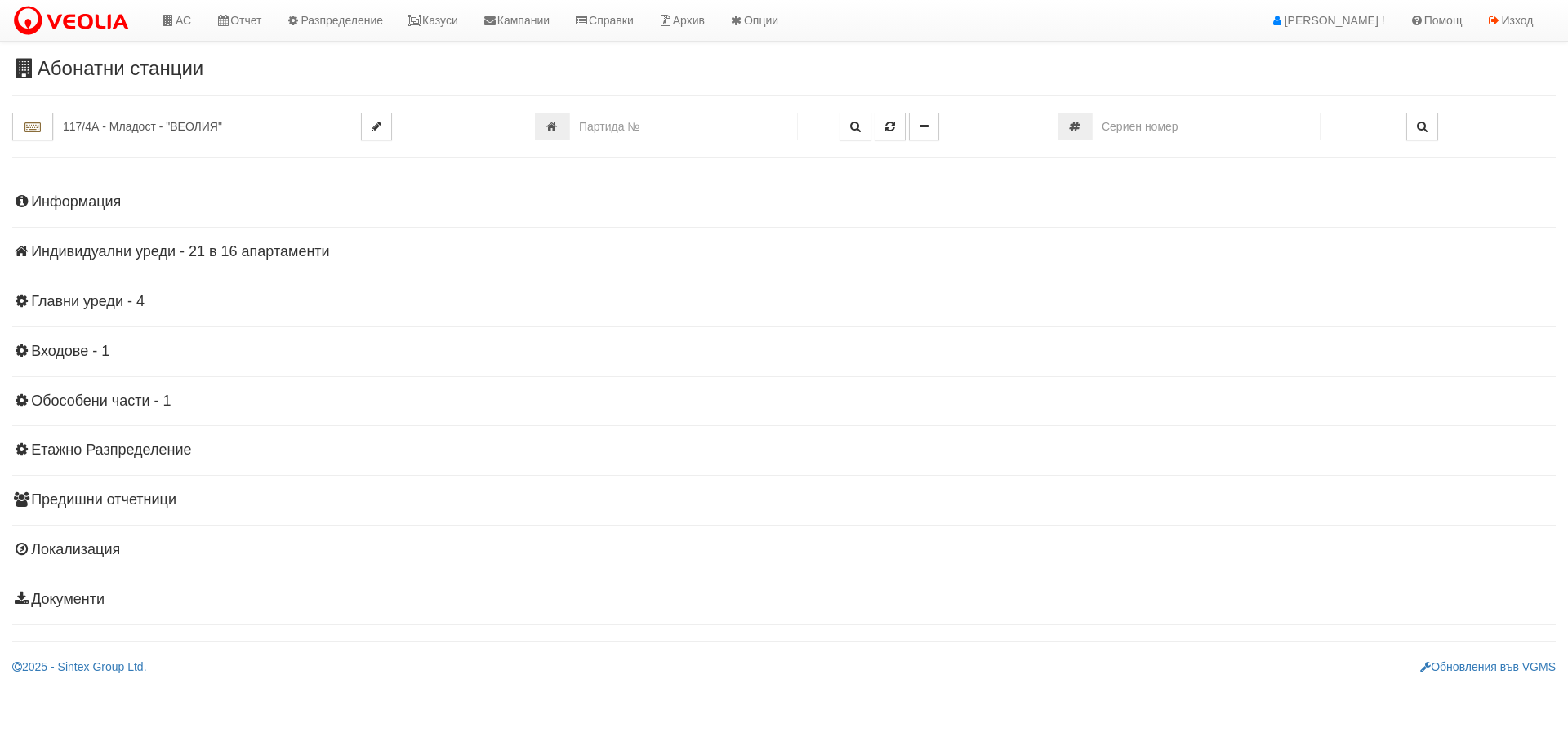
click at [129, 252] on h4 "Индивидуални уреди - 21 в 16 апартаменти" at bounding box center [784, 252] width 1544 height 17
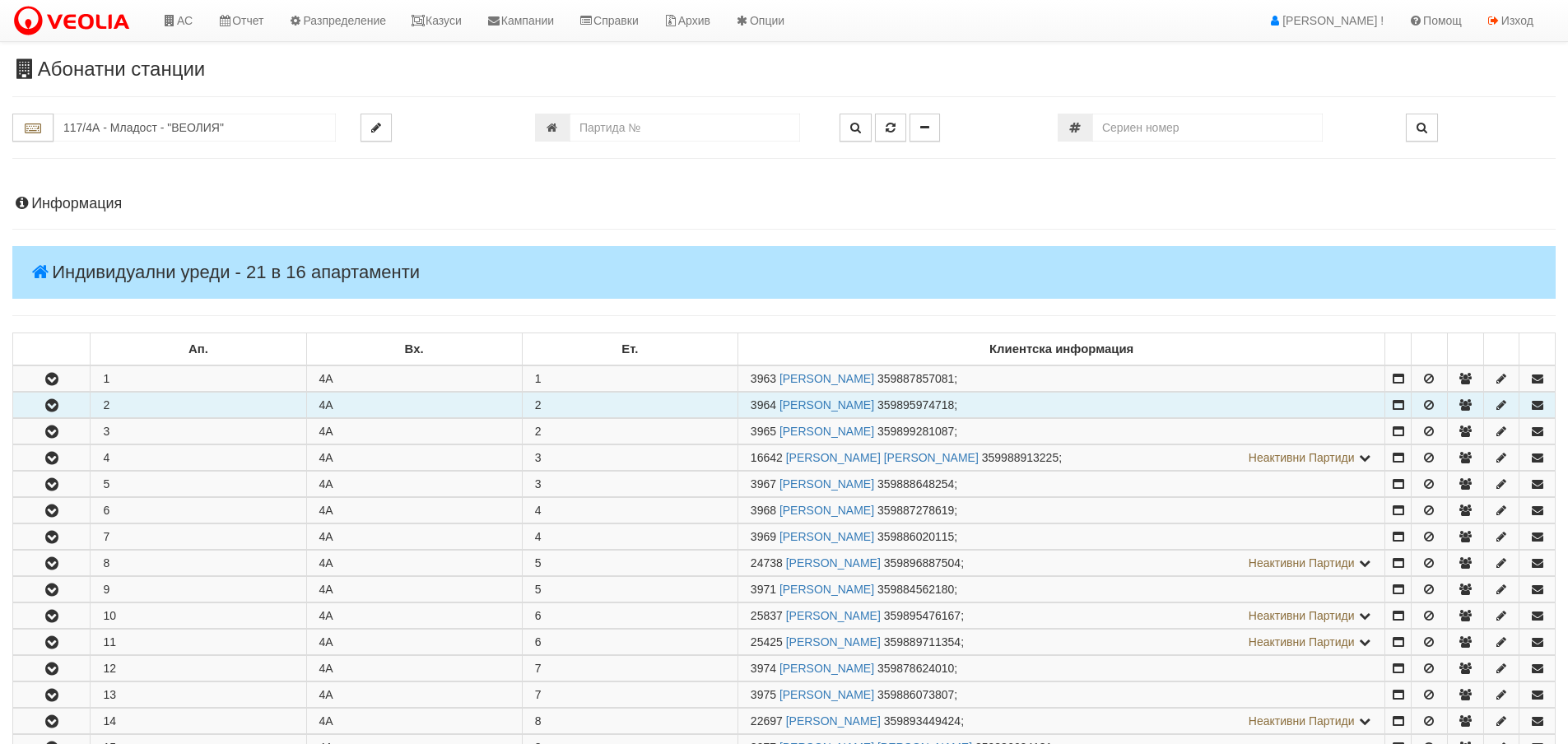
click at [55, 402] on icon "button" at bounding box center [52, 405] width 20 height 12
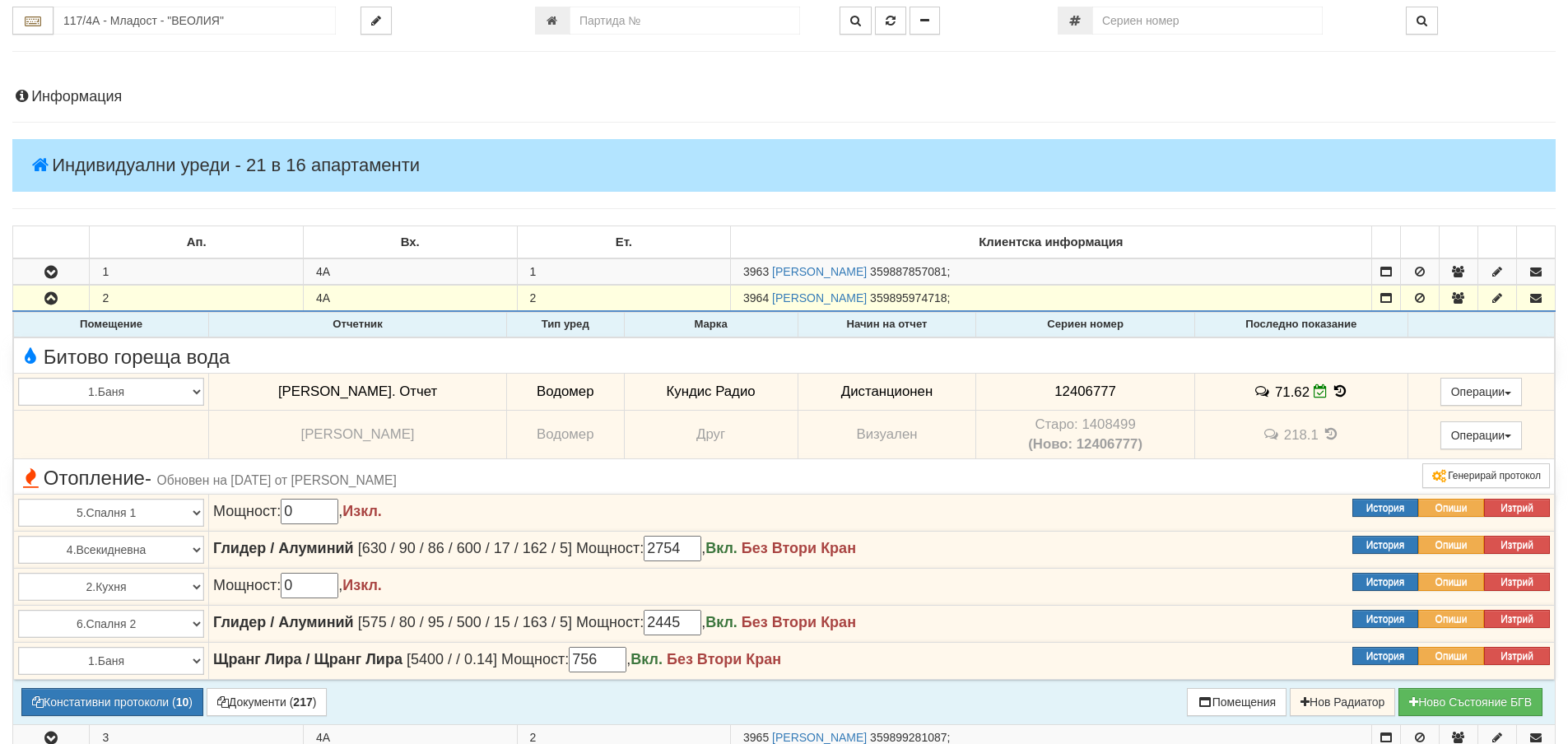
scroll to position [165, 0]
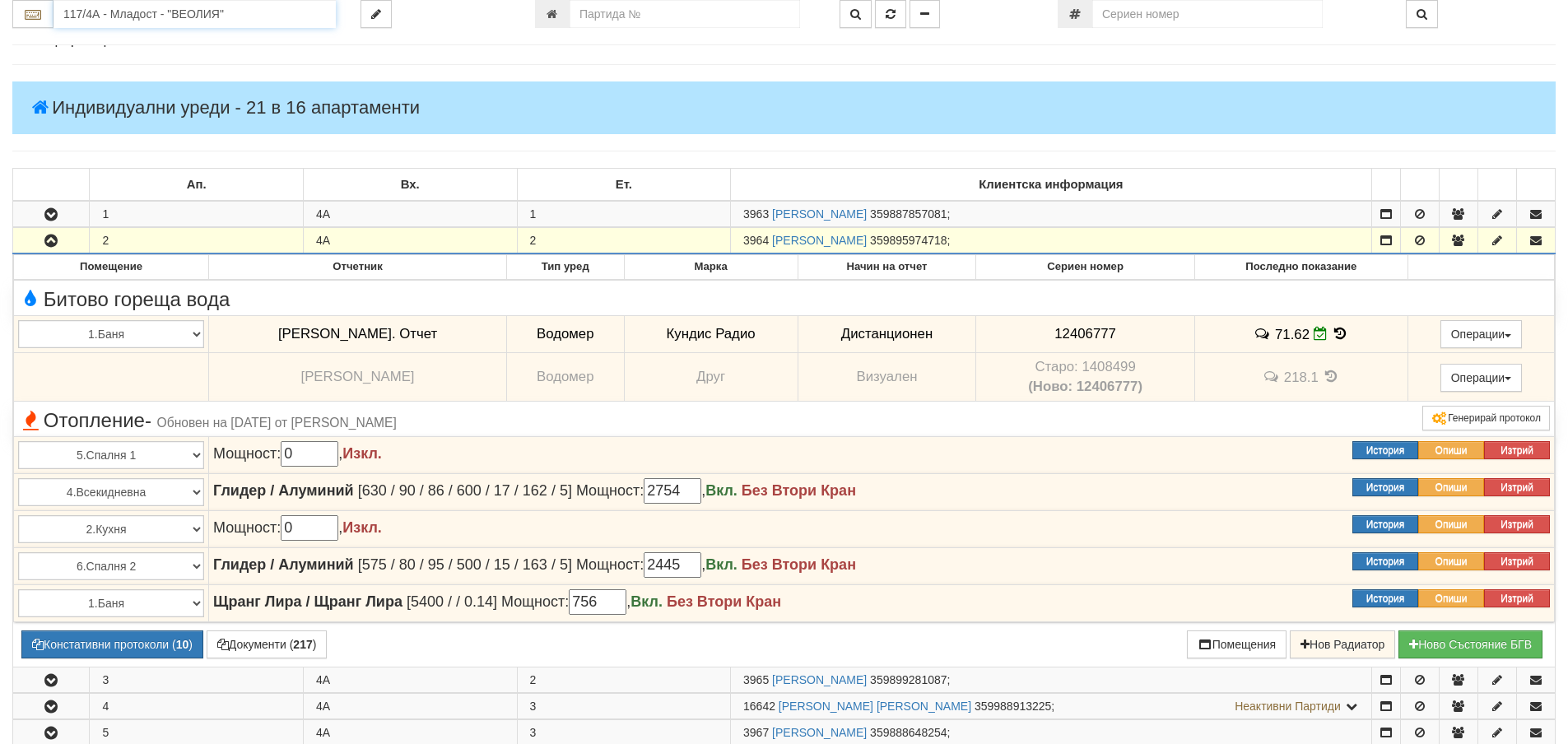
drag, startPoint x: 156, startPoint y: 1, endPoint x: 156, endPoint y: 12, distance: 11.0
click at [156, 7] on input "117/4А - Младост - "ВЕОЛИЯ"" at bounding box center [194, 14] width 283 height 28
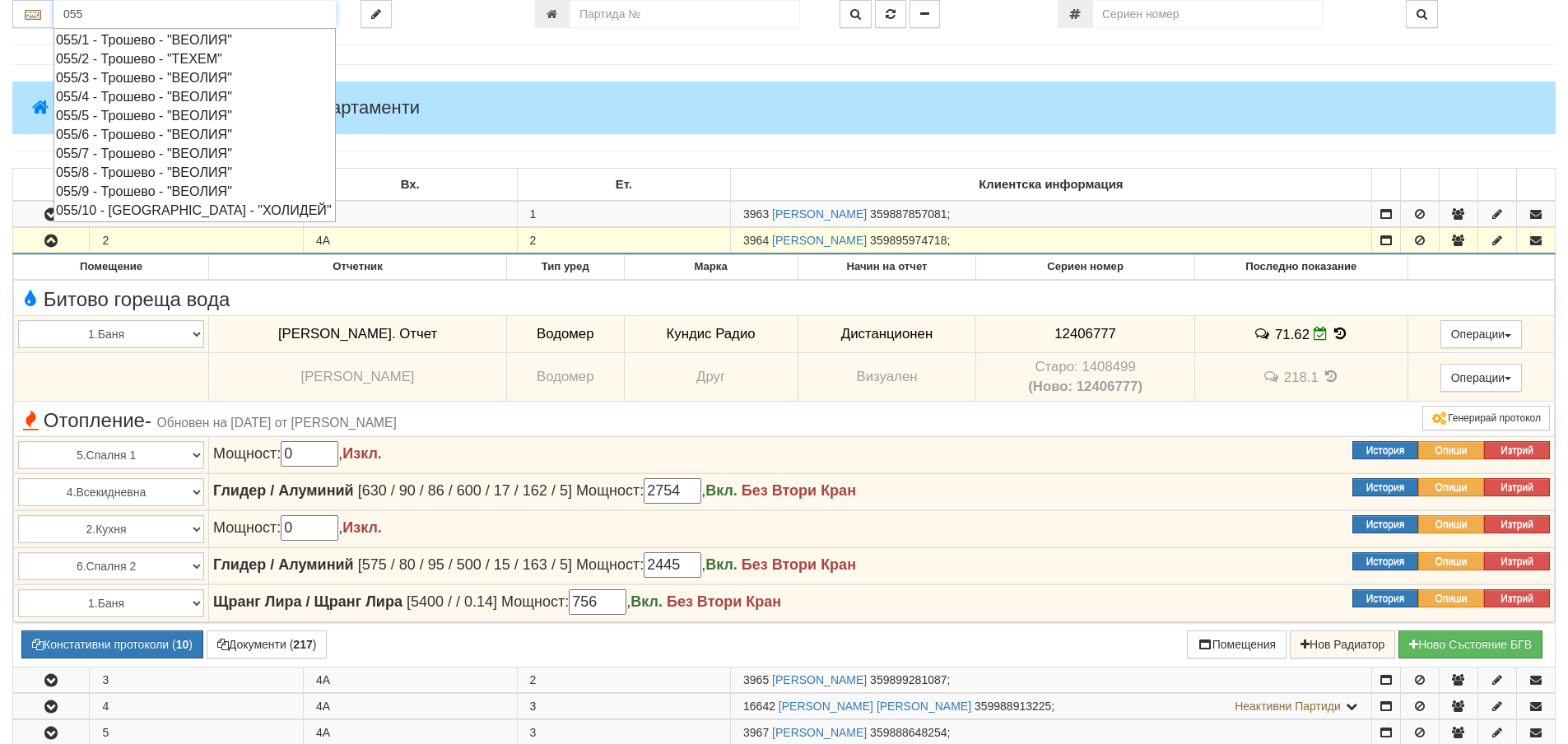
click at [124, 185] on div "055/9 - Трошево - "ВЕОЛИЯ"" at bounding box center [194, 190] width 277 height 19
type input "055/9 - Трошево - "ВЕОЛИЯ""
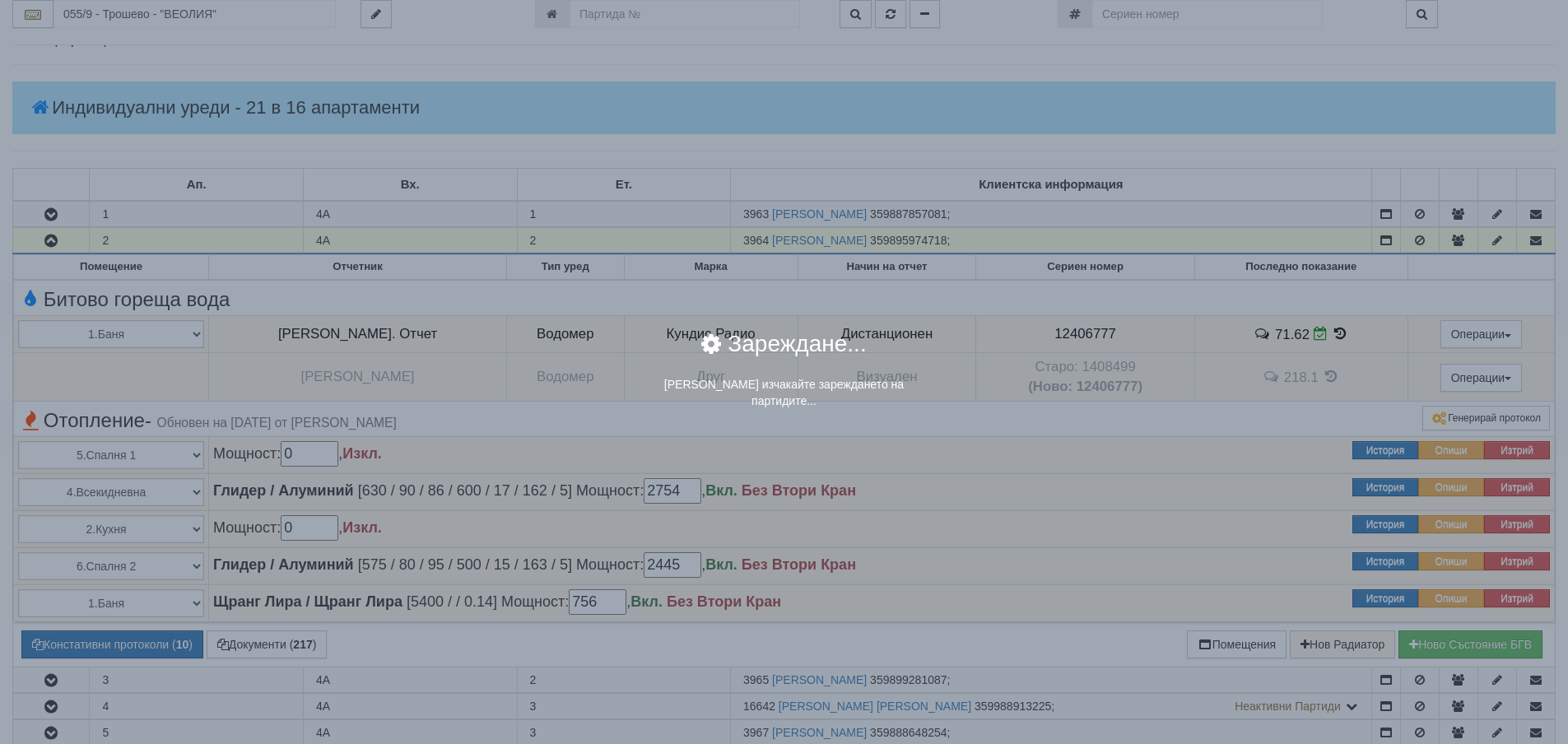
scroll to position [0, 0]
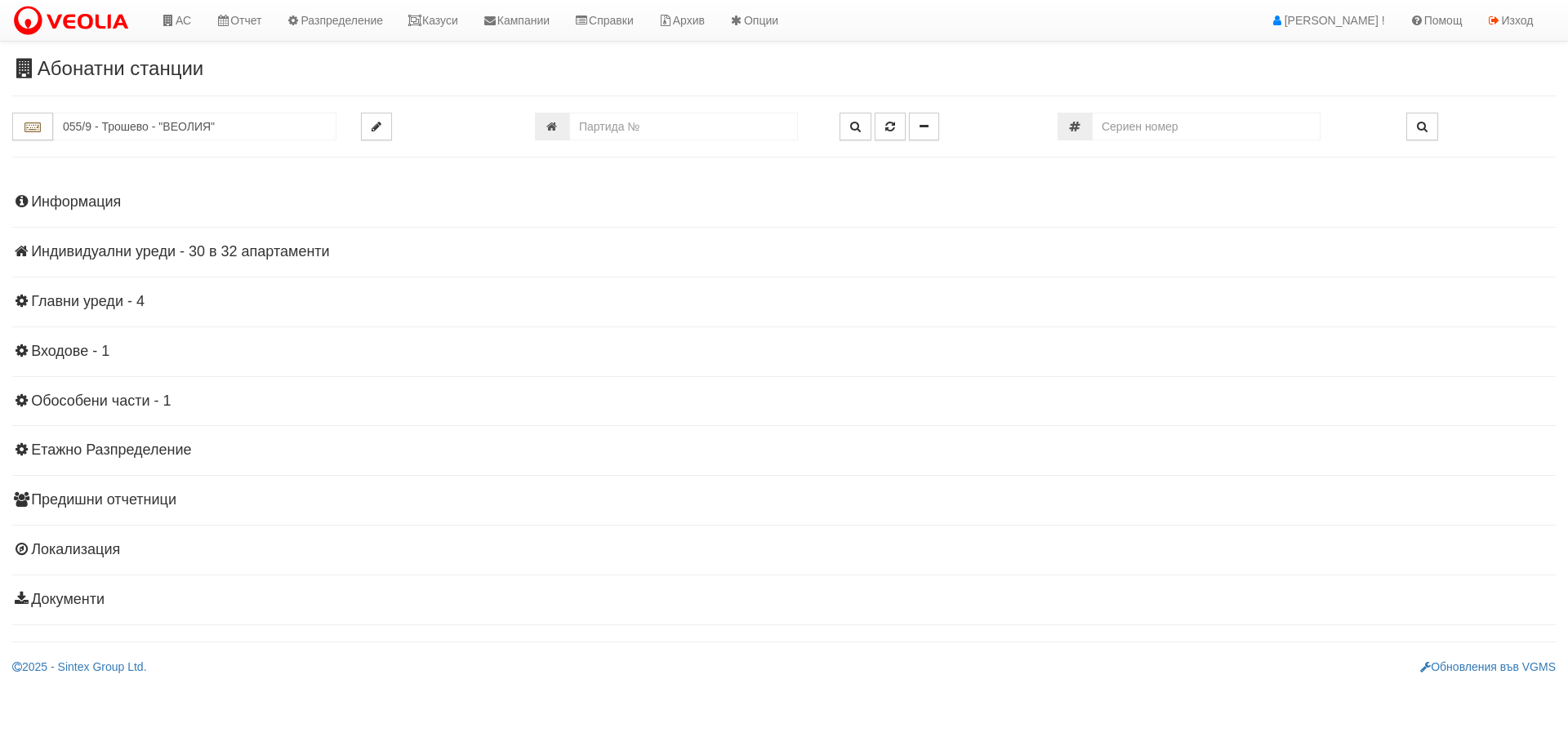
click at [200, 254] on h4 "Индивидуални уреди - 30 в 32 апартаменти" at bounding box center [784, 252] width 1544 height 17
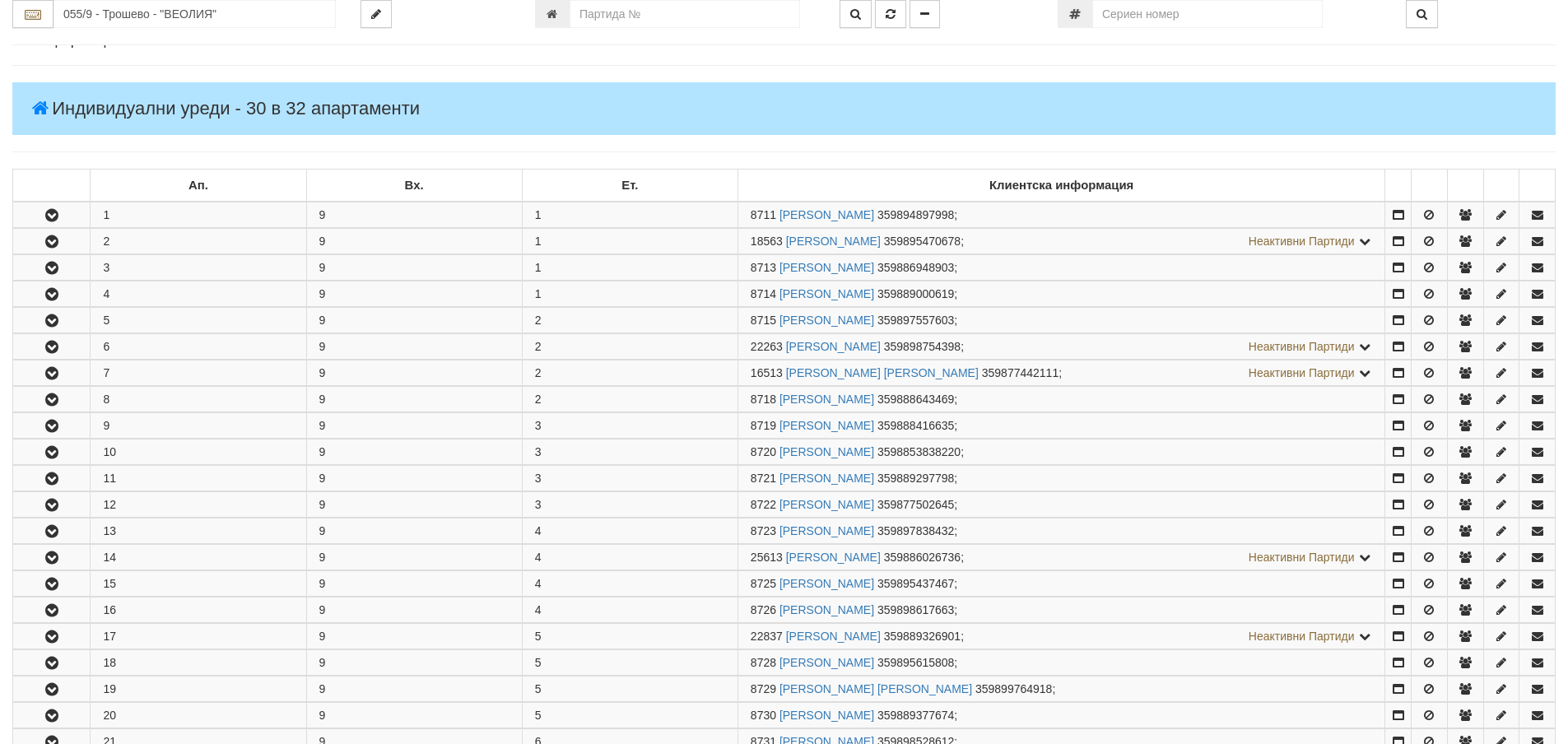
scroll to position [246, 0]
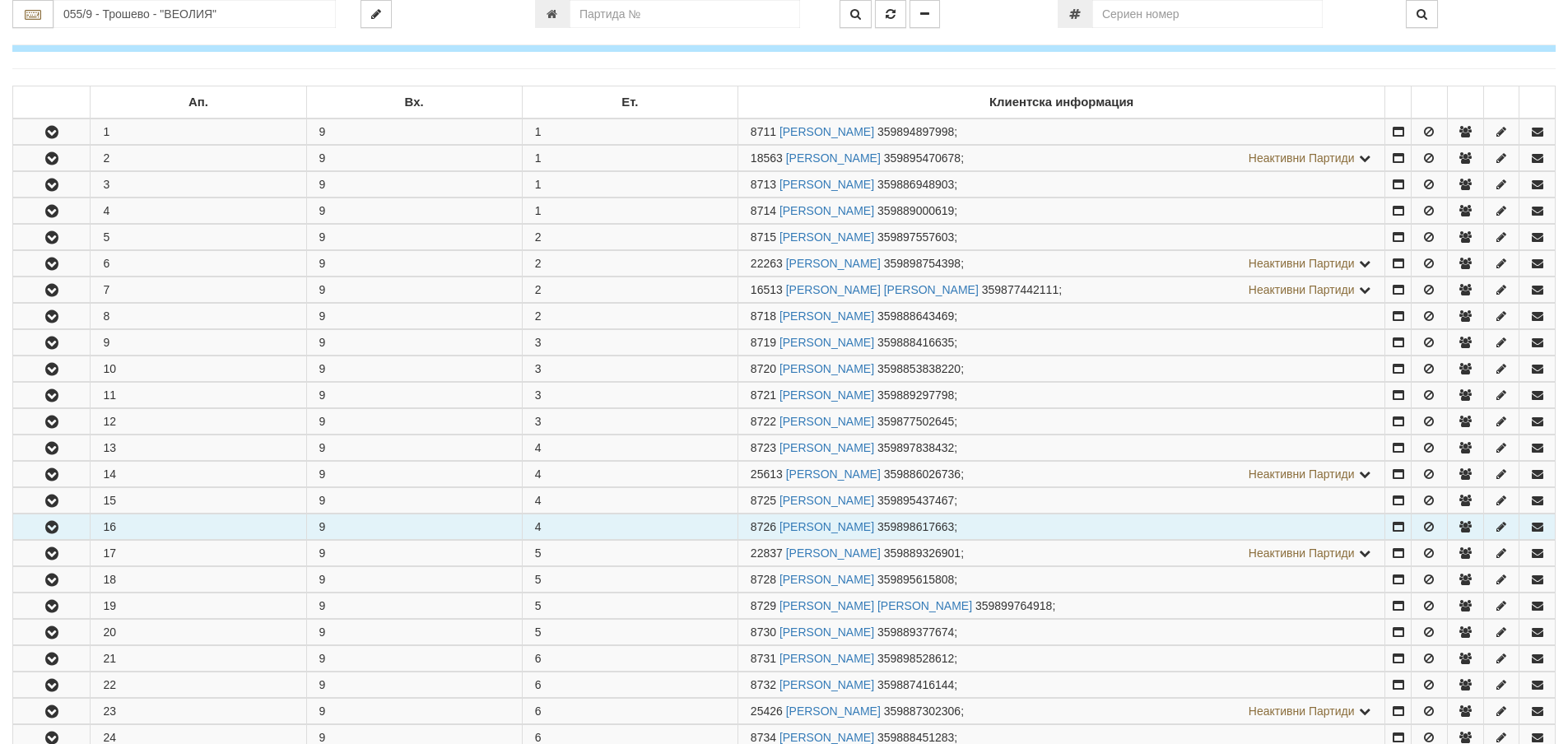
click at [50, 526] on icon "button" at bounding box center [52, 527] width 20 height 12
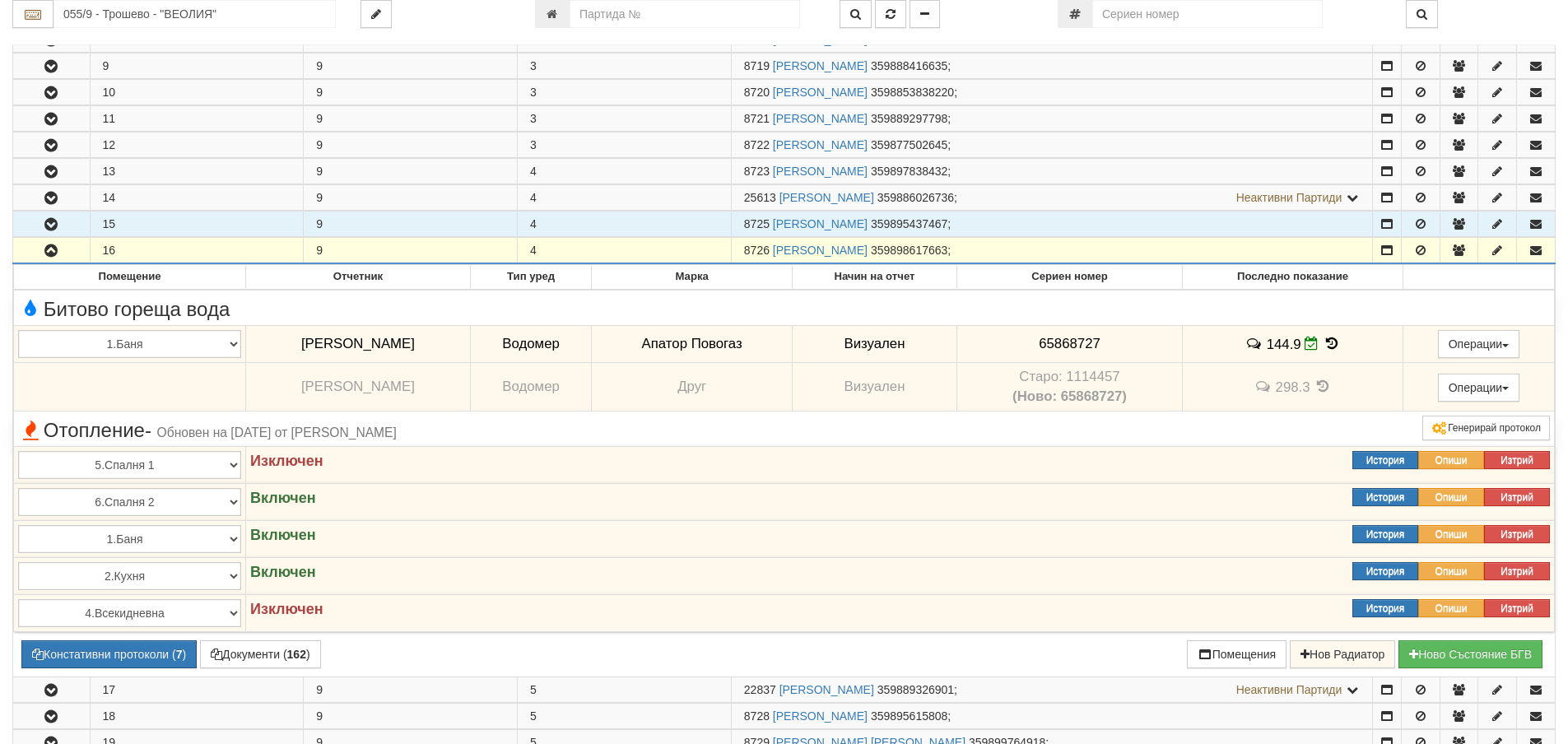
scroll to position [576, 0]
